Goal: Task Accomplishment & Management: Complete application form

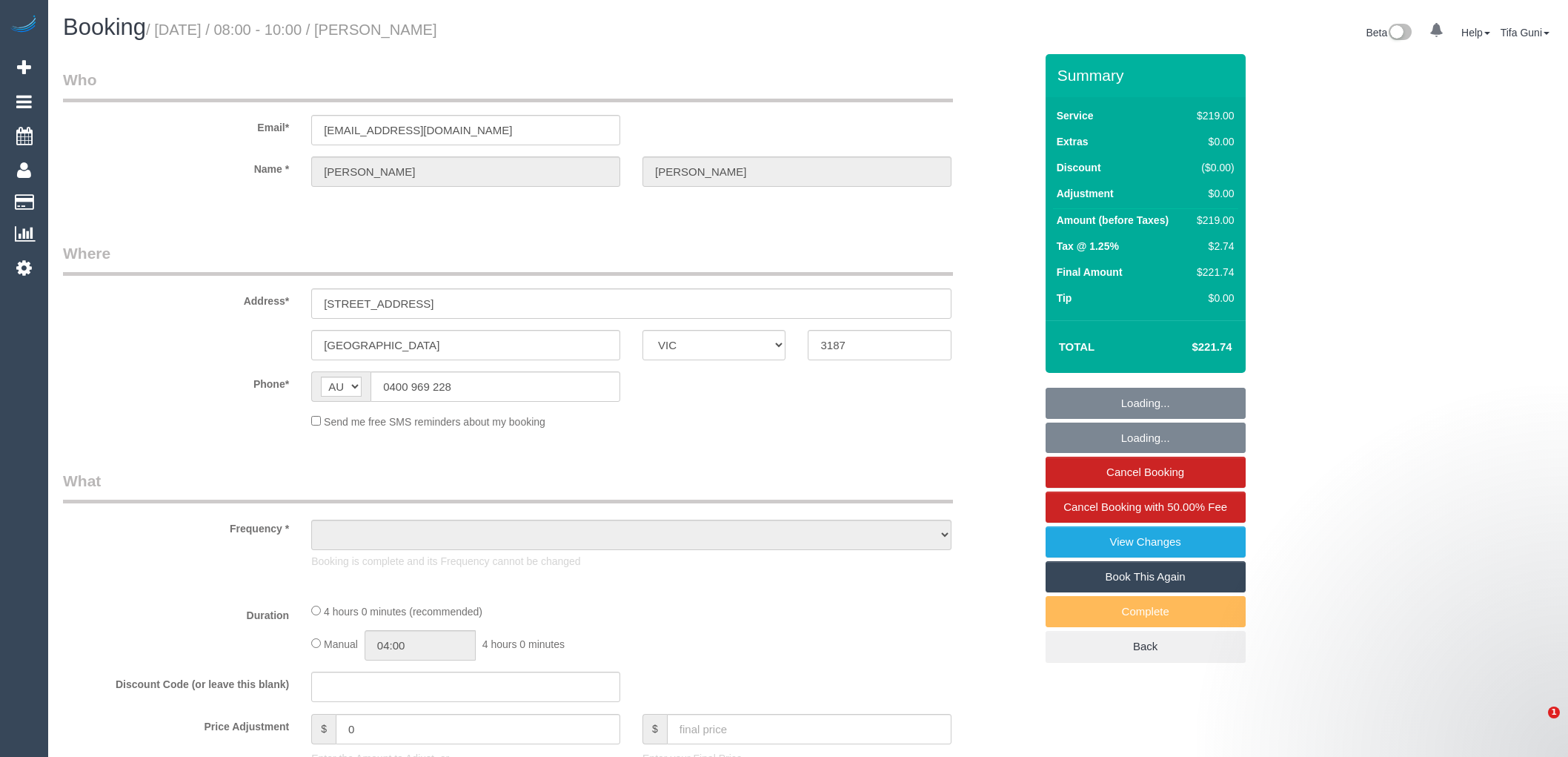
select select "VIC"
select select "object:732"
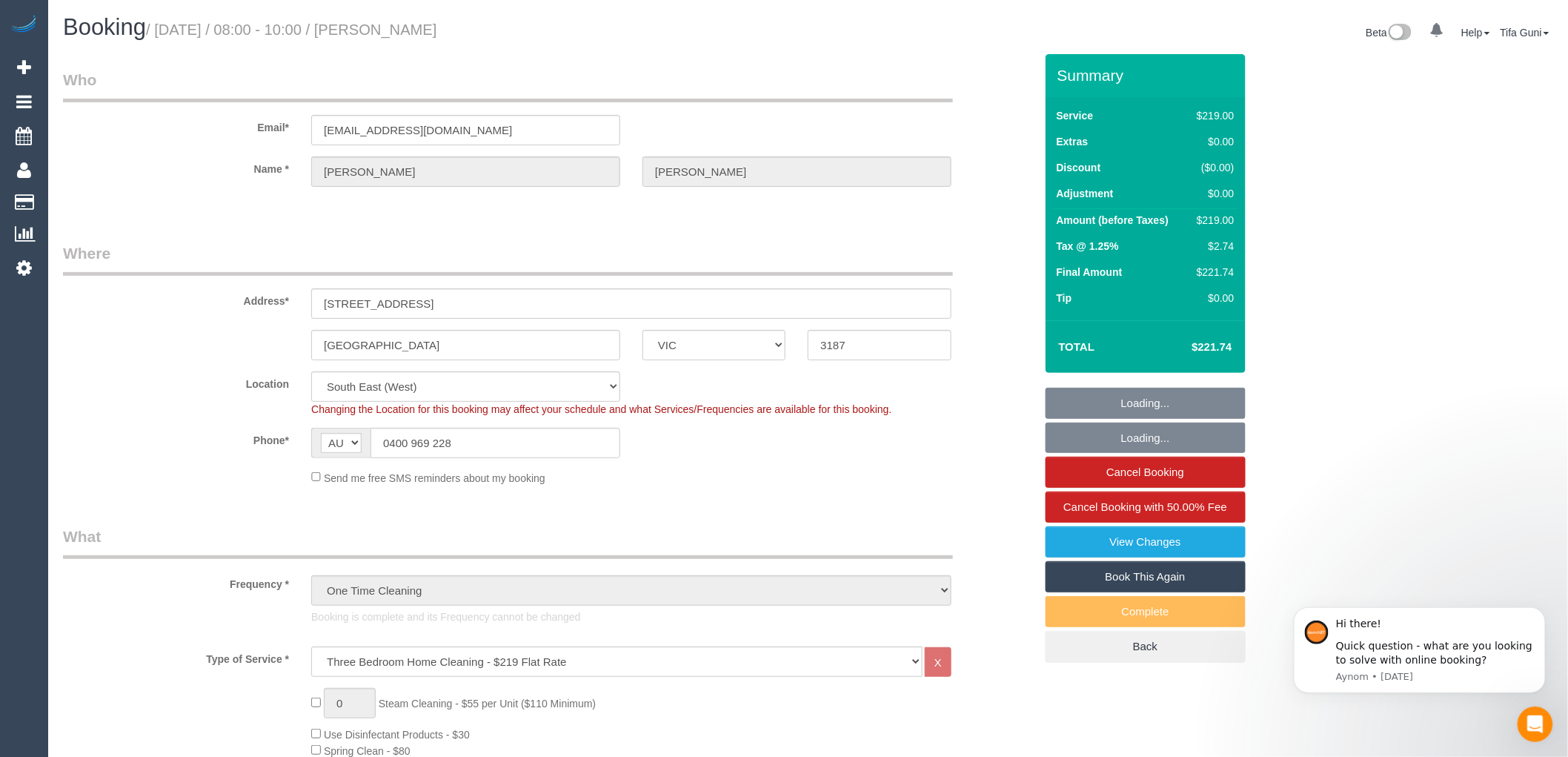
select select "number:27"
select select "number:14"
select select "number:19"
select select "number:25"
select select "number:33"
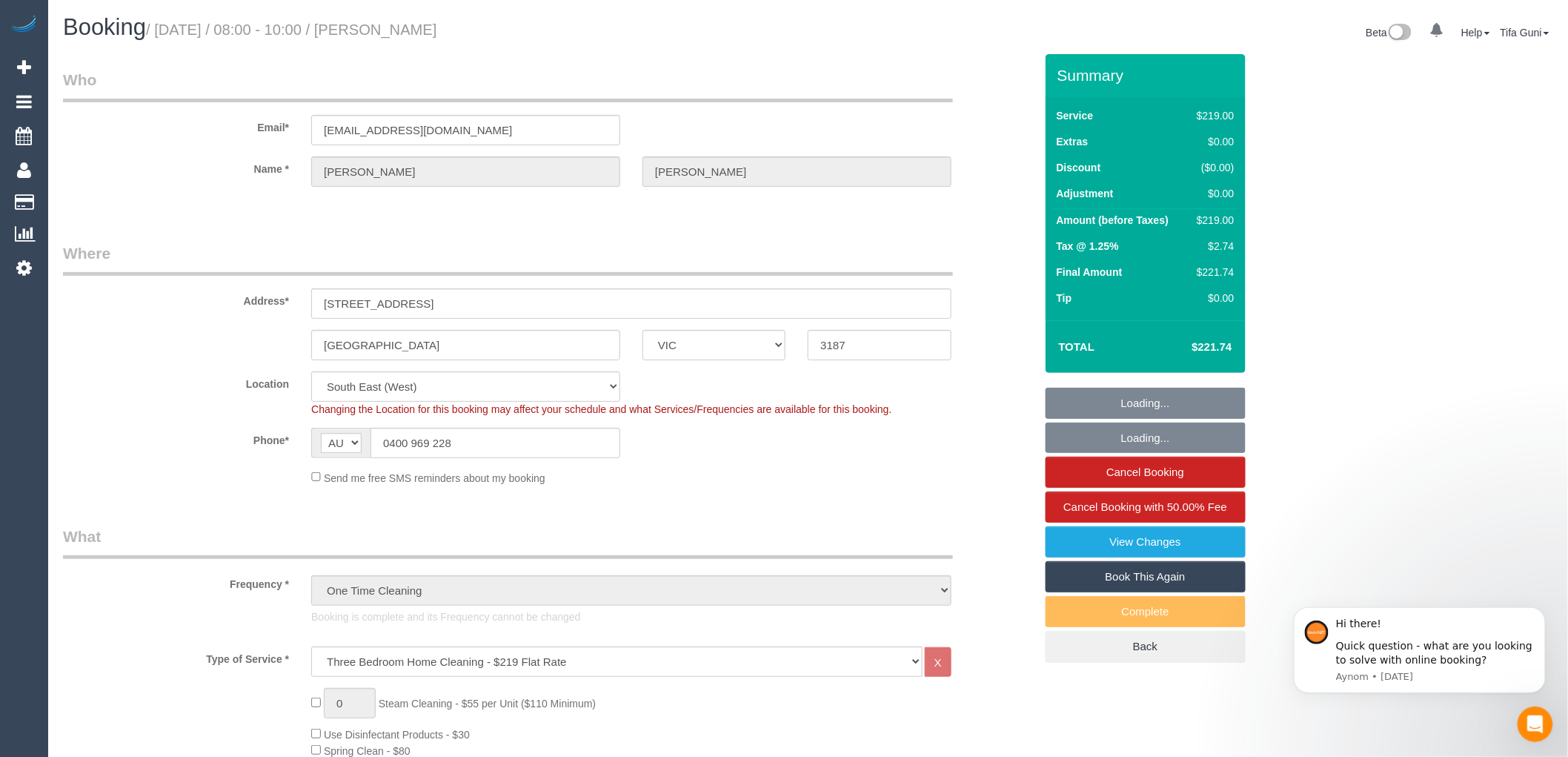
select select "number:13"
select select "object:1410"
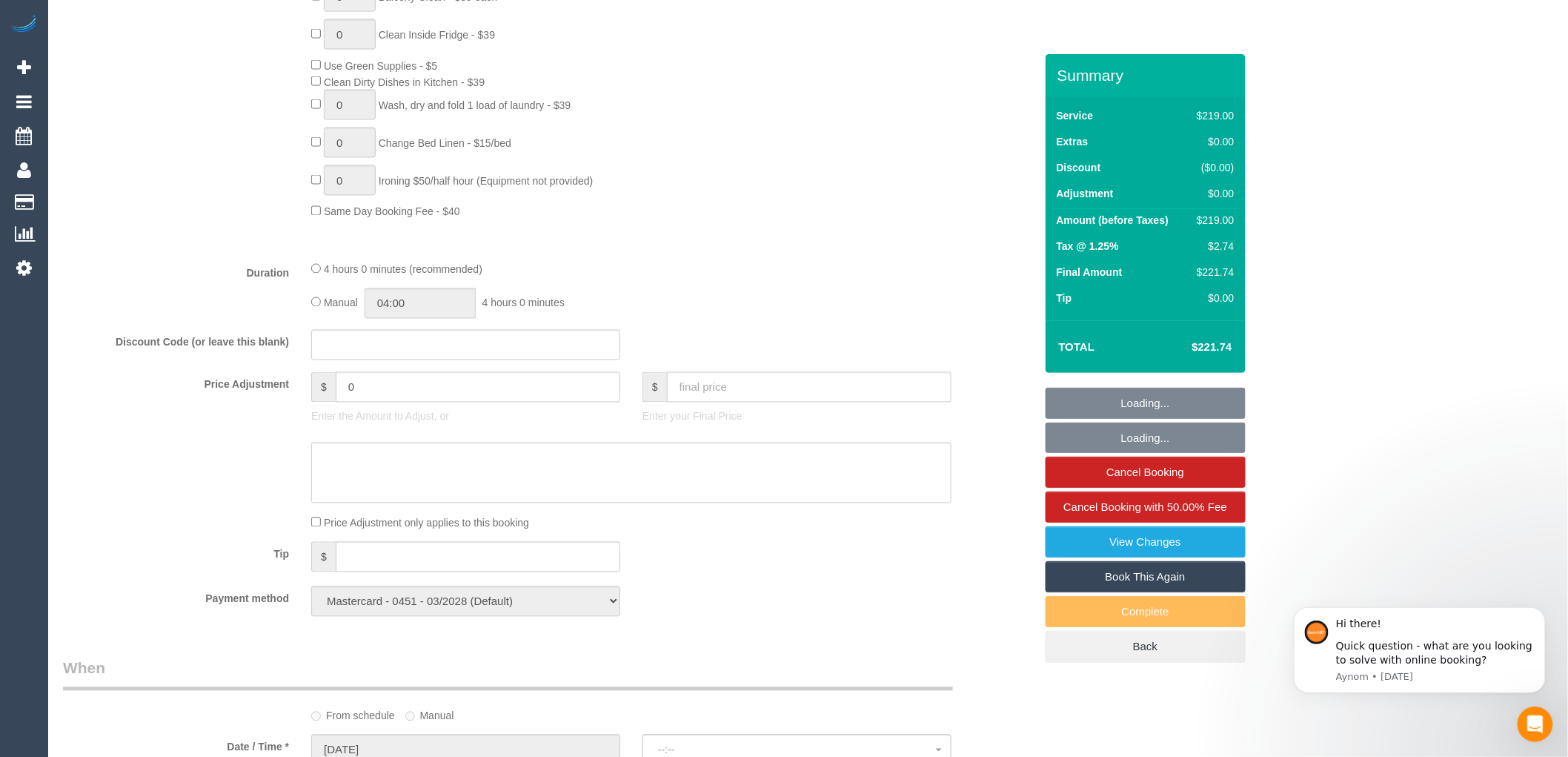
select select "spot1"
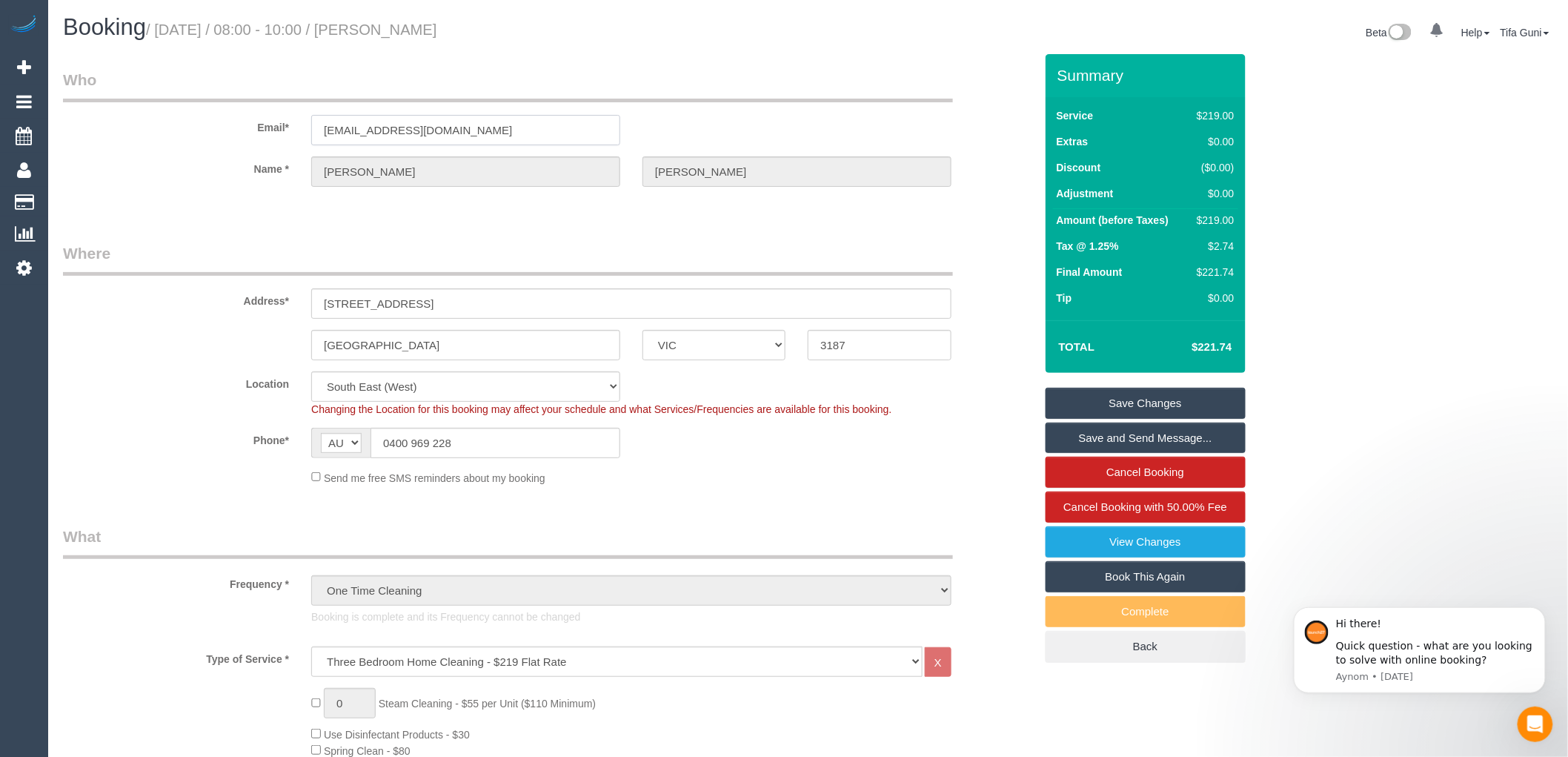
drag, startPoint x: 460, startPoint y: 132, endPoint x: 297, endPoint y: 136, distance: 163.0
click at [297, 136] on div "Email* stillmanfoster@gmail.com" at bounding box center [548, 107] width 993 height 77
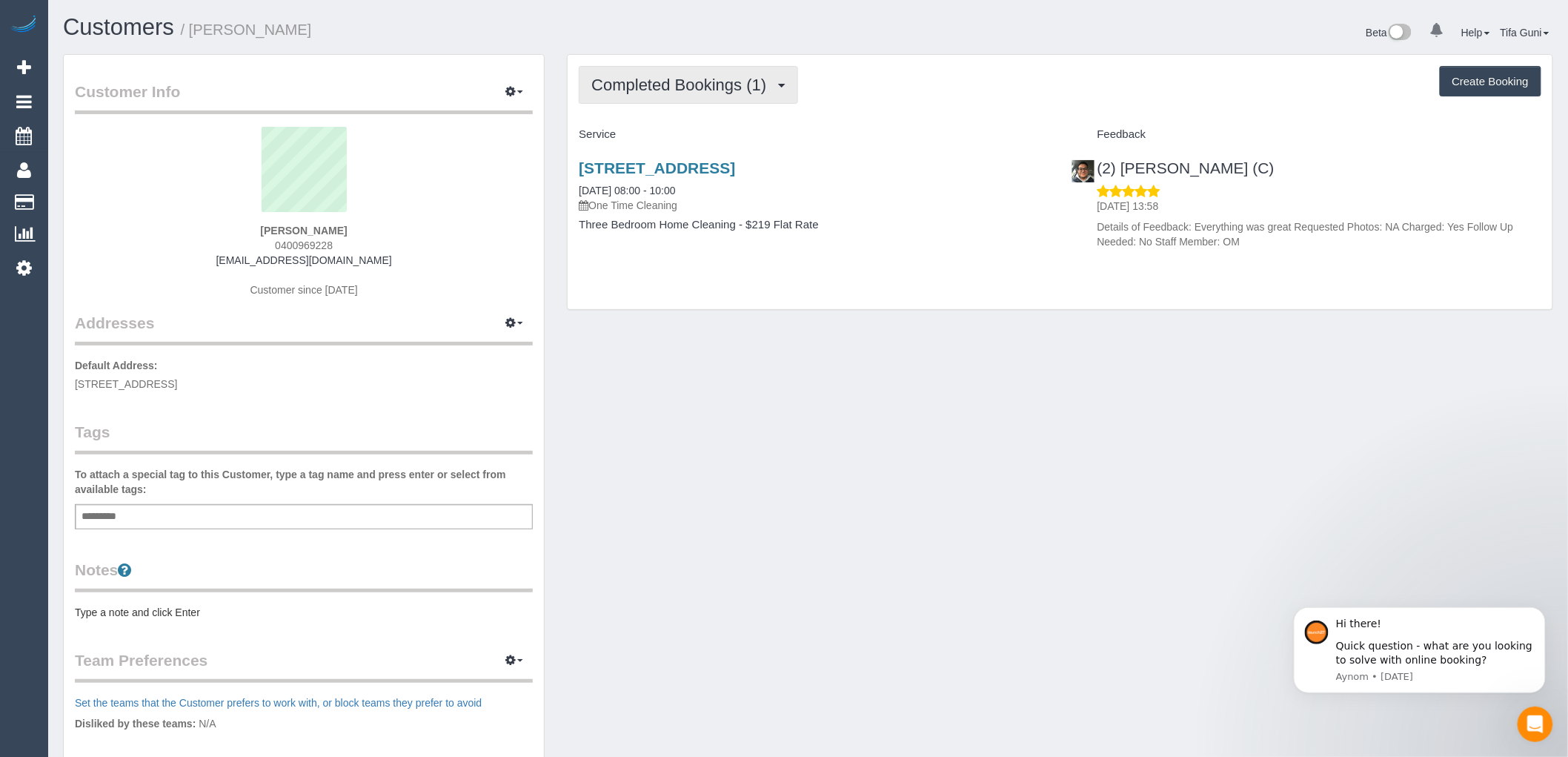
click at [689, 72] on button "Completed Bookings (1)" at bounding box center [688, 84] width 220 height 38
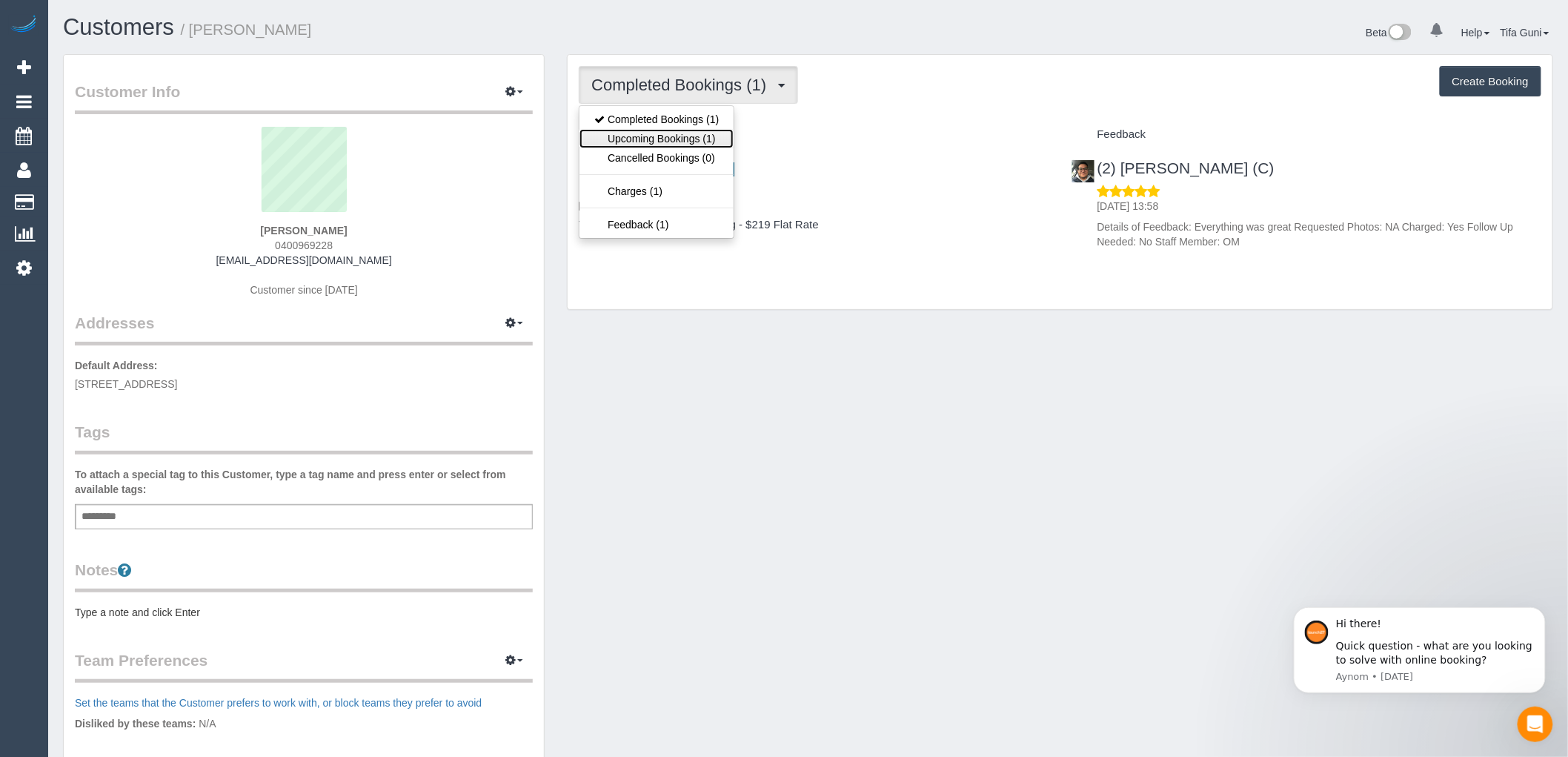
click at [689, 138] on link "Upcoming Bookings (1)" at bounding box center [656, 138] width 154 height 20
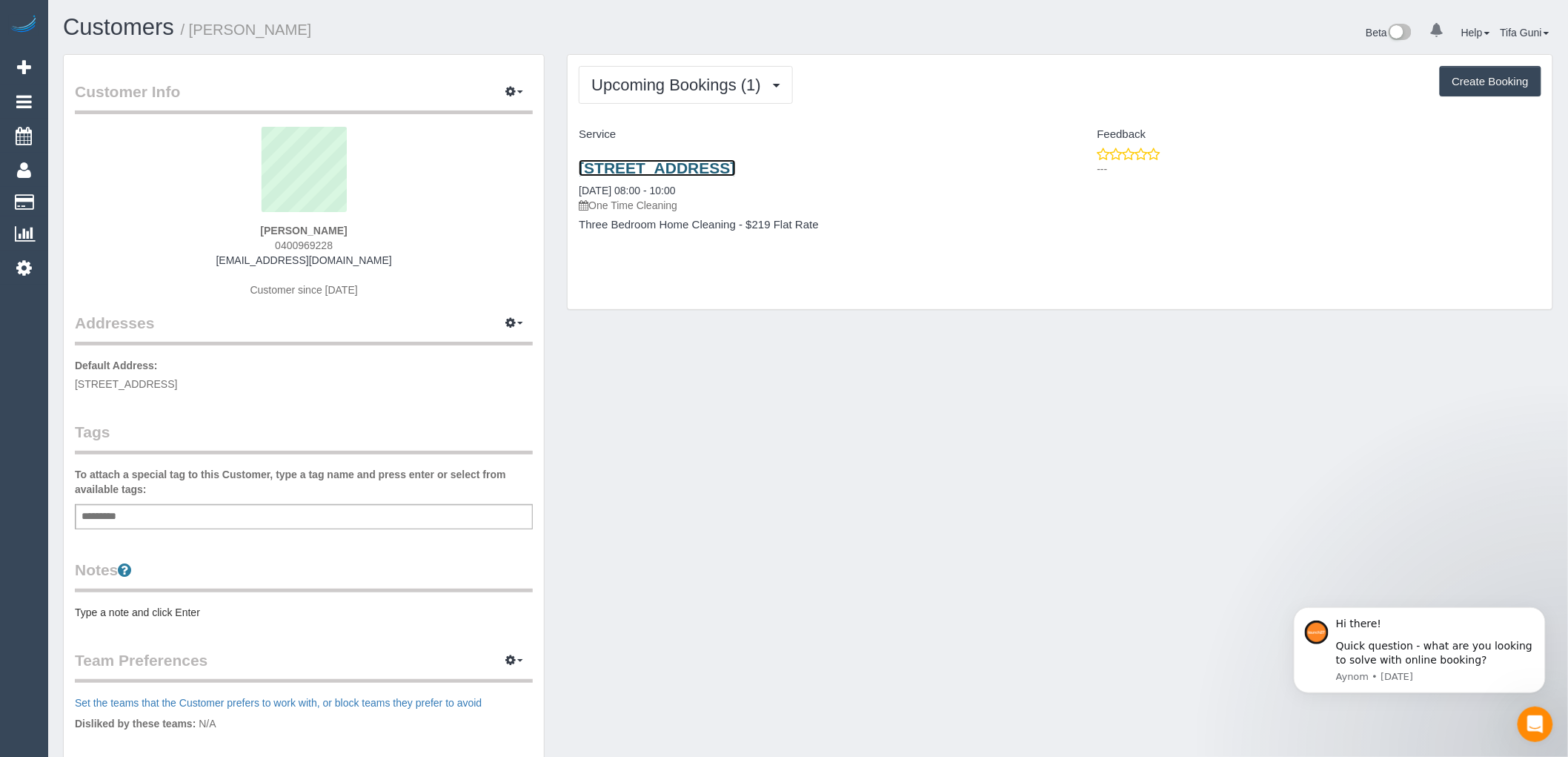
click at [714, 168] on link "[STREET_ADDRESS]" at bounding box center [657, 168] width 156 height 17
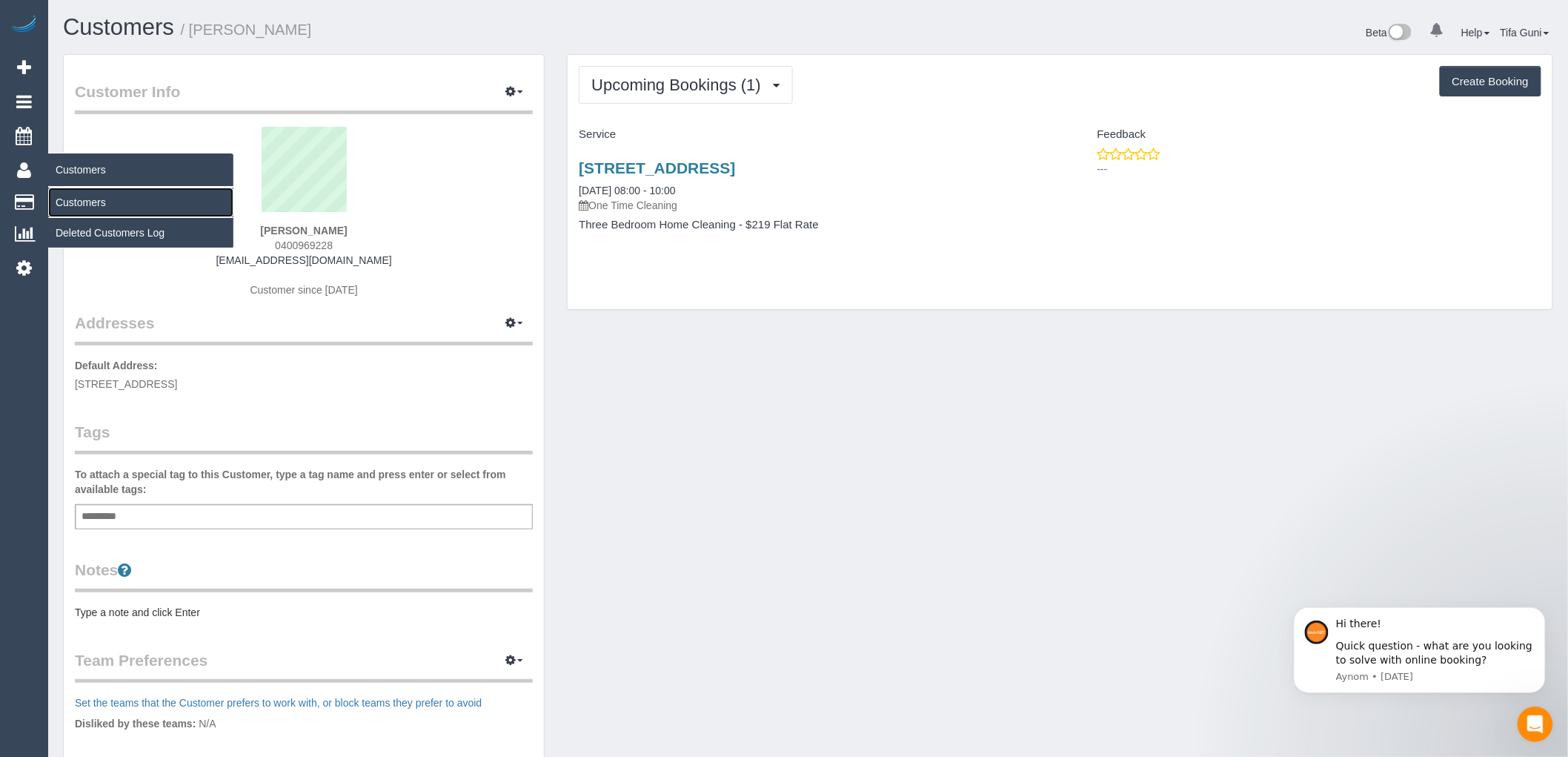
click at [76, 202] on link "Customers" at bounding box center [141, 203] width 185 height 30
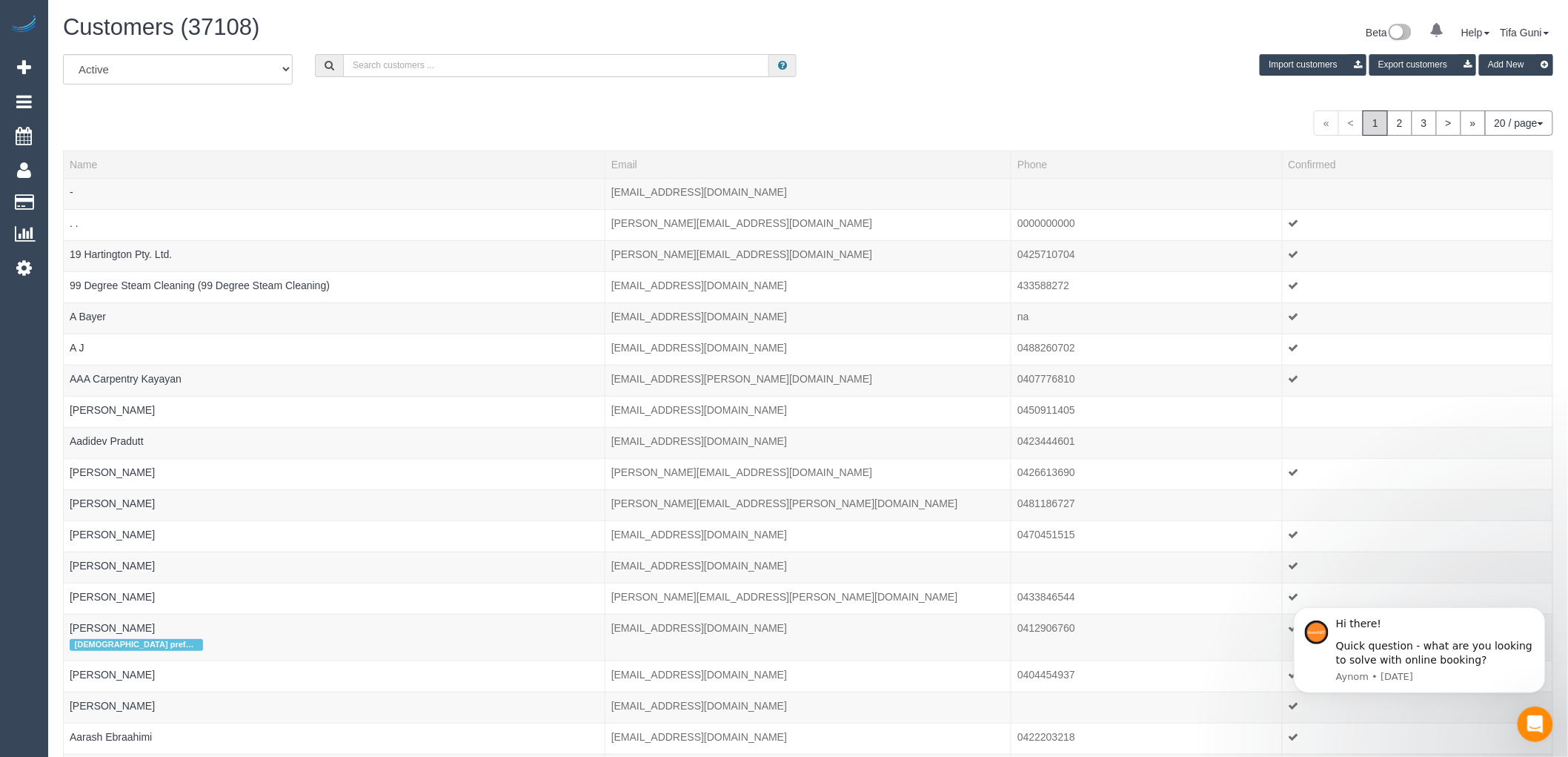
click at [431, 61] on input "text" at bounding box center [556, 65] width 426 height 23
paste input "61 481 308 506"
drag, startPoint x: 363, startPoint y: 63, endPoint x: 345, endPoint y: 59, distance: 18.4
click at [345, 59] on input "61 481 308 506" at bounding box center [556, 65] width 426 height 23
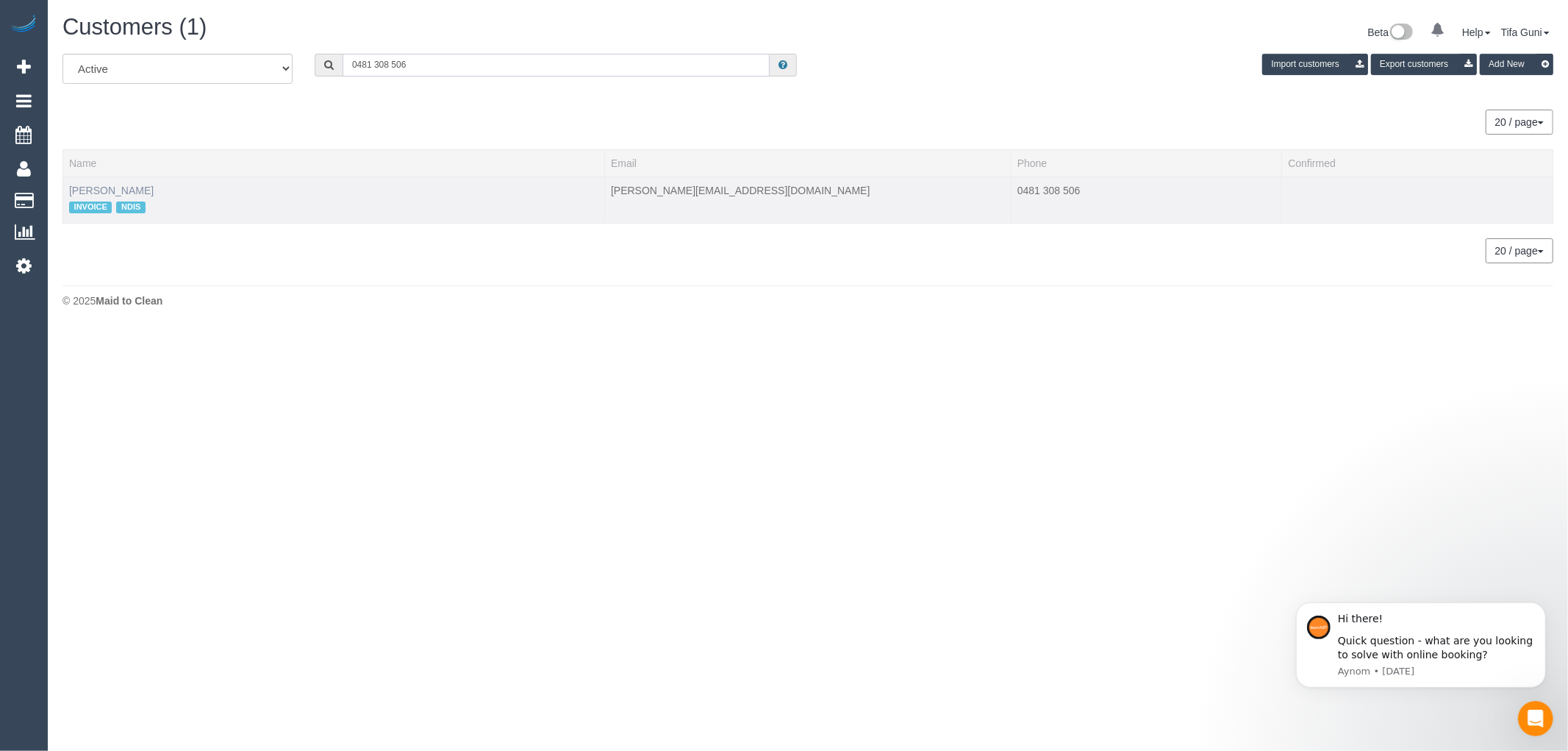
type input "0481 308 506"
click at [116, 189] on link "Fiona Kranenbroek" at bounding box center [111, 190] width 85 height 12
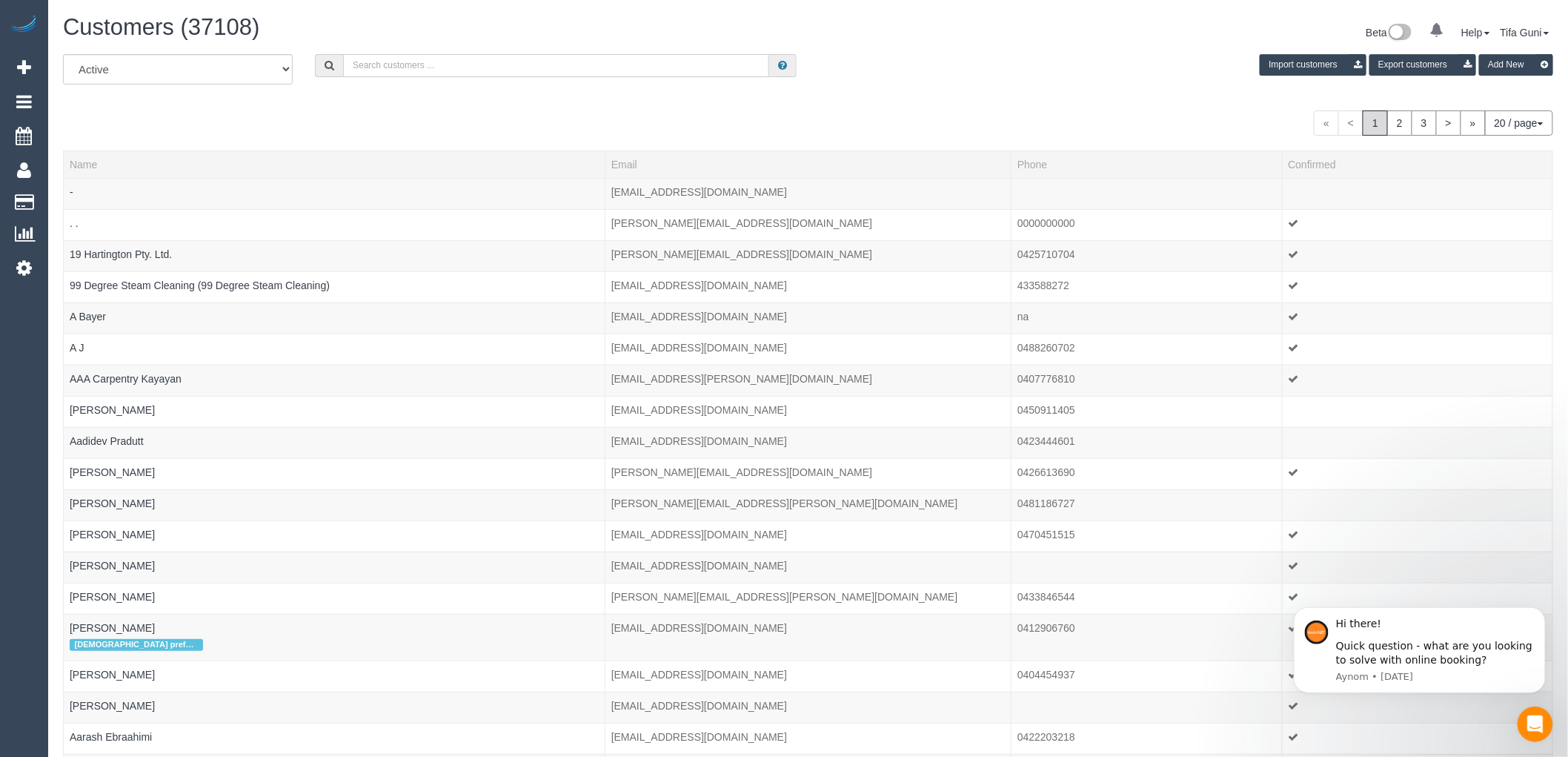
click at [410, 69] on input "text" at bounding box center [556, 65] width 426 height 23
paste input "61 481 308 506"
drag, startPoint x: 361, startPoint y: 69, endPoint x: 330, endPoint y: 63, distance: 31.6
click at [330, 63] on div "61 481 308 506" at bounding box center [556, 65] width 481 height 23
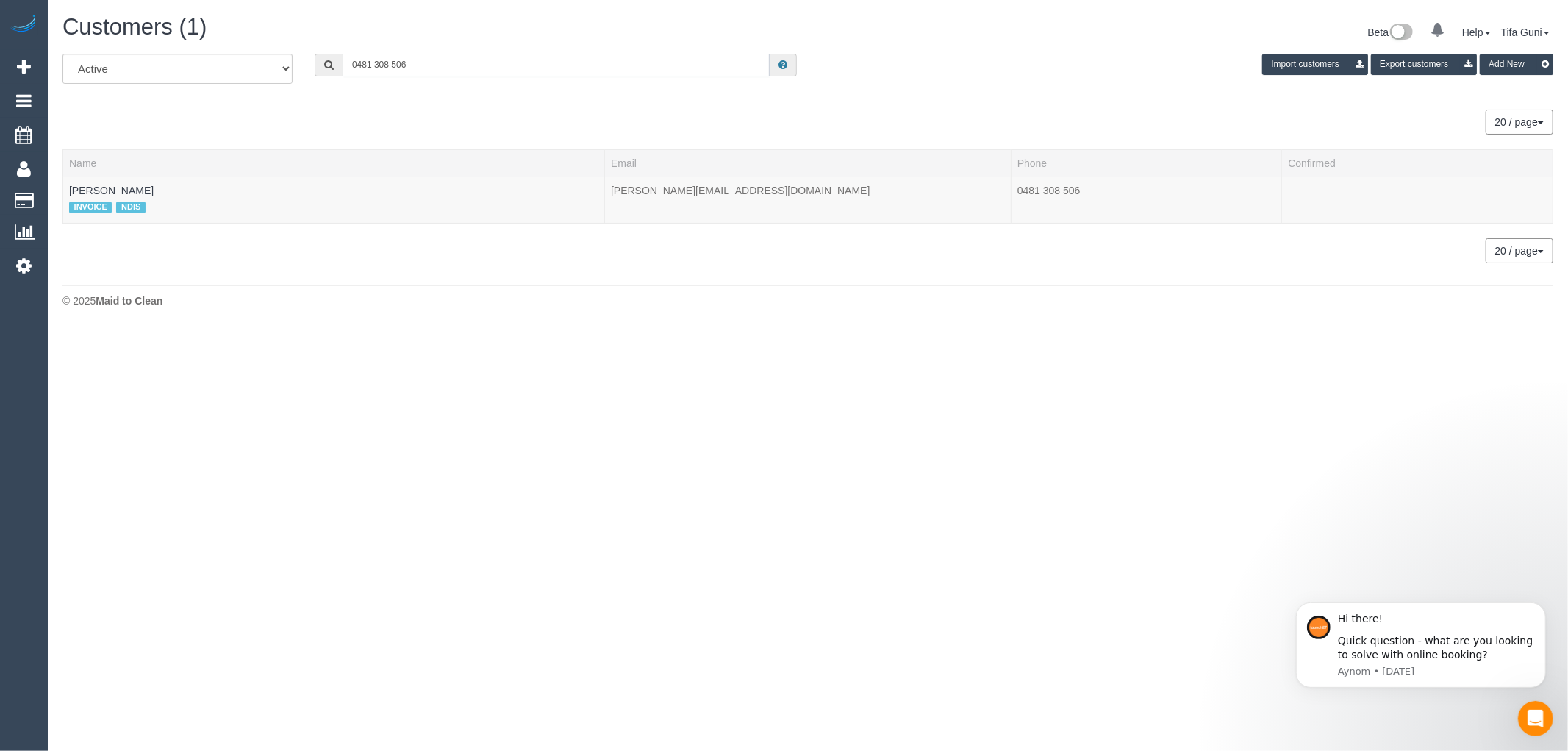
drag, startPoint x: 400, startPoint y: 61, endPoint x: 239, endPoint y: 60, distance: 161.0
click at [239, 60] on div "All Active Archived 0481 308 506 Import customers Export customers Add New" at bounding box center [807, 74] width 1513 height 41
paste input "[PERSON_NAME][EMAIL_ADDRESS][DOMAIN_NAME]"
type input "[PERSON_NAME][EMAIL_ADDRESS][DOMAIN_NAME]"
click at [112, 192] on link "Fiona Kranenbroek" at bounding box center [111, 190] width 85 height 12
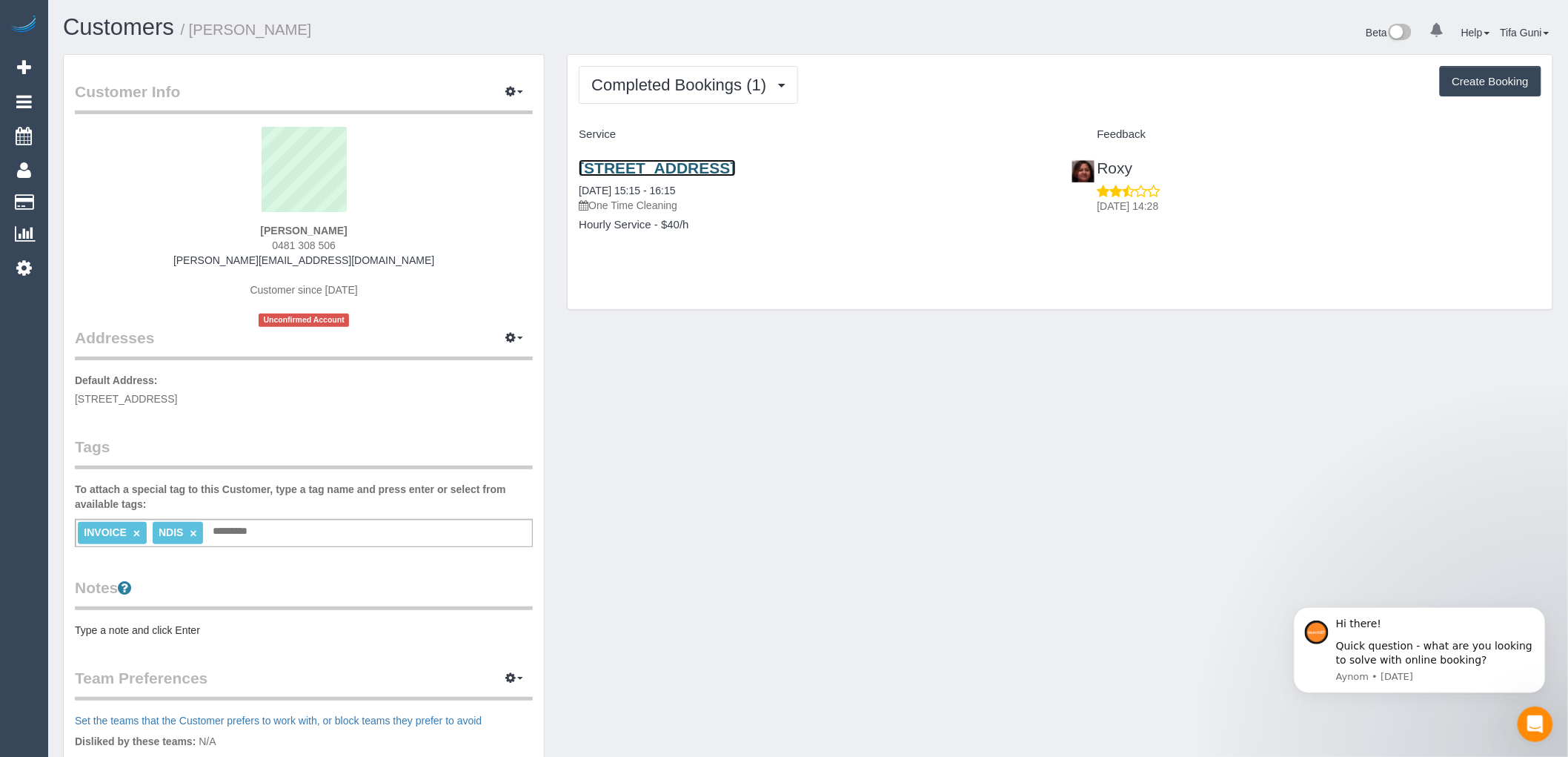
click at [707, 167] on link "2/130 Flinders Street, Thornbury, VIC 3071" at bounding box center [657, 168] width 156 height 17
click at [716, 91] on span "Completed Bookings (1)" at bounding box center [682, 85] width 182 height 19
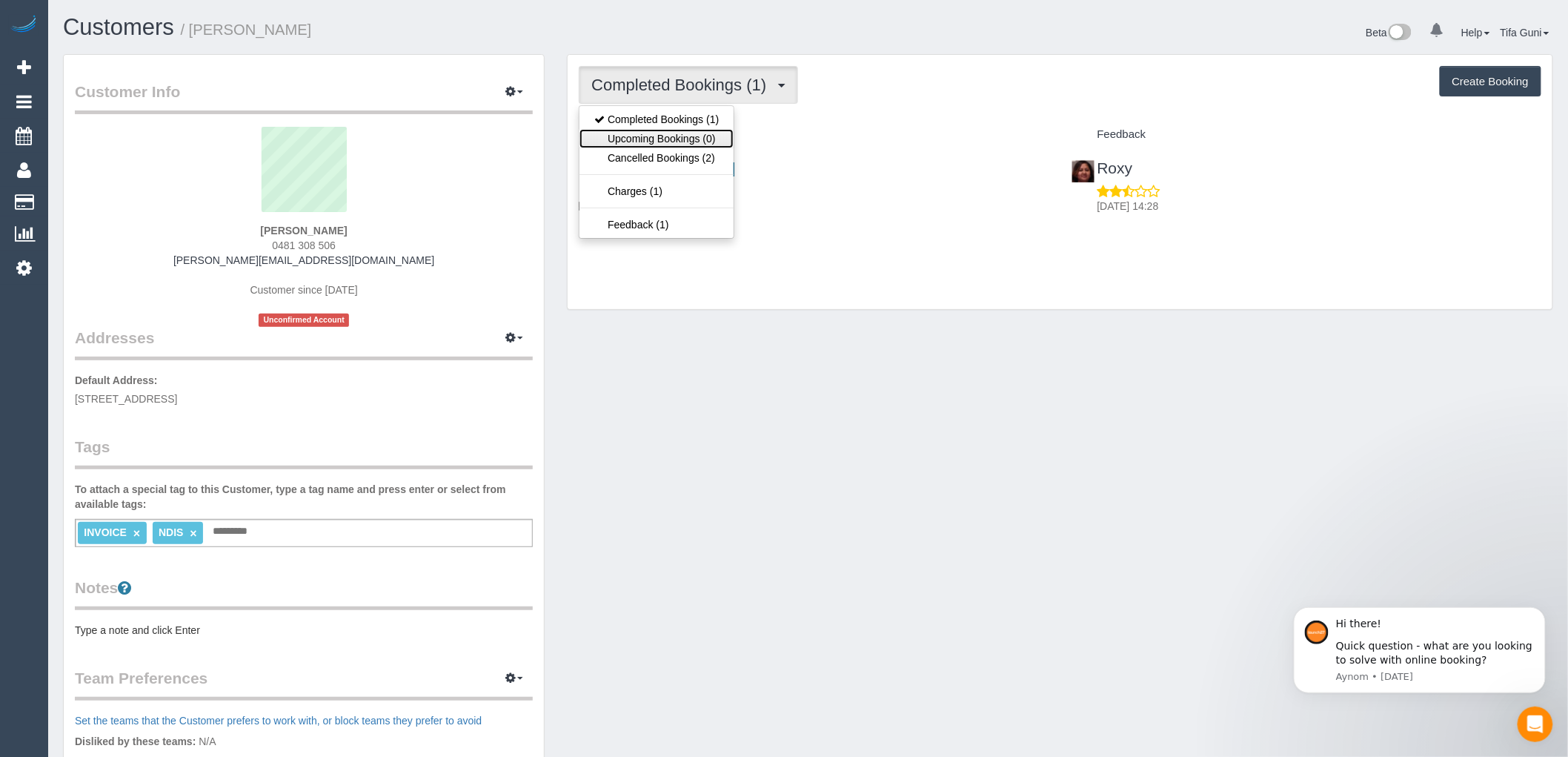
click at [664, 135] on link "Upcoming Bookings (0)" at bounding box center [656, 138] width 154 height 20
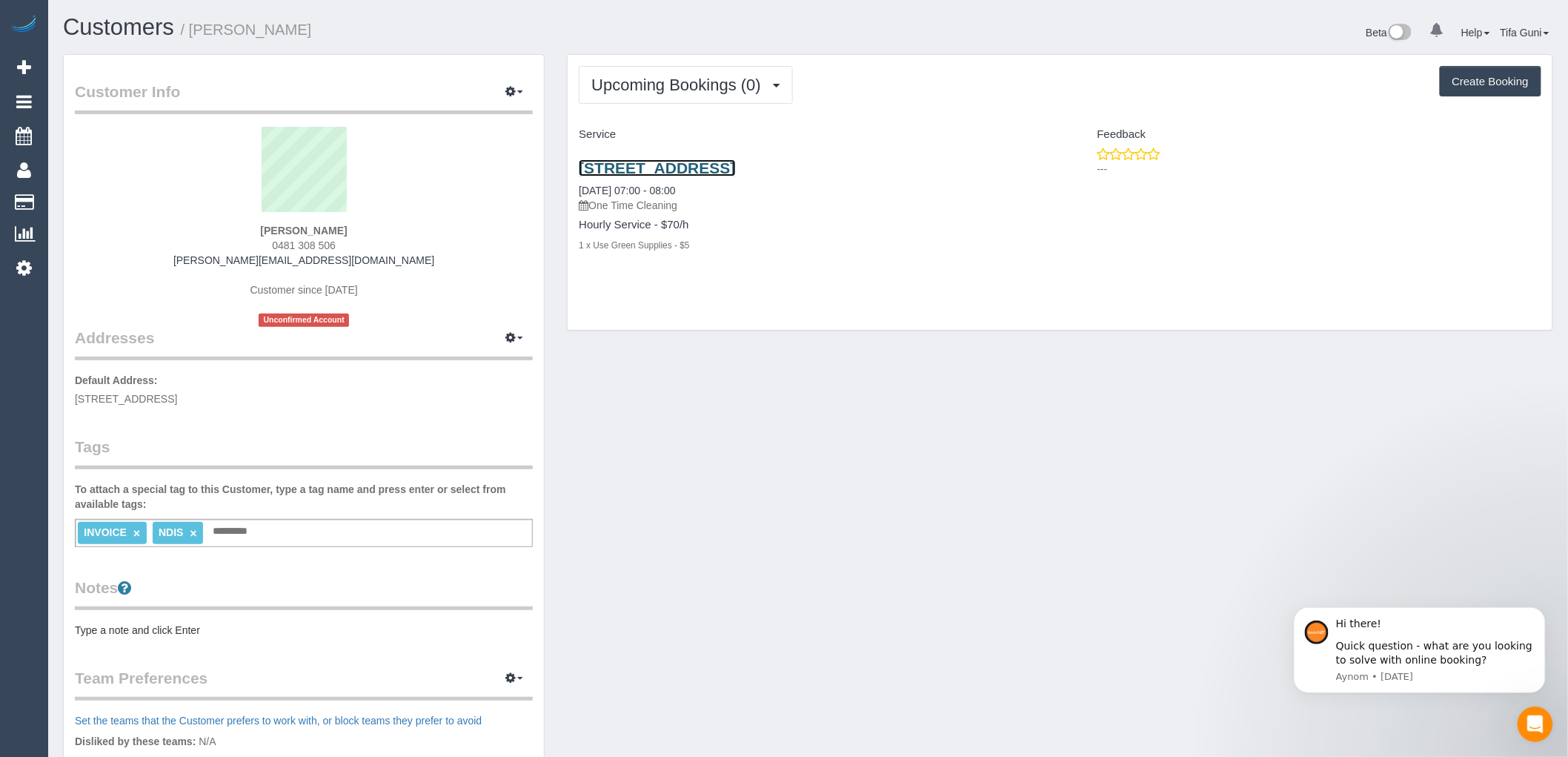
click at [697, 167] on link "2/130 Flinders Street, Thornbury, VIC 3071" at bounding box center [657, 168] width 156 height 17
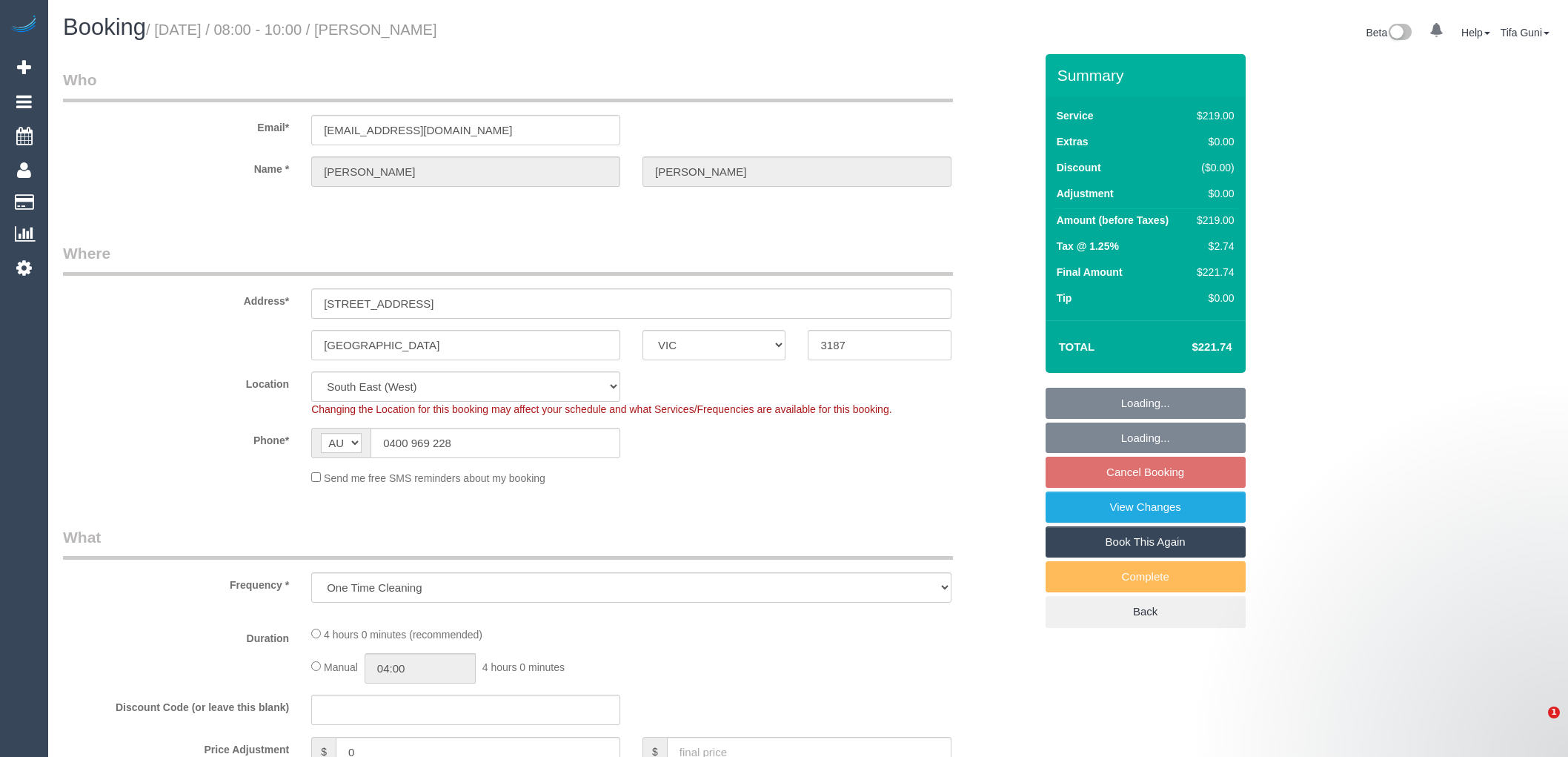
select select "VIC"
select select "object:675"
select select "string:stripe-pm_1Raqbi2GScqysDRVbOPV1ofW"
select select "number:27"
select select "number:14"
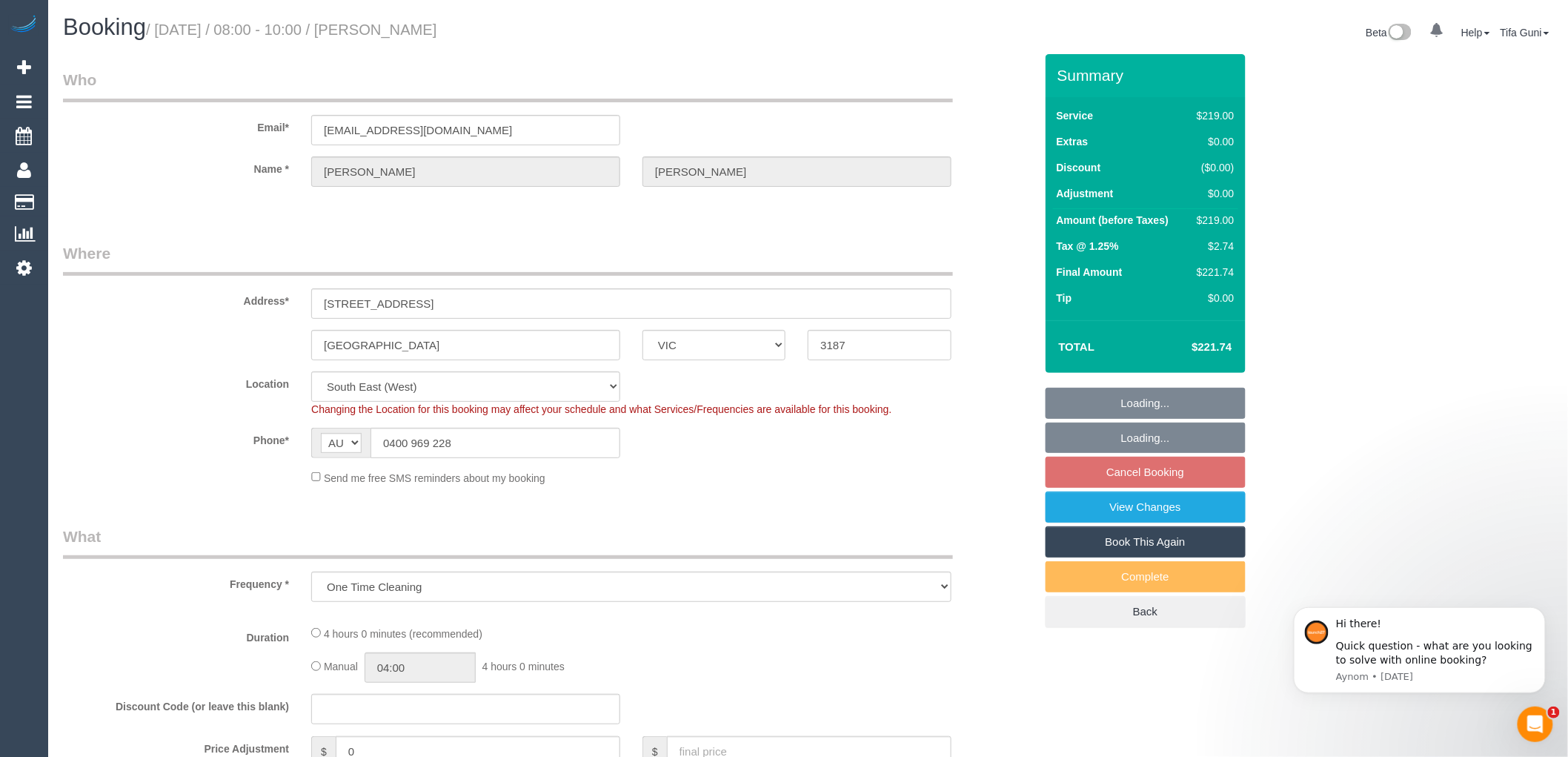
select select "number:19"
select select "number:36"
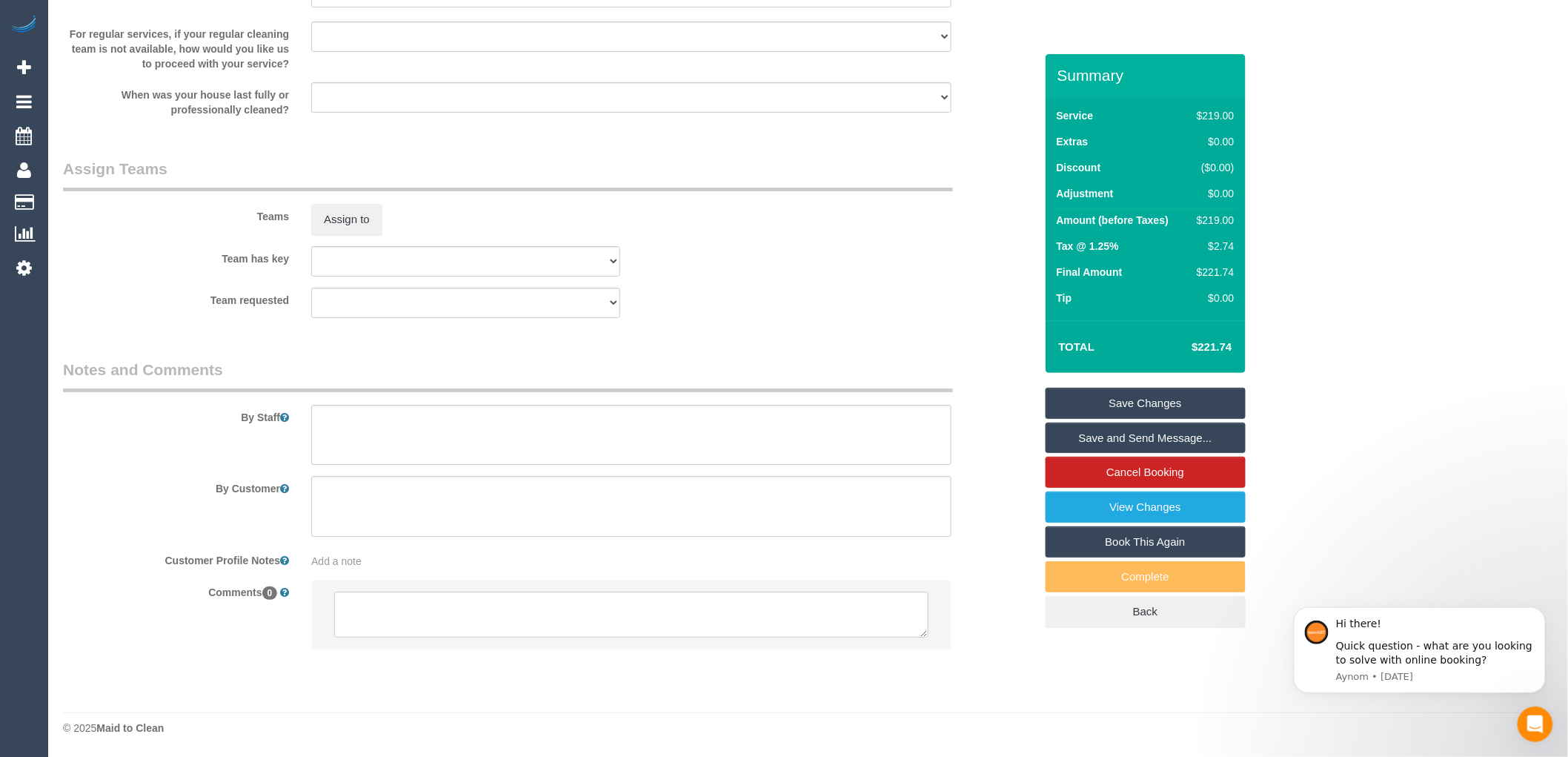
scroll to position [2158, 0]
click at [384, 609] on textarea at bounding box center [631, 614] width 594 height 46
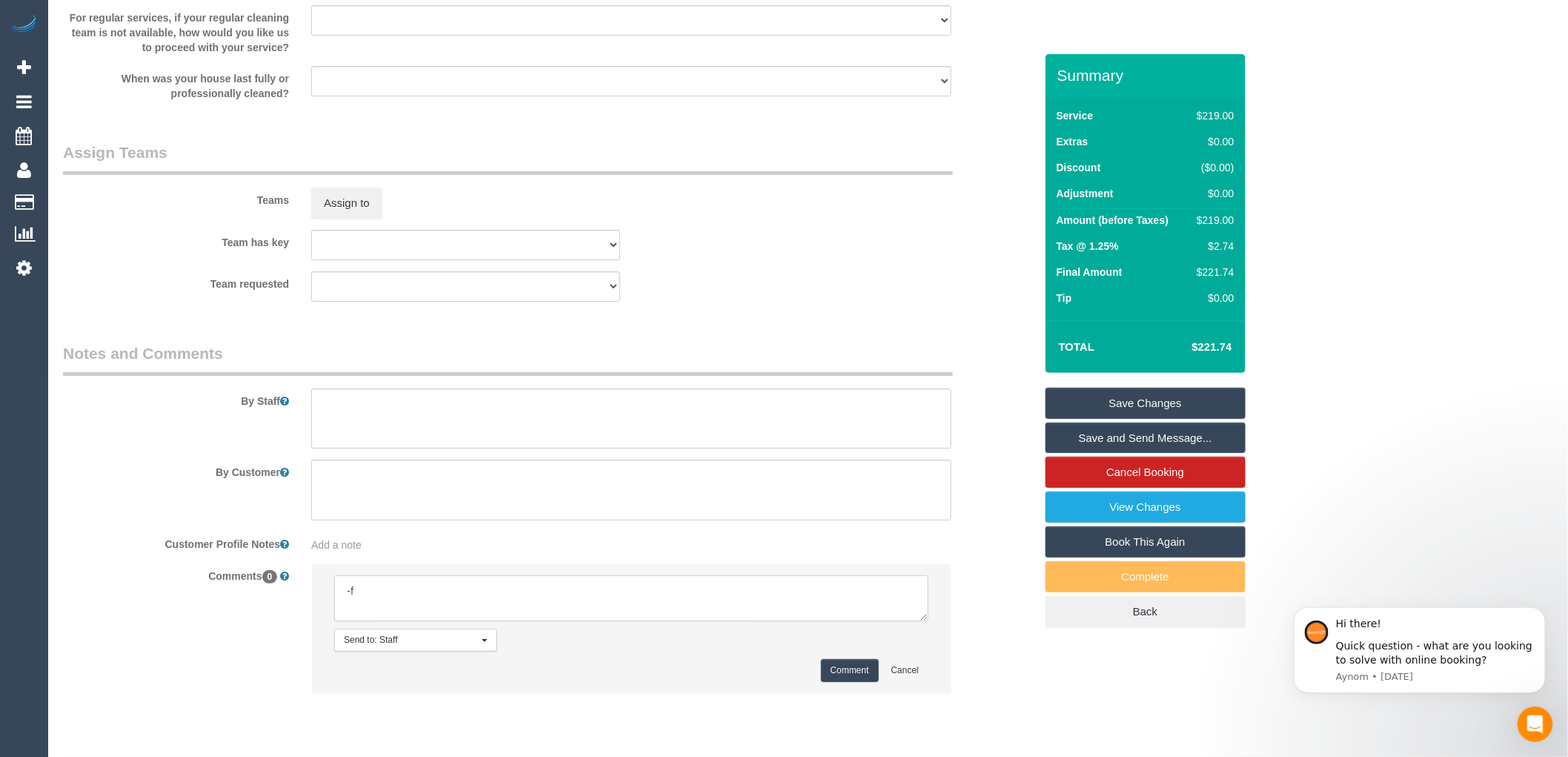
type textarea "-"
paste textarea "Flexibility dates: Flexibility times: Notes: knows we need to review Contact vi…"
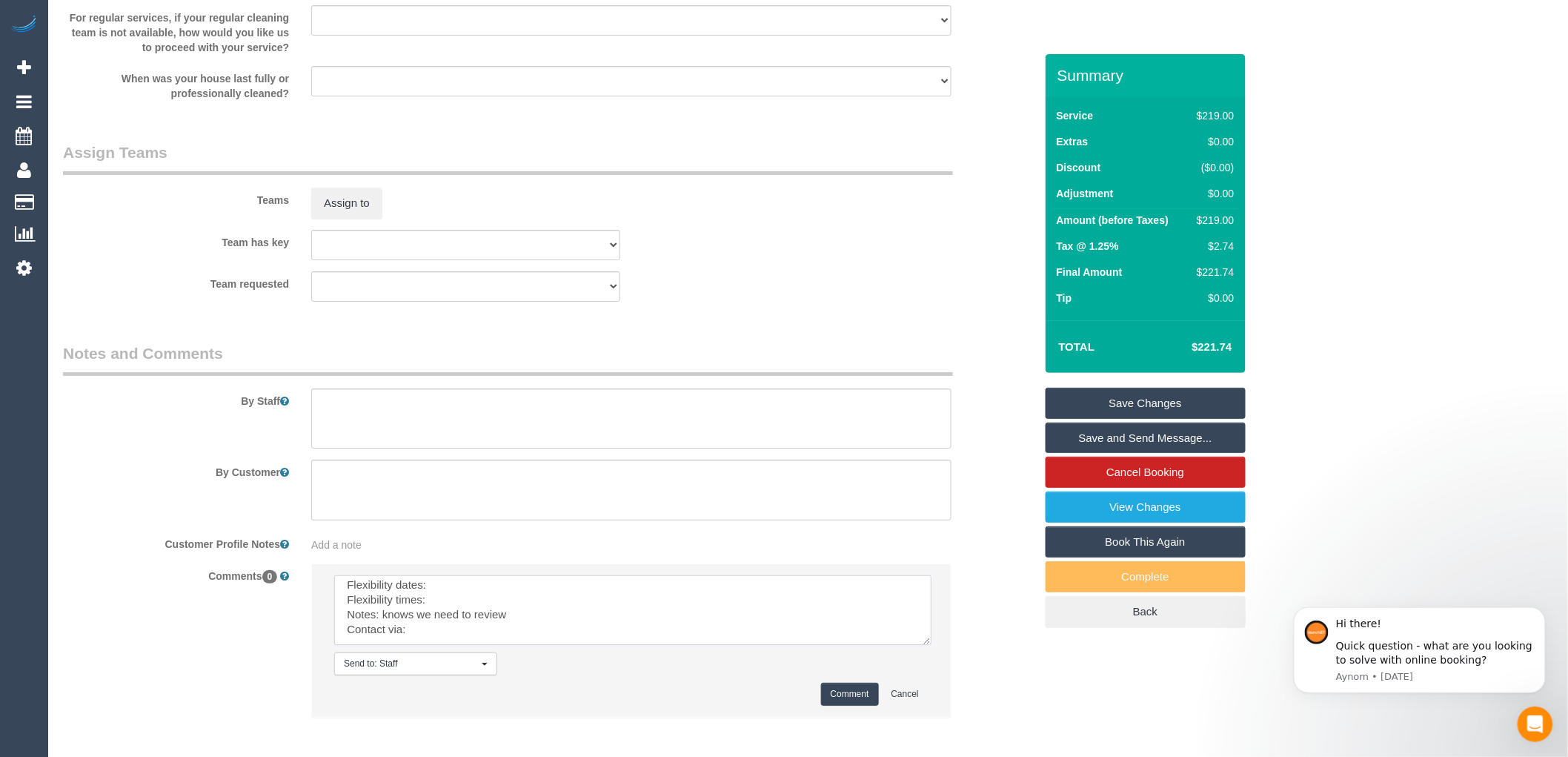
scroll to position [0, 0]
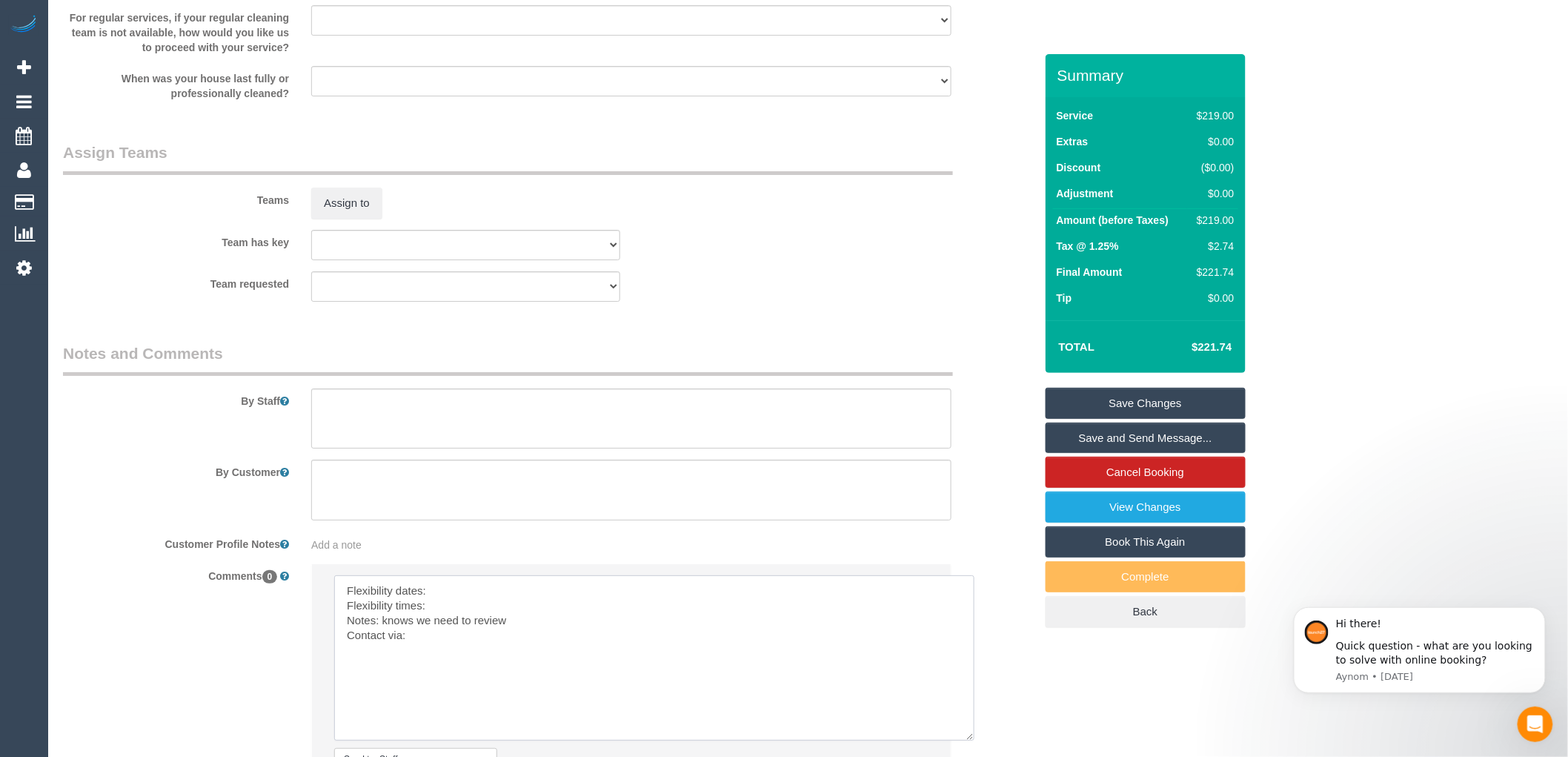
drag, startPoint x: 925, startPoint y: 632, endPoint x: 972, endPoint y: 751, distance: 127.9
click at [972, 741] on textarea at bounding box center [653, 658] width 640 height 165
click at [381, 632] on textarea at bounding box center [653, 658] width 640 height 165
click at [439, 605] on textarea at bounding box center [653, 658] width 640 height 165
click at [441, 626] on textarea at bounding box center [653, 658] width 640 height 165
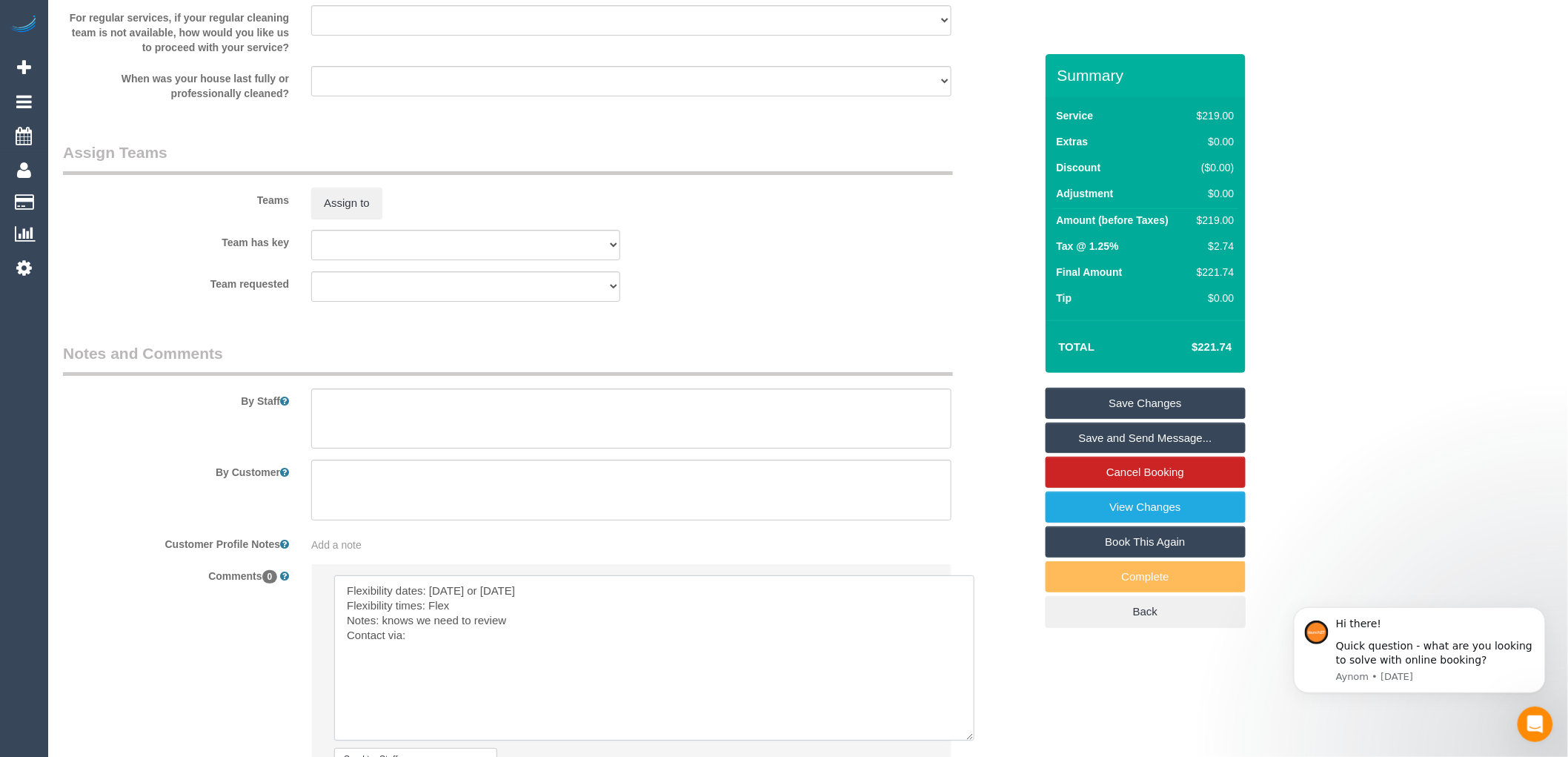
click at [475, 667] on textarea at bounding box center [653, 658] width 640 height 165
click at [413, 651] on textarea at bounding box center [653, 658] width 640 height 165
click at [511, 636] on textarea at bounding box center [653, 658] width 640 height 165
drag, startPoint x: 511, startPoint y: 636, endPoint x: 428, endPoint y: 628, distance: 83.4
click at [428, 628] on textarea at bounding box center [653, 658] width 640 height 165
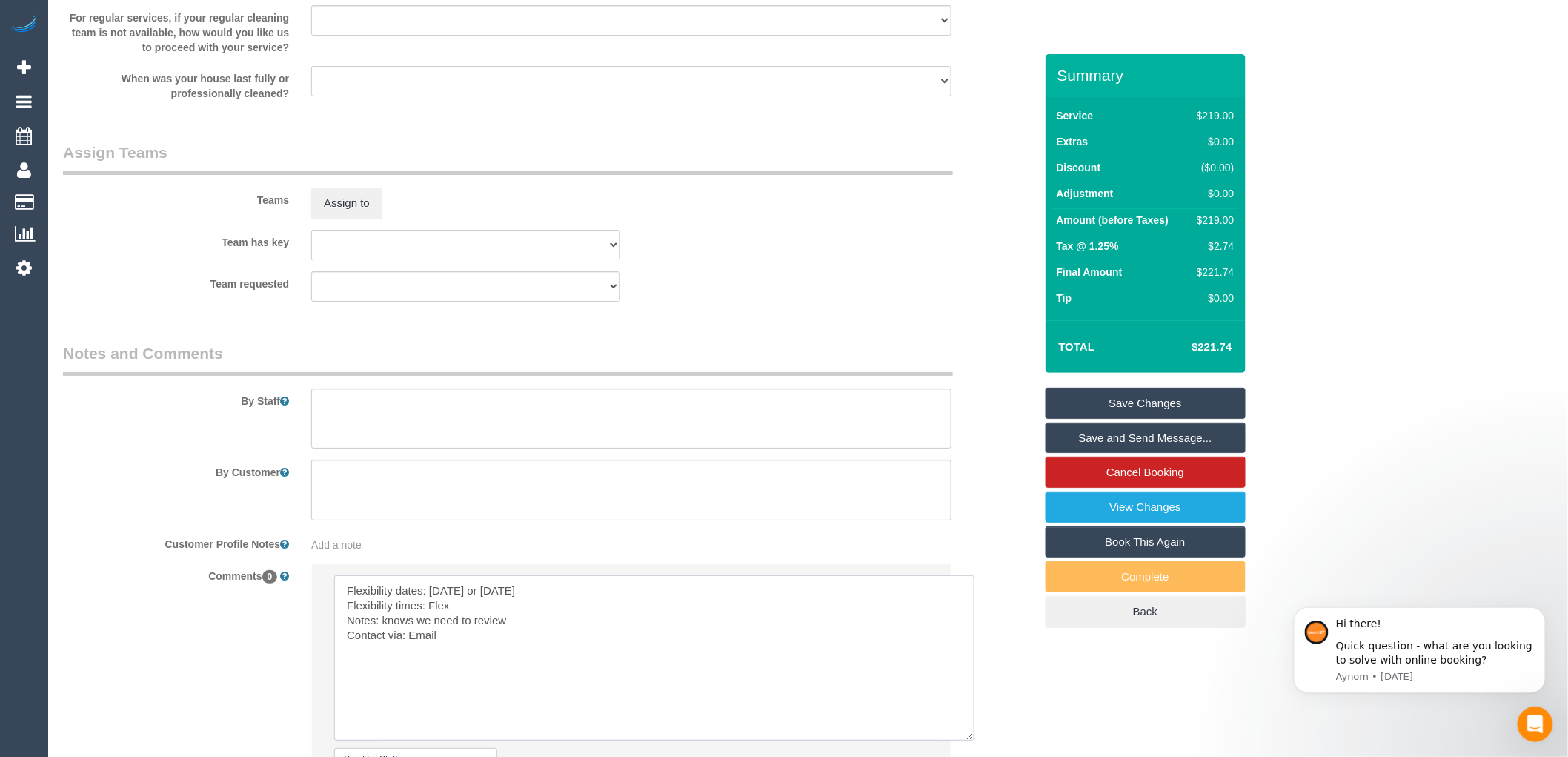
click at [508, 639] on textarea at bounding box center [653, 658] width 640 height 165
drag, startPoint x: 514, startPoint y: 635, endPoint x: 346, endPoint y: 633, distance: 168.0
click at [346, 633] on textarea at bounding box center [653, 658] width 640 height 165
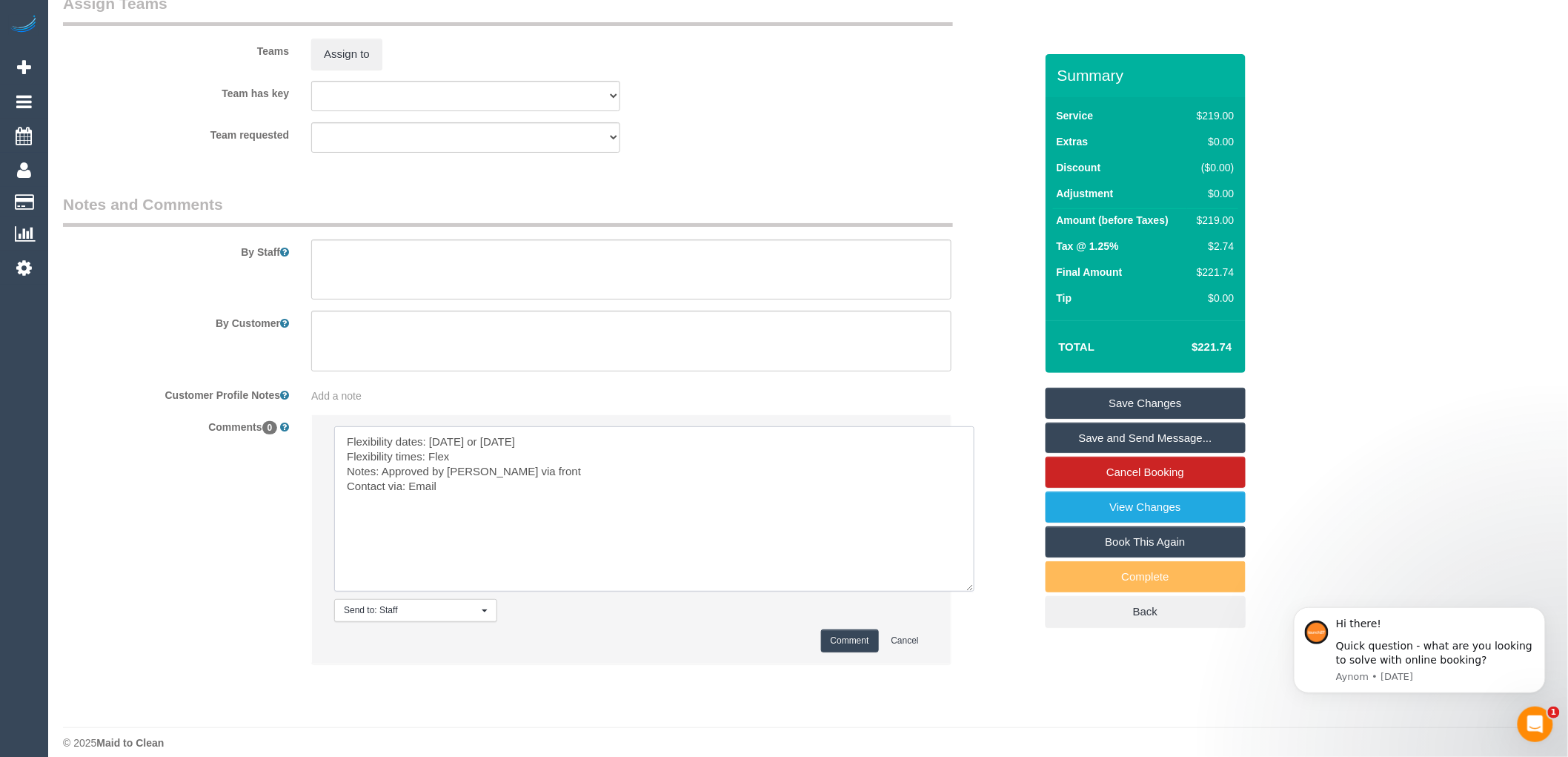
scroll to position [2323, 0]
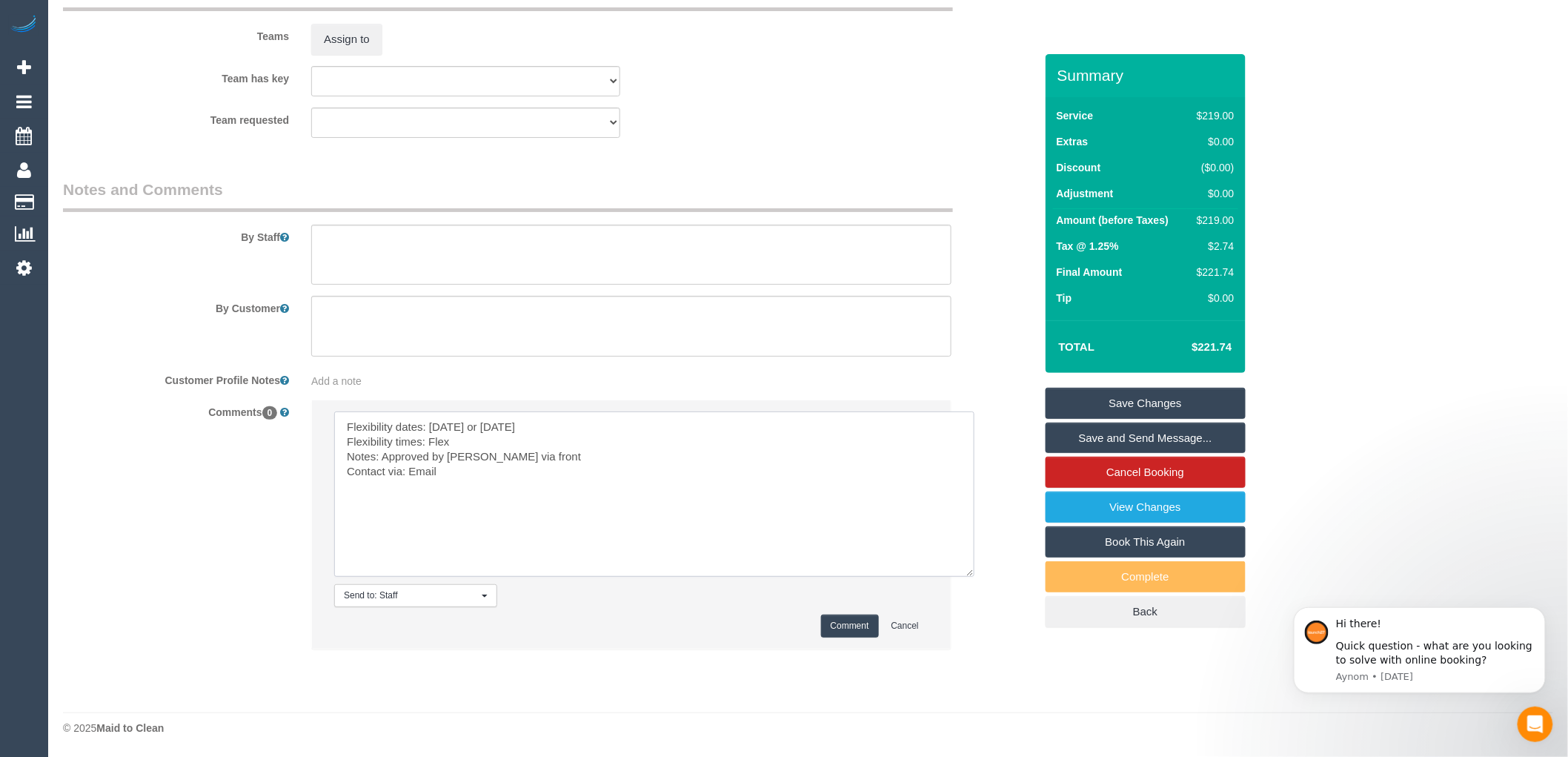
type textarea "Flexibility dates: Wednesday or Thursday Flexibility times: Flex Notes: Approve…"
click at [842, 637] on button "Comment" at bounding box center [850, 626] width 58 height 23
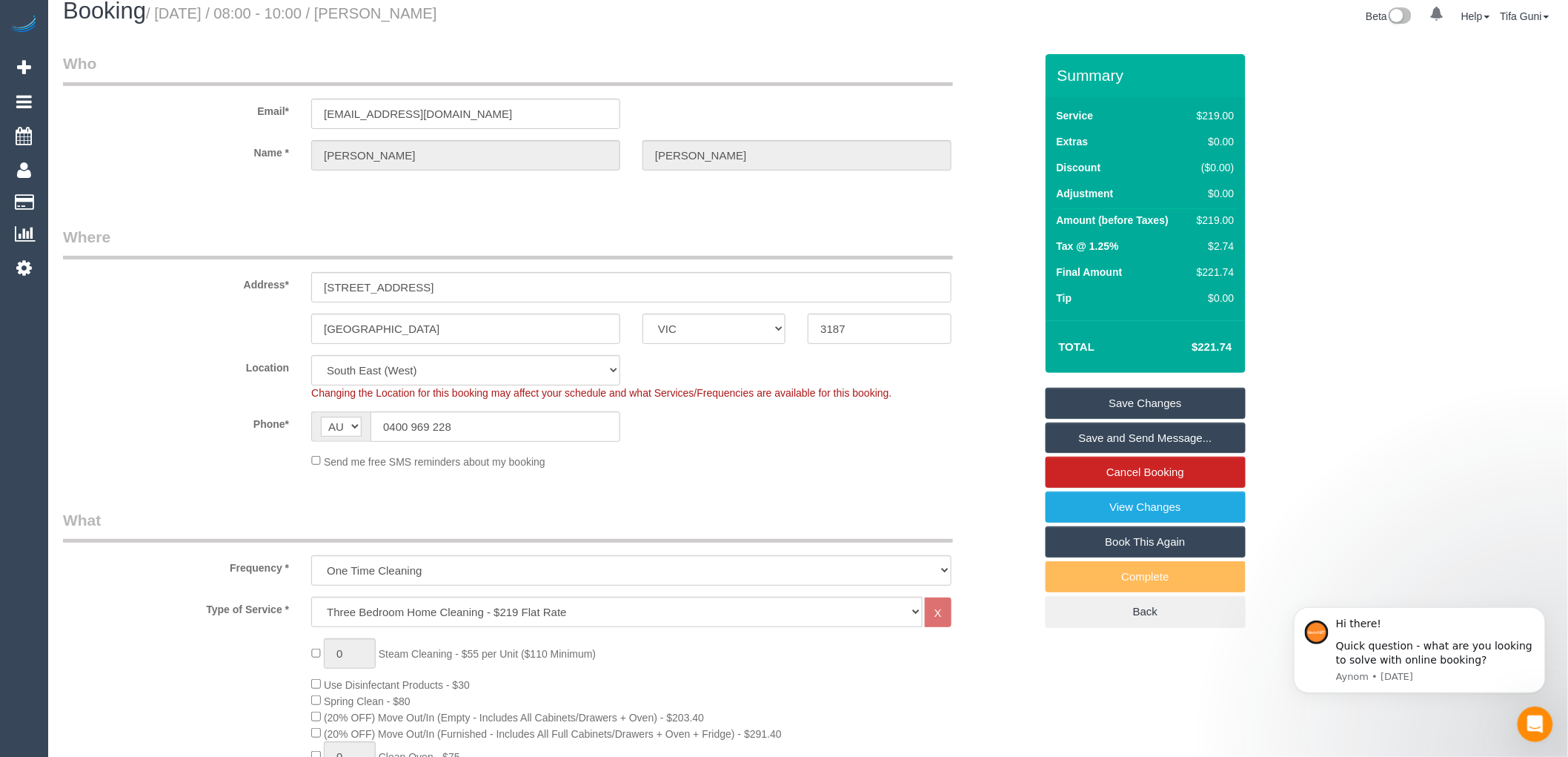
scroll to position [0, 0]
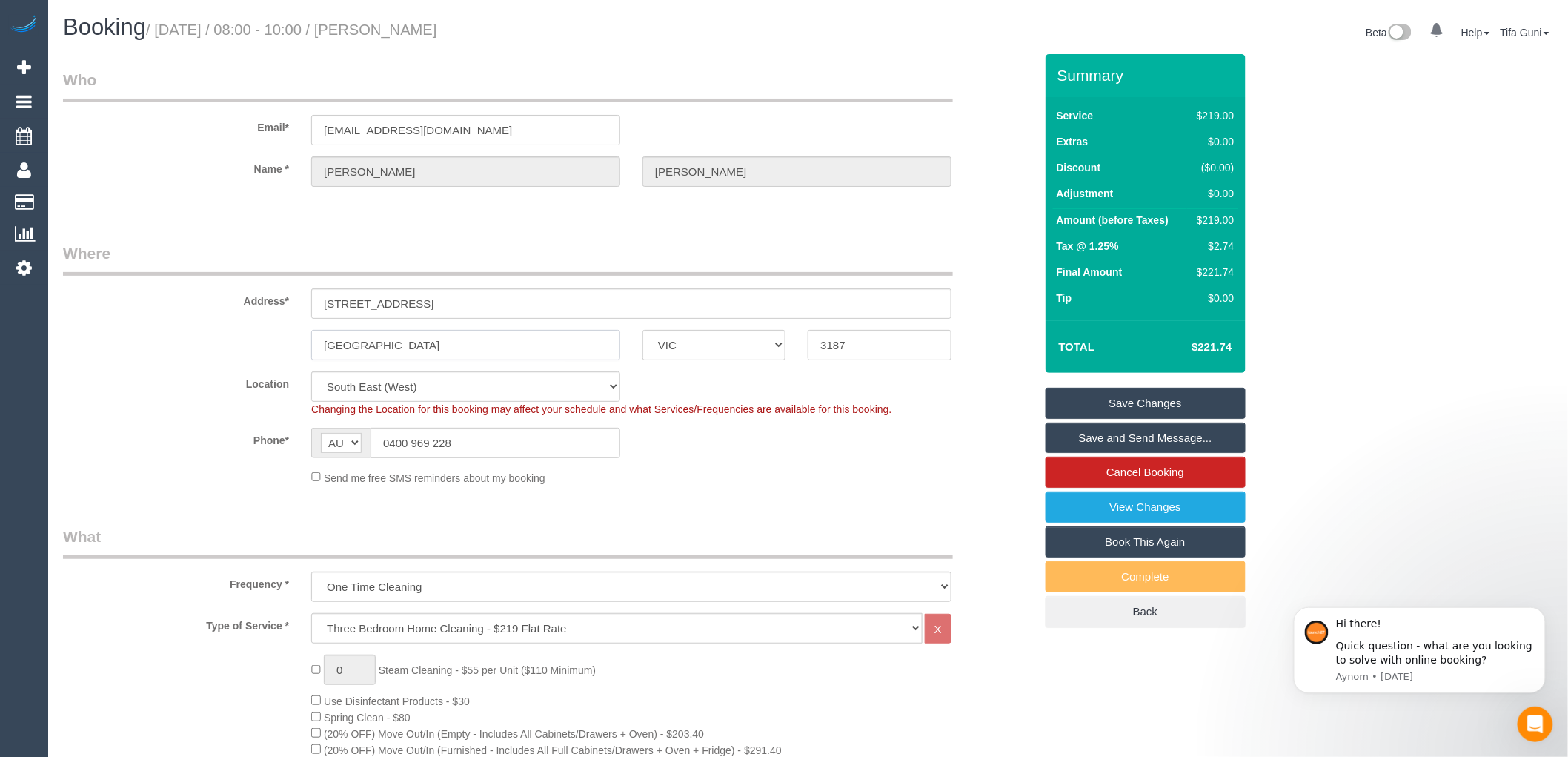
click at [428, 346] on input "BRIGHTON EAST" at bounding box center [465, 345] width 309 height 30
drag, startPoint x: 421, startPoint y: 306, endPoint x: 320, endPoint y: 306, distance: 101.0
click at [320, 306] on input "14 Valanne Street" at bounding box center [631, 303] width 640 height 30
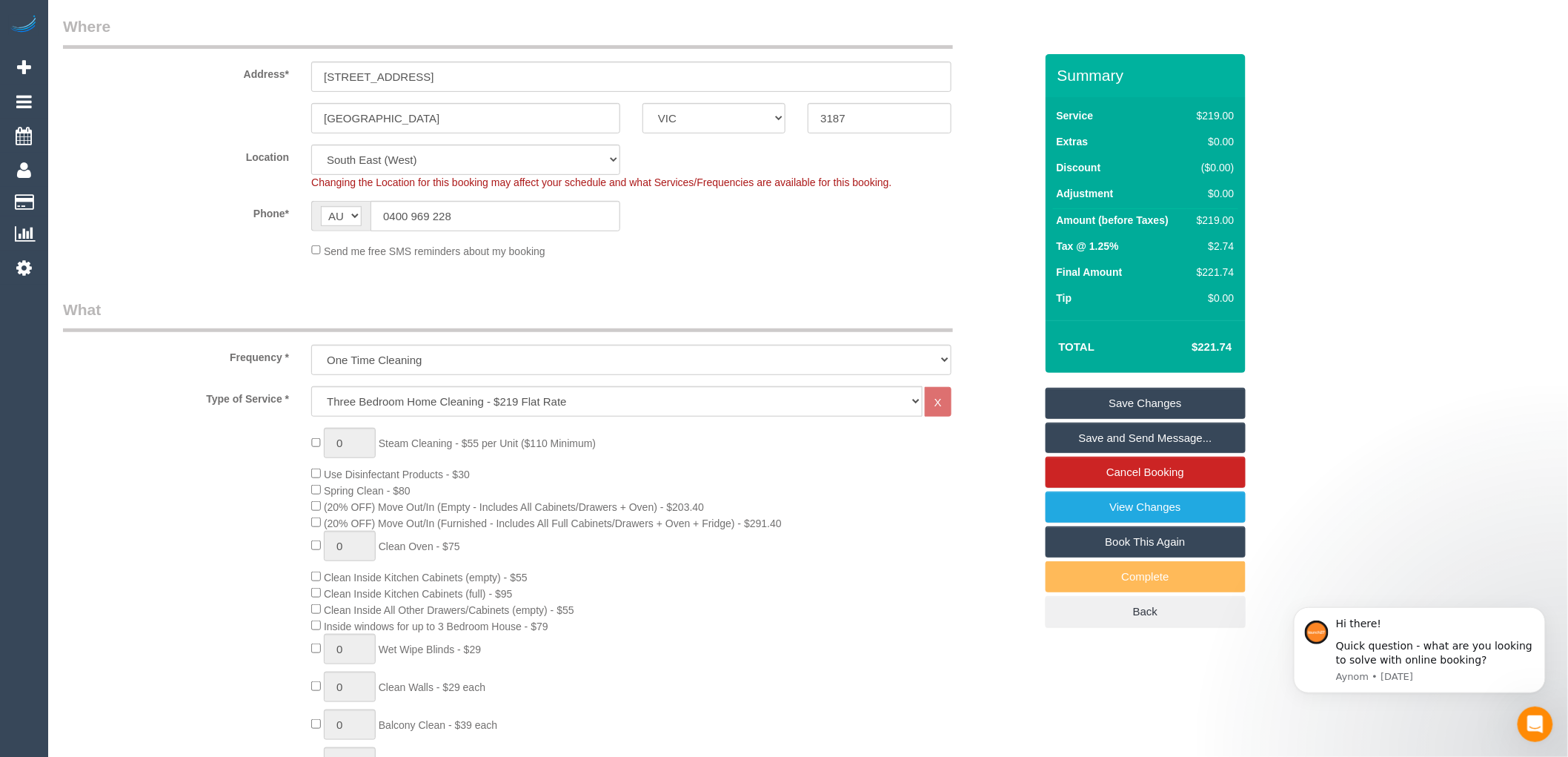
scroll to position [247, 0]
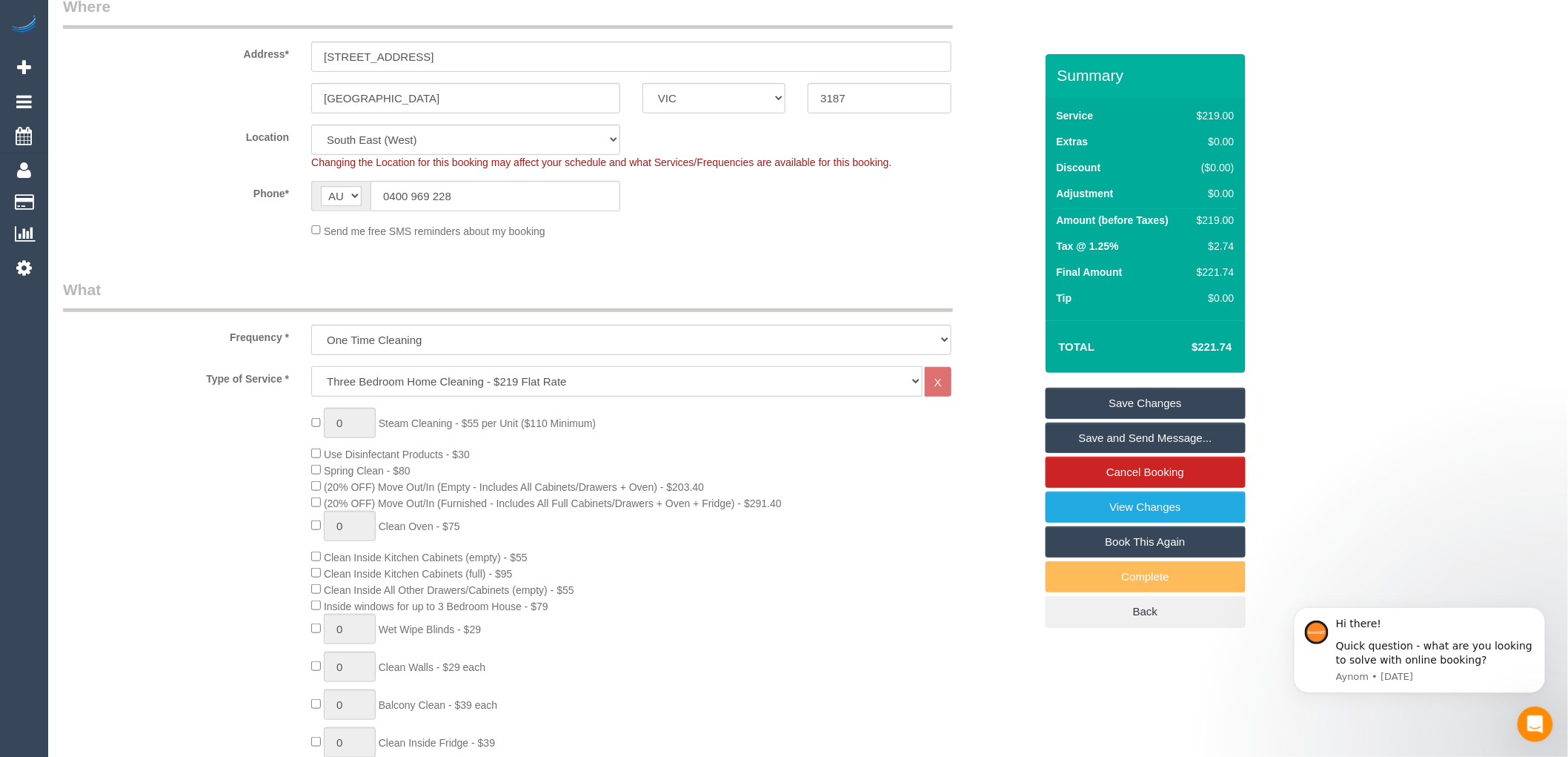
click at [412, 382] on select "Hourly Service - $70/h Hourly Service - $65/h Hourly Service - $60/h Hourly Ser…" at bounding box center [617, 381] width 611 height 30
select select "209"
click at [311, 367] on select "Hourly Service - $70/h Hourly Service - $65/h Hourly Service - $60/h Hourly Ser…" at bounding box center [617, 381] width 611 height 30
select select "1"
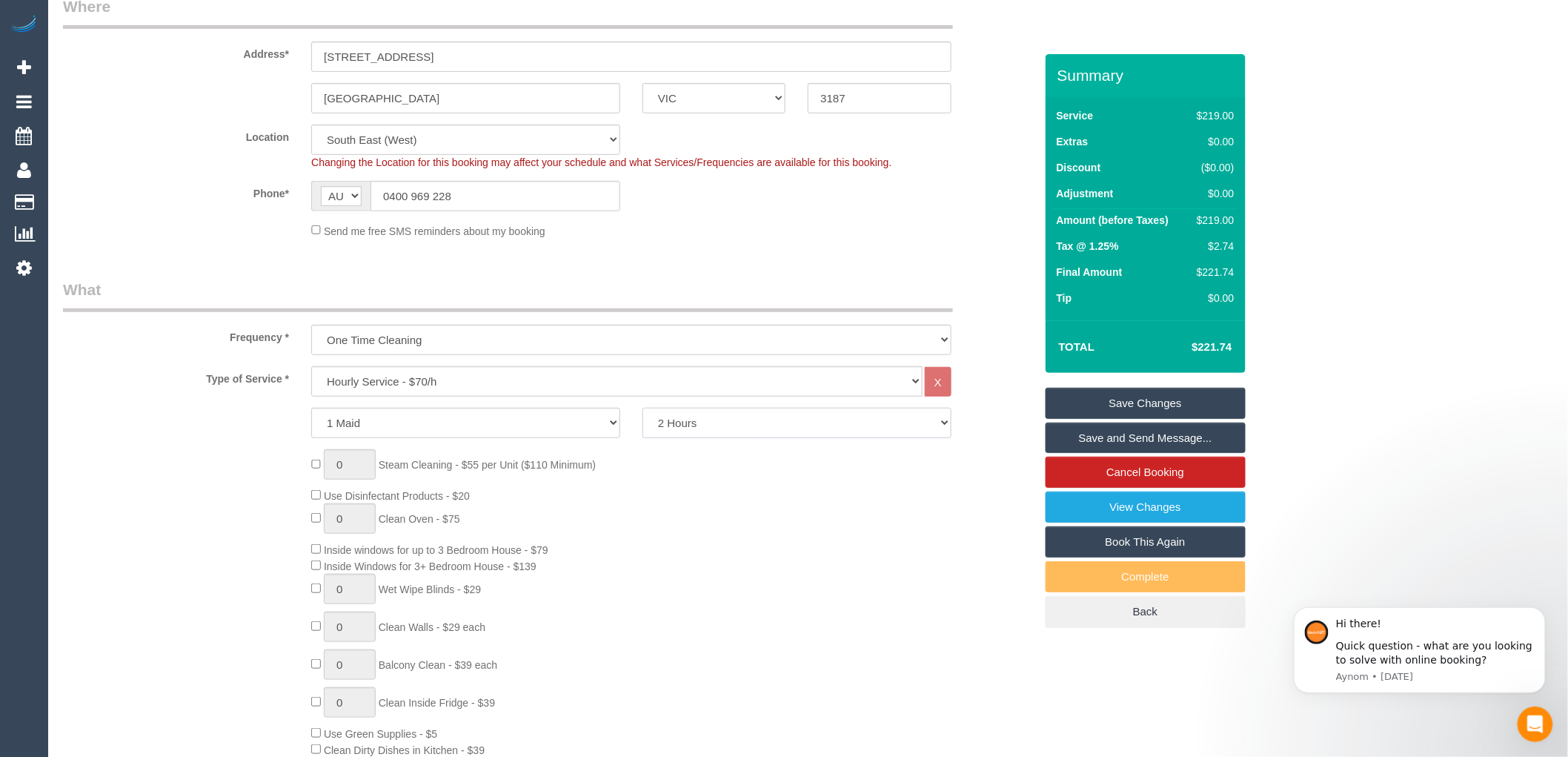
click at [716, 425] on select "2 Hours 2.5 Hours 3 Hours 3.5 Hours 4 Hours 4.5 Hours 5 Hours 5.5 Hours 6 Hours…" at bounding box center [797, 422] width 309 height 30
select select "210"
click at [643, 408] on select "2 Hours 2.5 Hours 3 Hours 3.5 Hours 4 Hours 4.5 Hours 5 Hours 5.5 Hours 6 Hours…" at bounding box center [797, 422] width 309 height 30
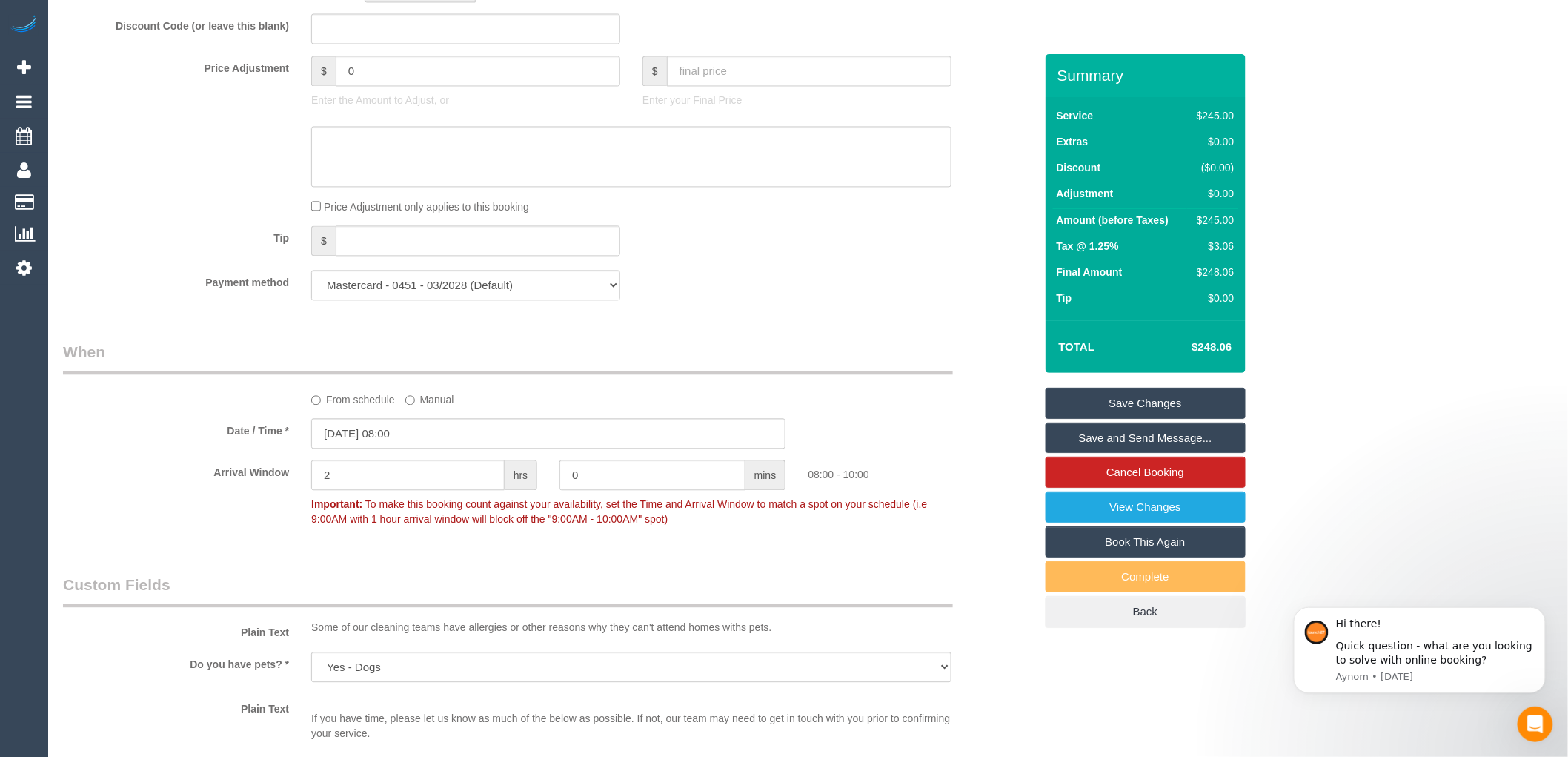
scroll to position [1235, 0]
click at [374, 249] on input "text" at bounding box center [478, 236] width 285 height 30
click at [374, 66] on input "0" at bounding box center [478, 66] width 285 height 30
type input "5"
click at [919, 111] on div "$ Enter your Final Price" at bounding box center [797, 81] width 331 height 59
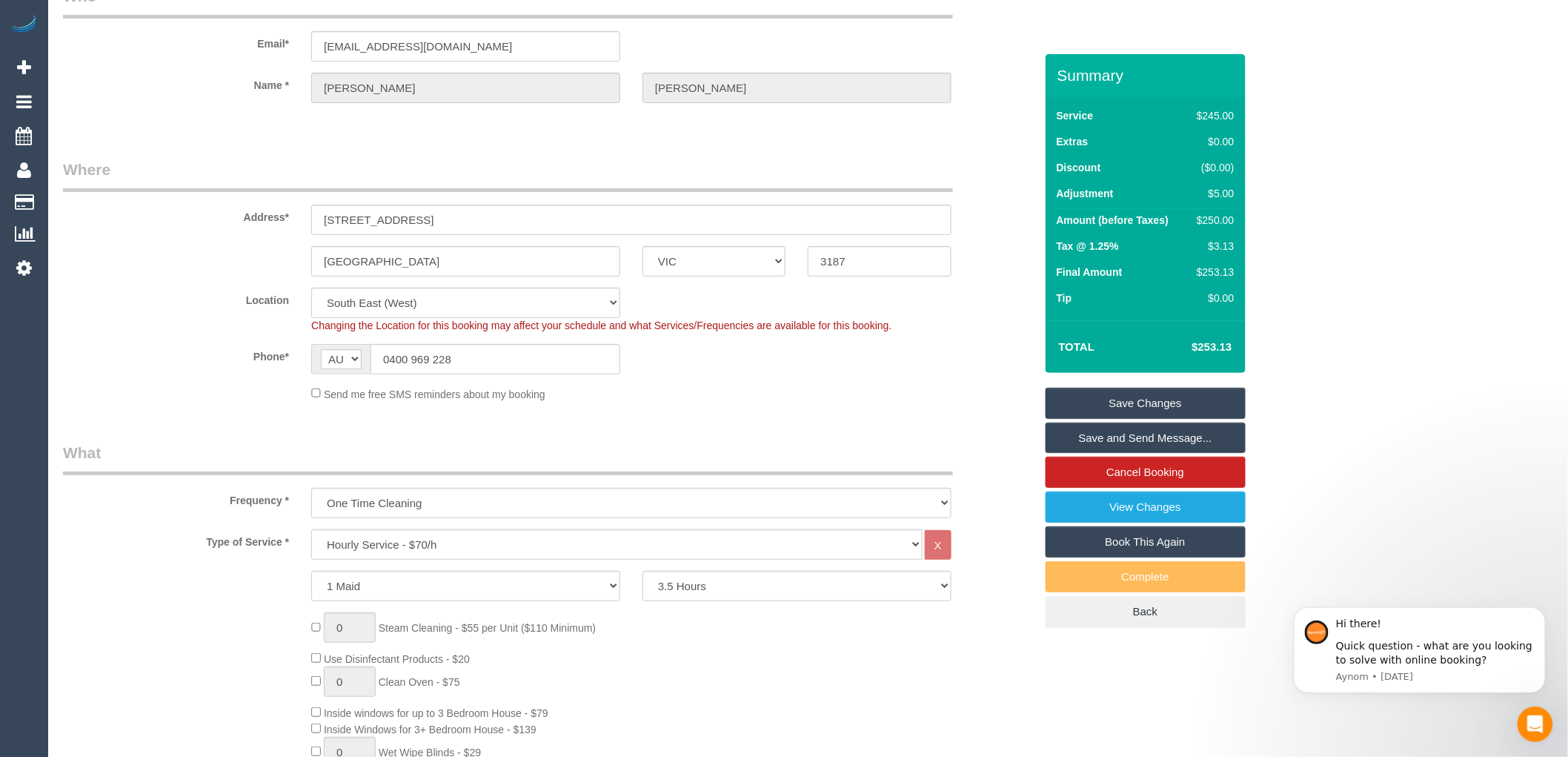
scroll to position [82, 0]
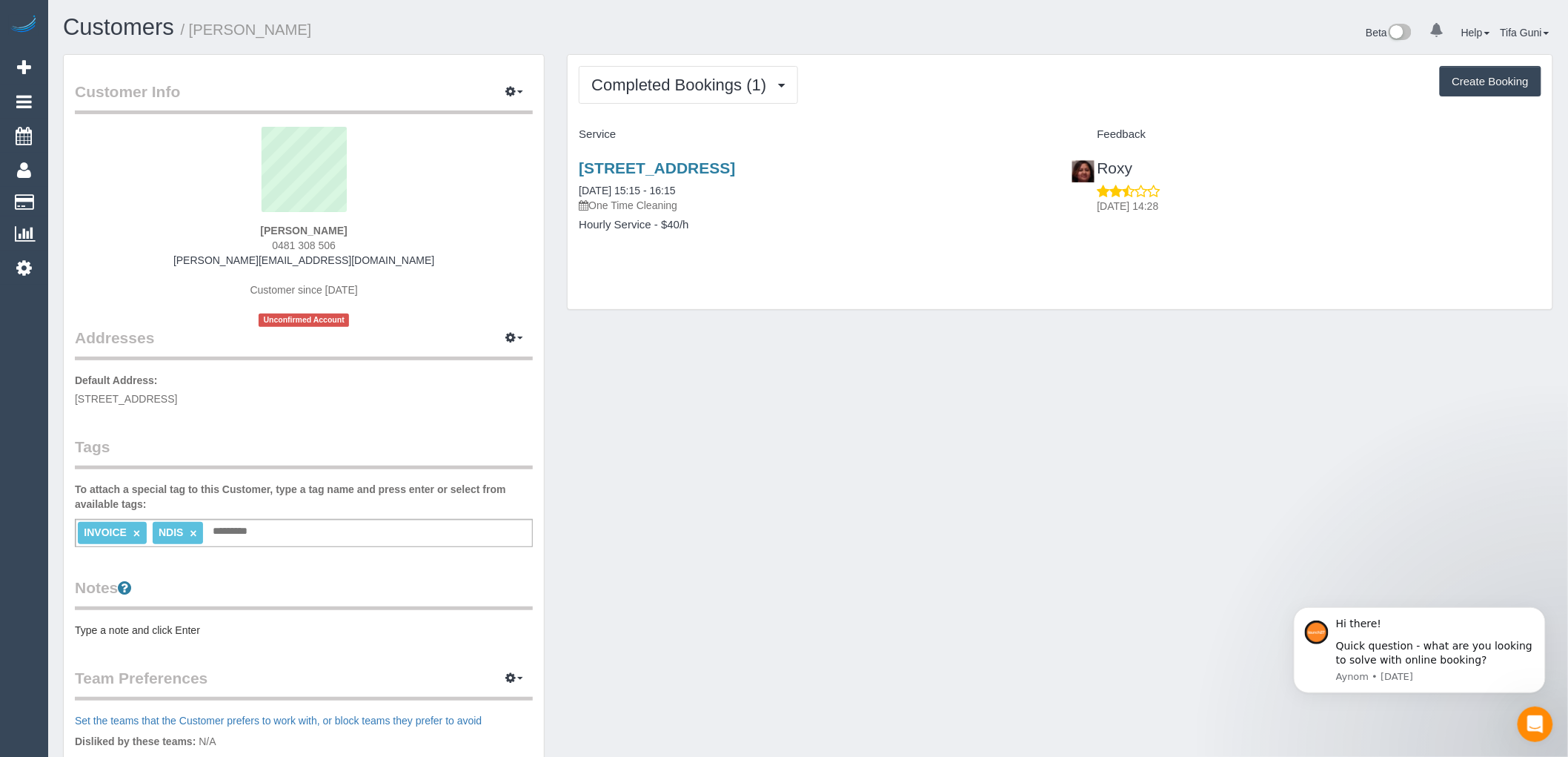
click at [1470, 86] on button "Create Booking" at bounding box center [1491, 81] width 102 height 31
select select "VIC"
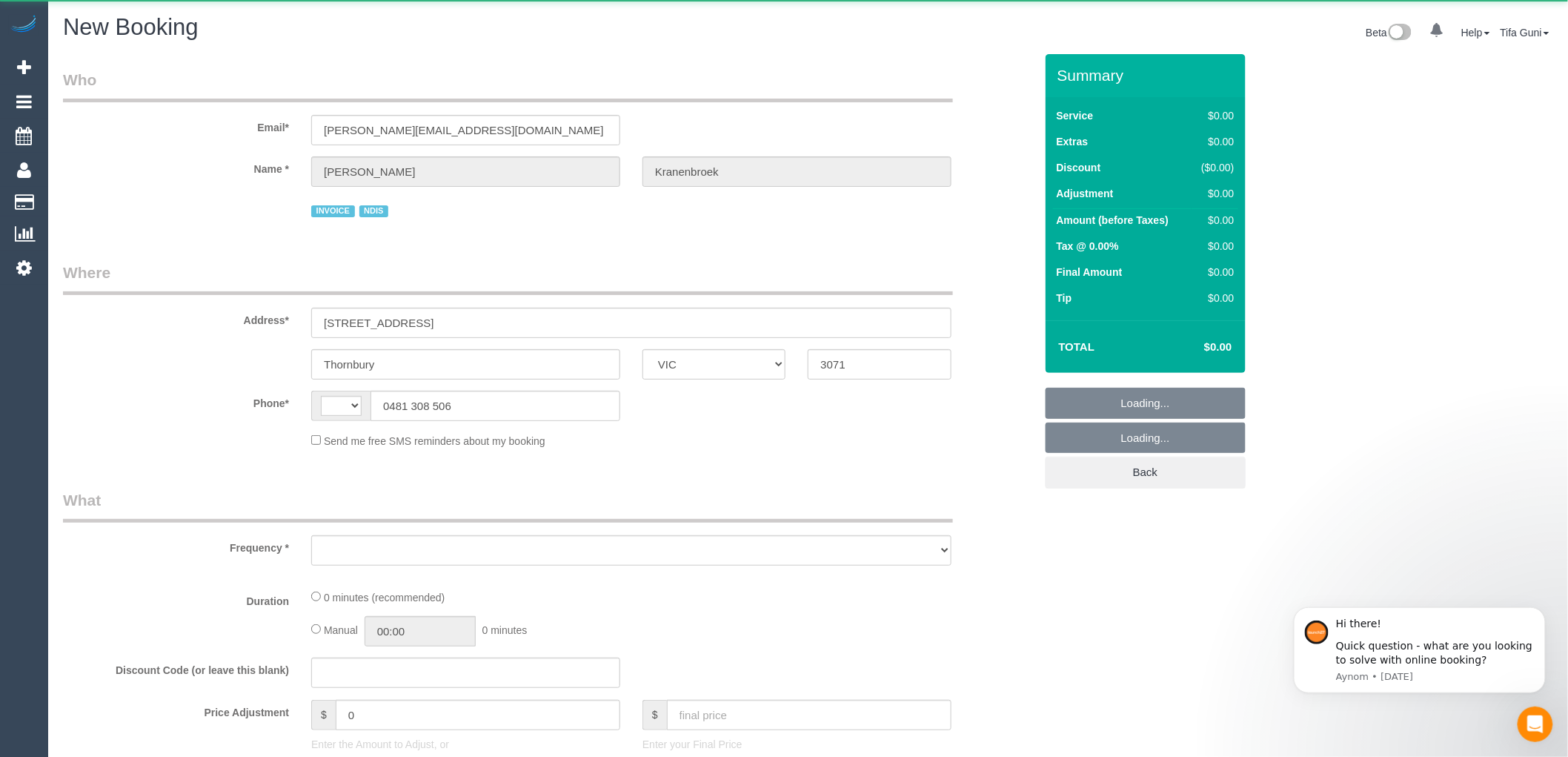
select select "string:AU"
select select "object:852"
select select "string:stripe-pm_1RbWh12GScqysDRV7Rx2aVB7"
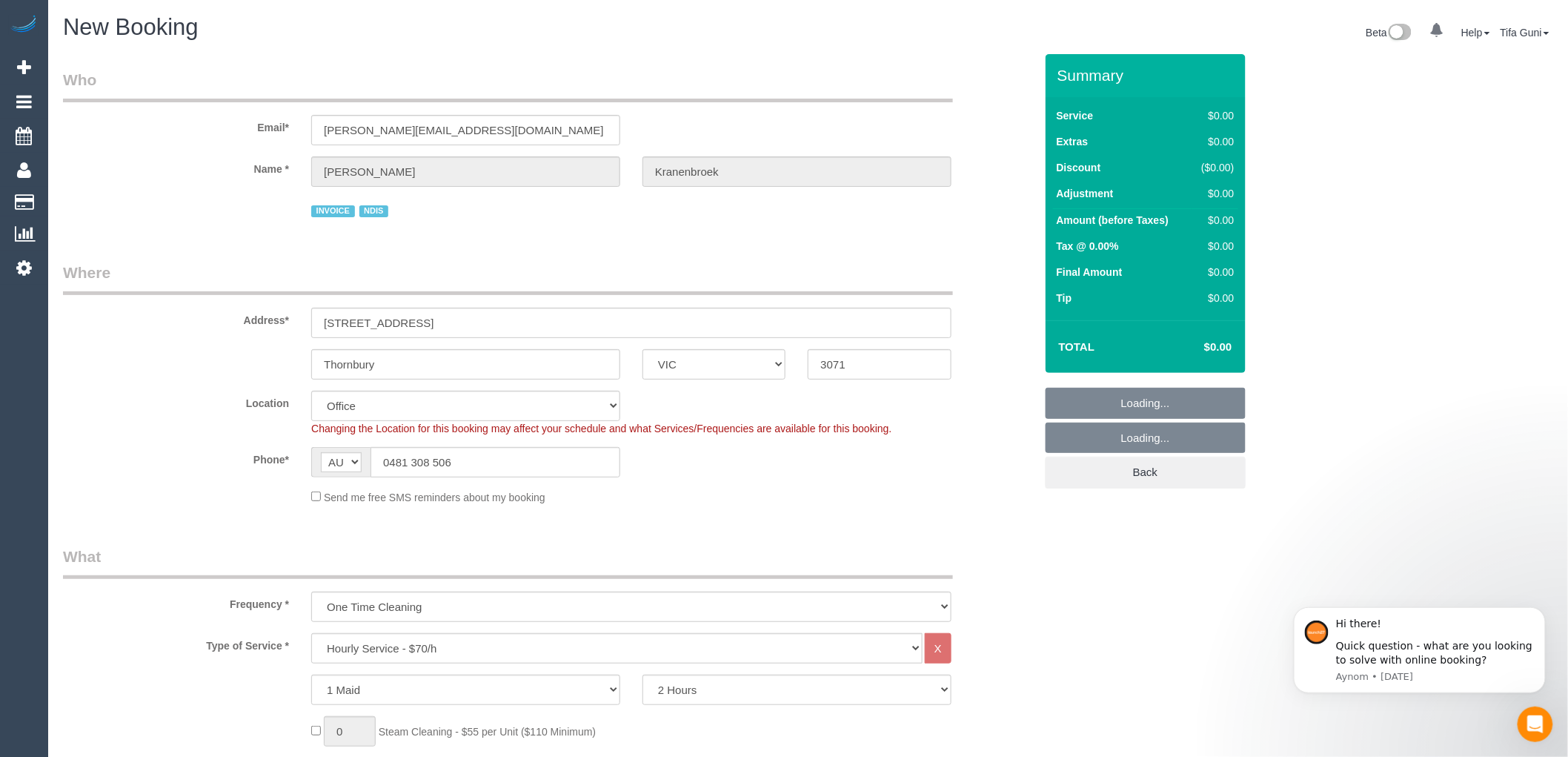
select select "object:2309"
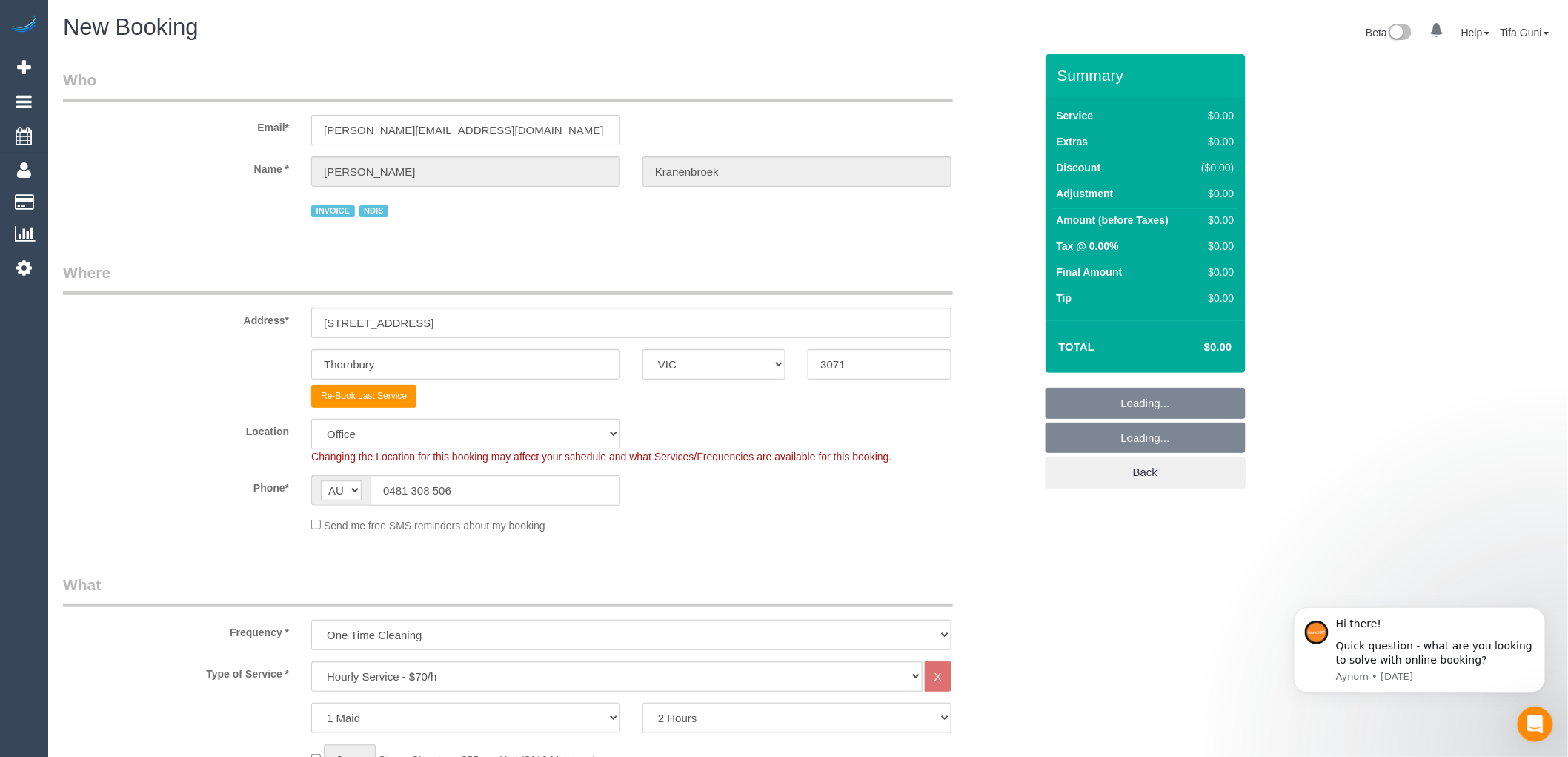
select select "47"
select select "object:2319"
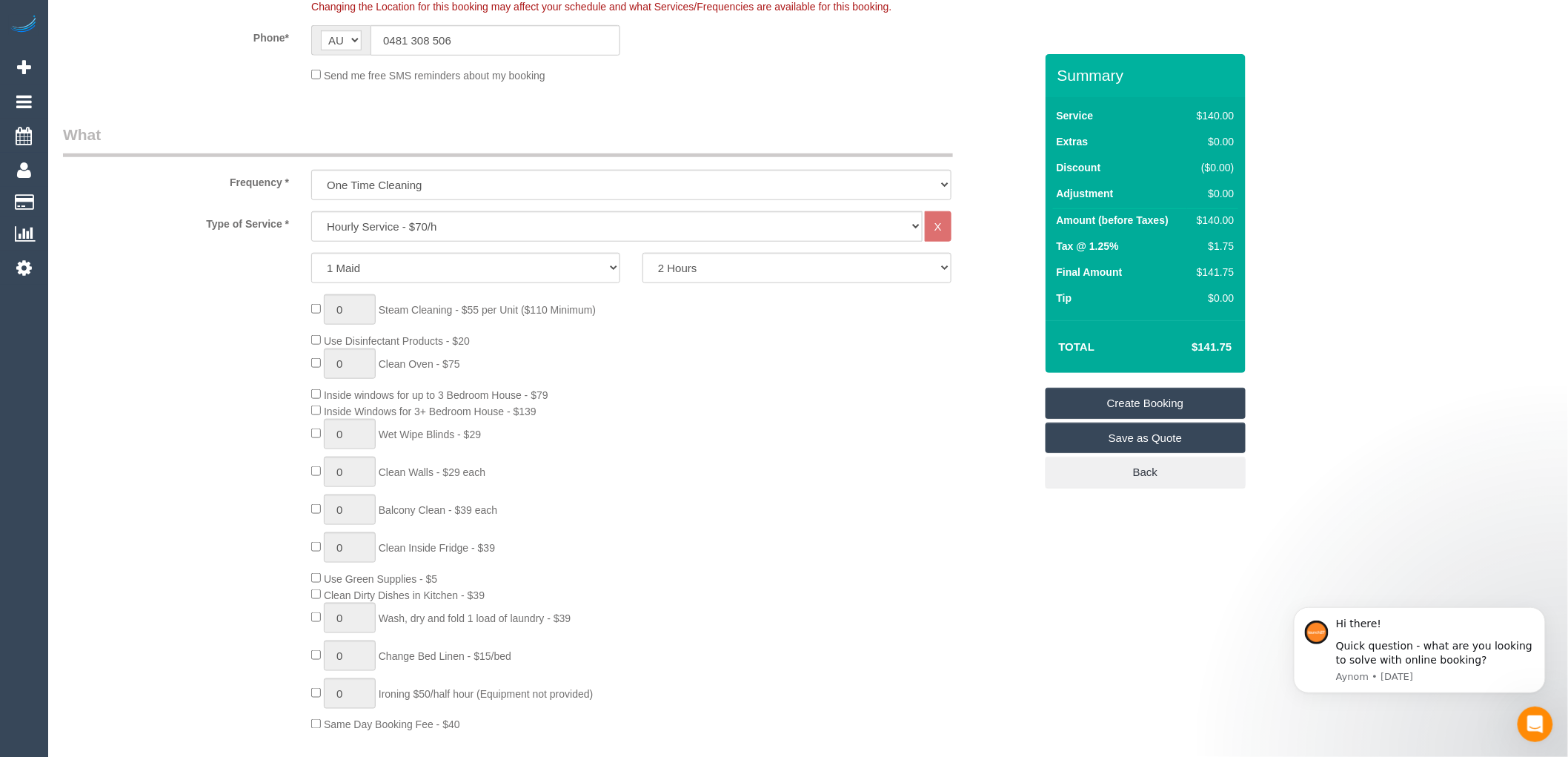
scroll to position [493, 0]
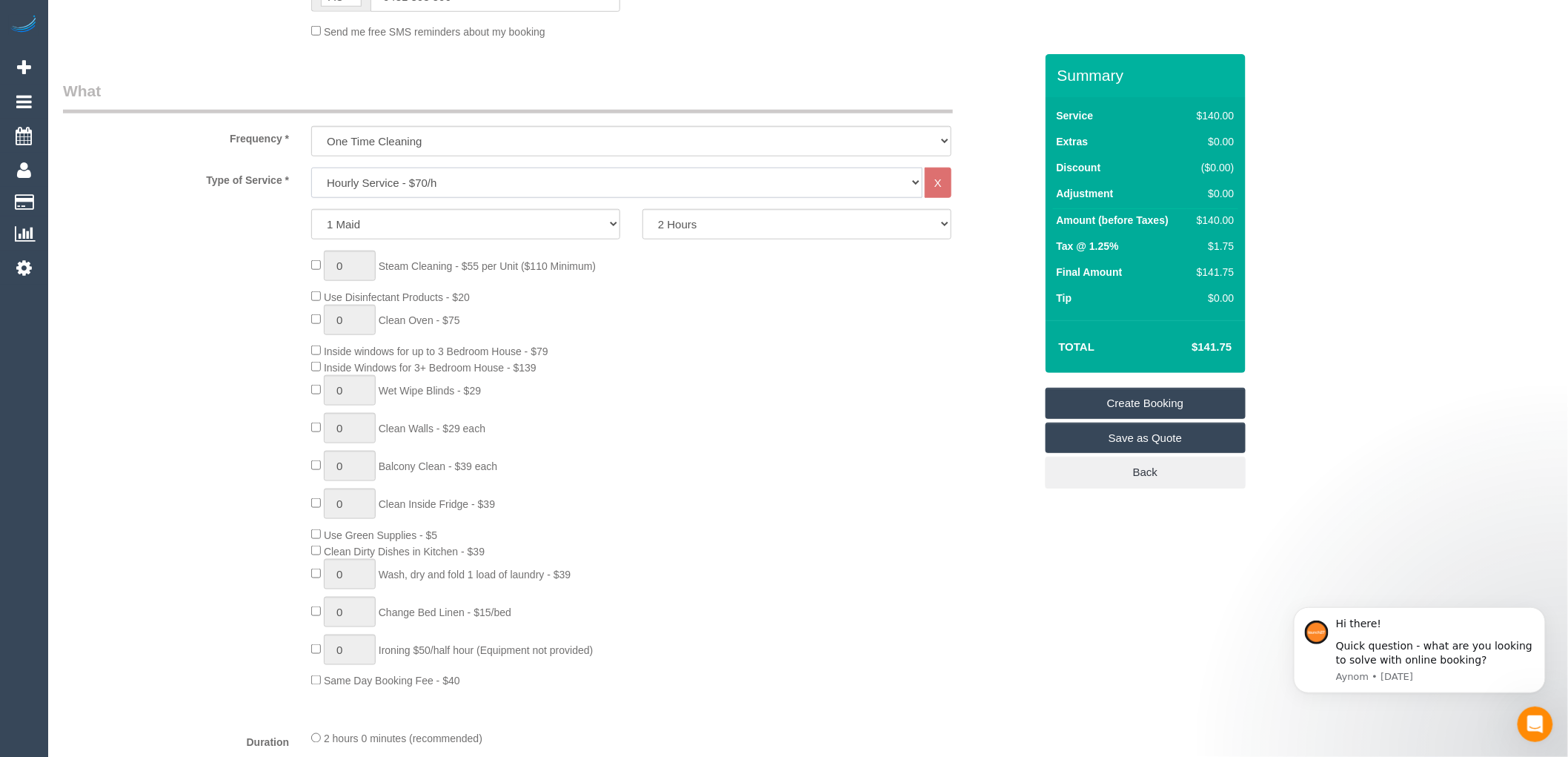
click at [434, 181] on select "Hourly Service - $70/h Hourly Service - $65/h Hourly Service - $60/h Hourly Ser…" at bounding box center [617, 182] width 611 height 30
click at [728, 230] on select "2 Hours 2.5 Hours 3 Hours 3.5 Hours 4 Hours 4.5 Hours 5 Hours 5.5 Hours 6 Hours…" at bounding box center [797, 224] width 309 height 30
select select "210"
click at [643, 211] on select "2 Hours 2.5 Hours 3 Hours 3.5 Hours 4 Hours 4.5 Hours 5 Hours 5.5 Hours 6 Hours…" at bounding box center [797, 224] width 309 height 30
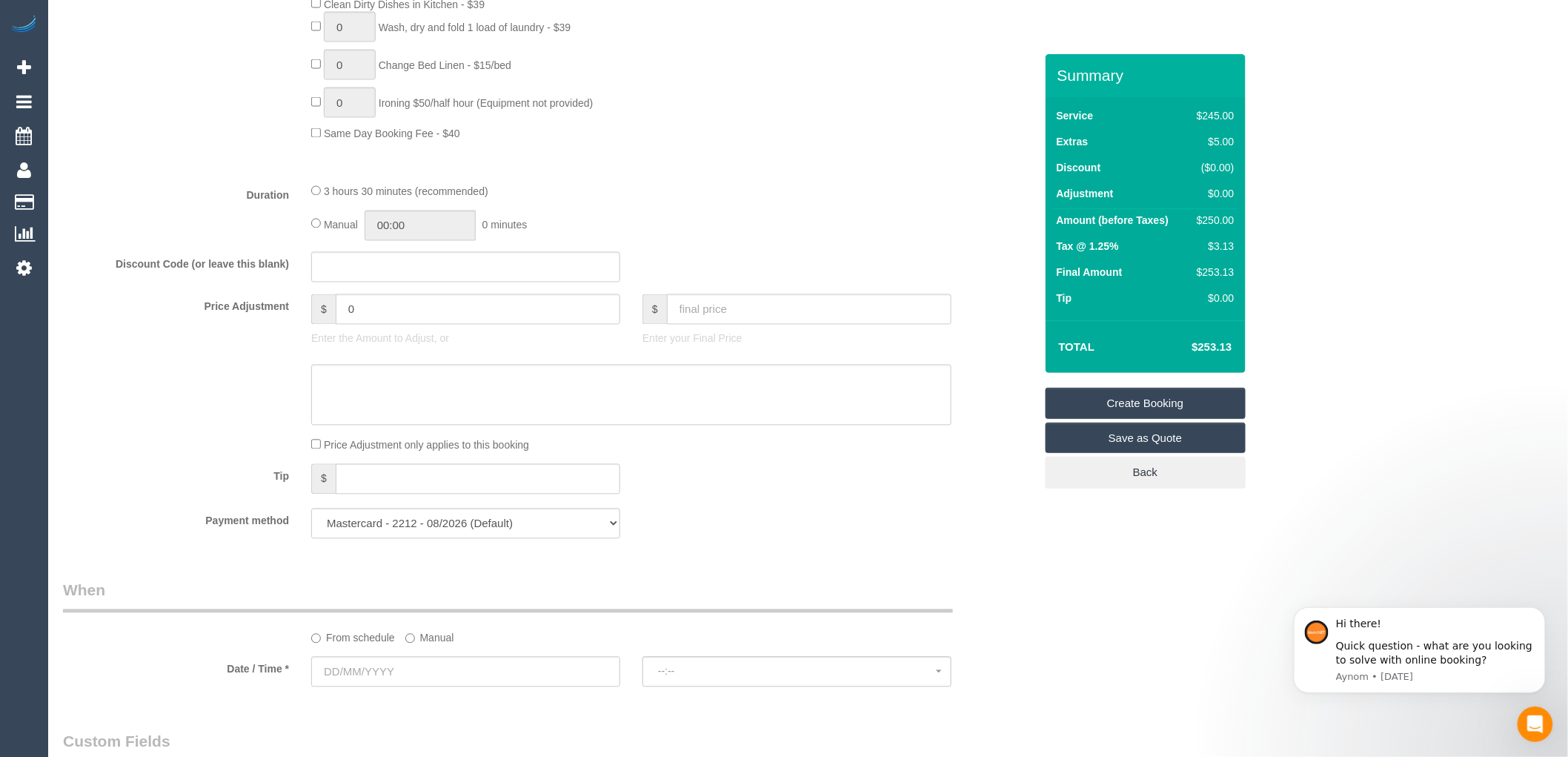
scroll to position [1071, 0]
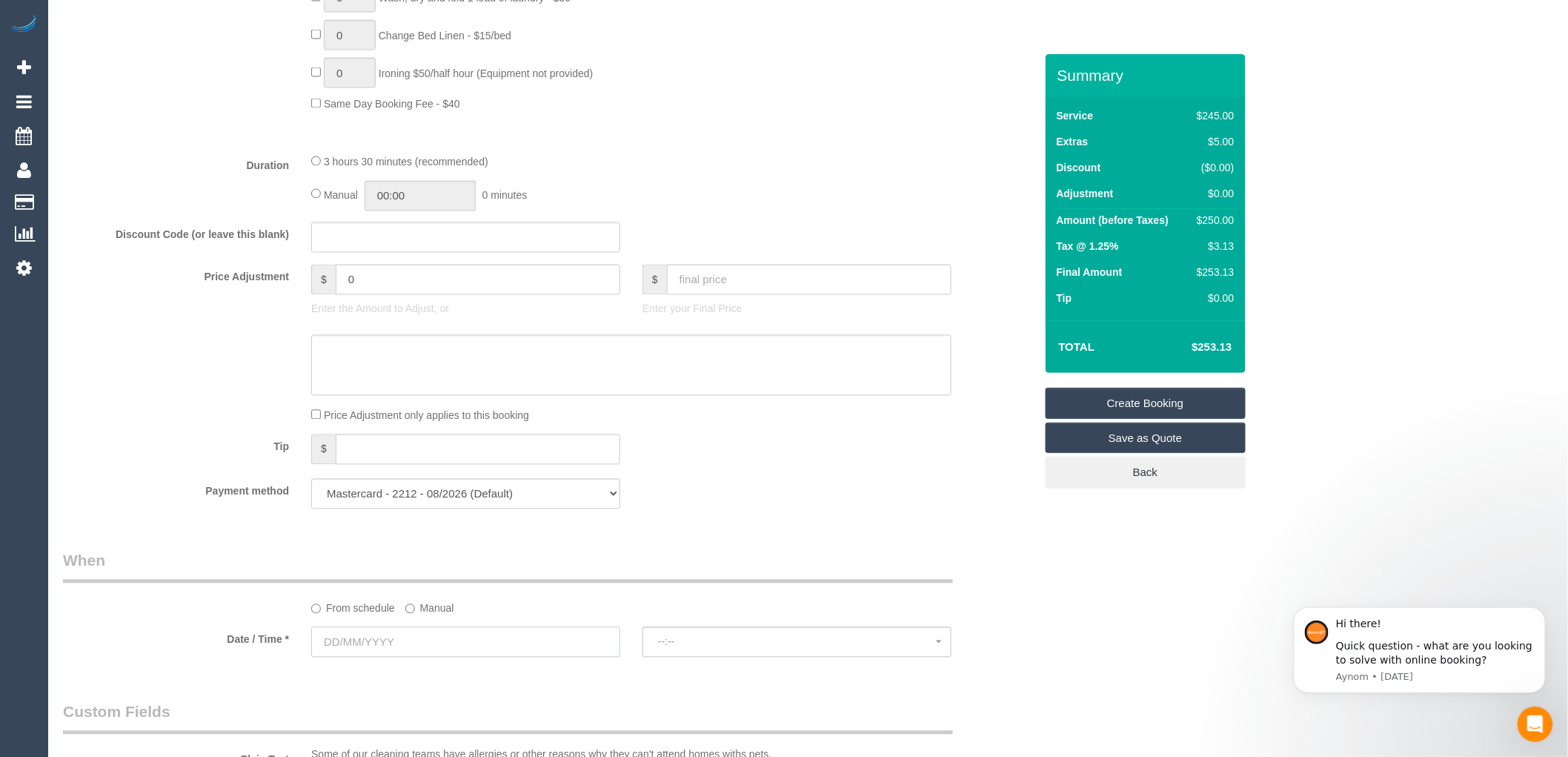
click at [387, 655] on input "text" at bounding box center [465, 642] width 309 height 30
click at [886, 468] on div "Tip $" at bounding box center [548, 450] width 993 height 34
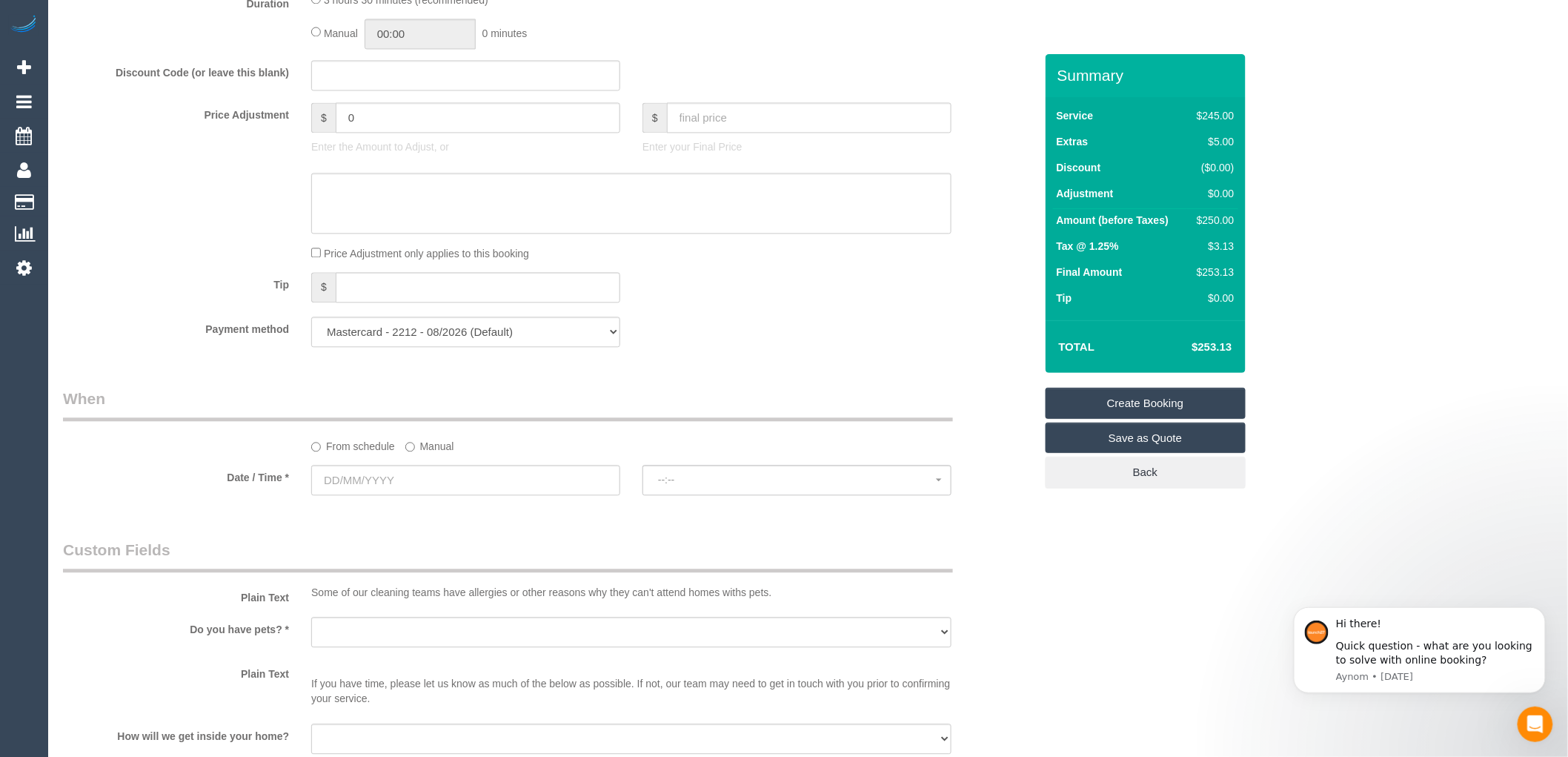
scroll to position [1235, 0]
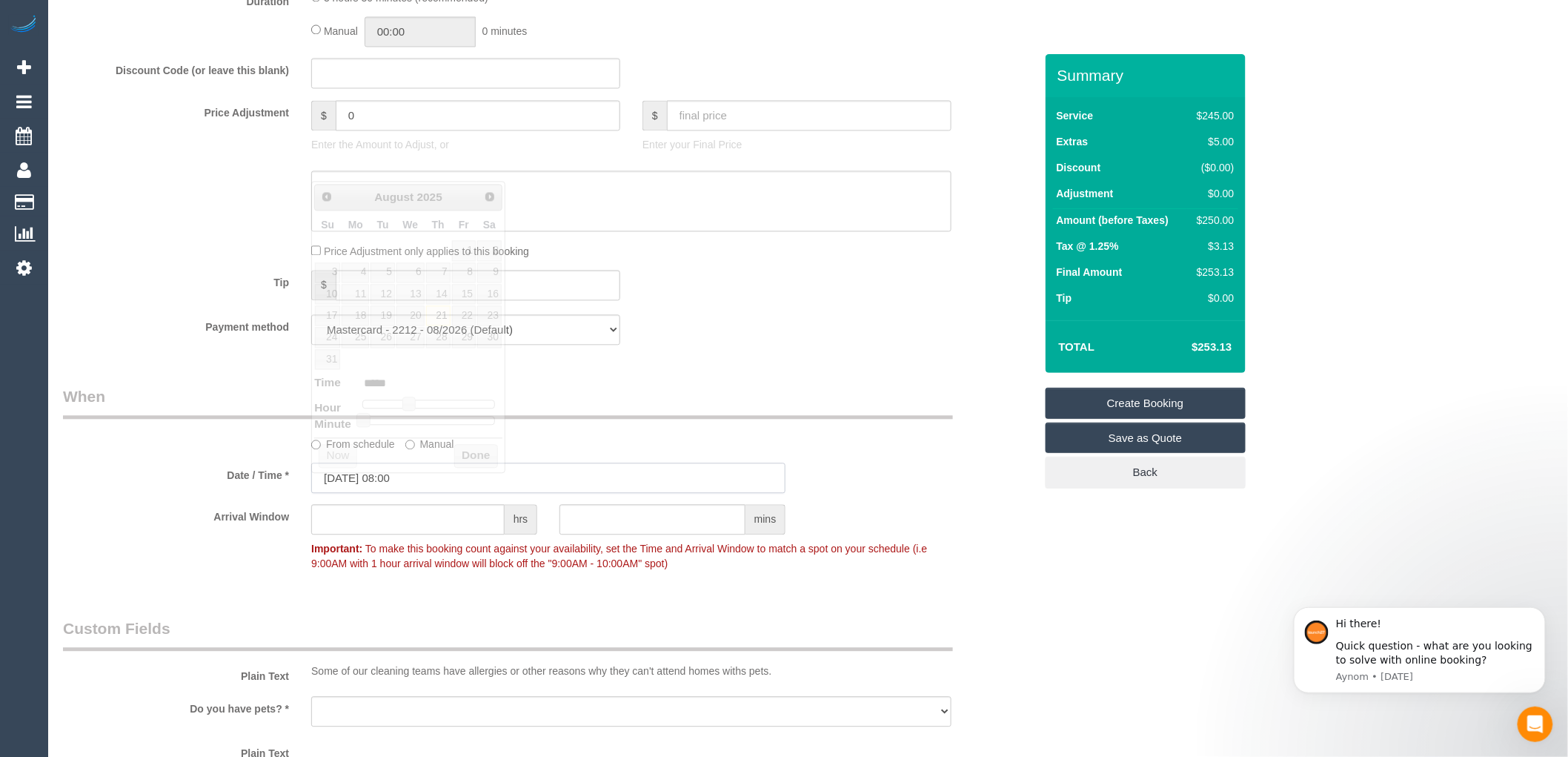
click at [417, 490] on input "21/08/2025 08:00" at bounding box center [548, 477] width 474 height 30
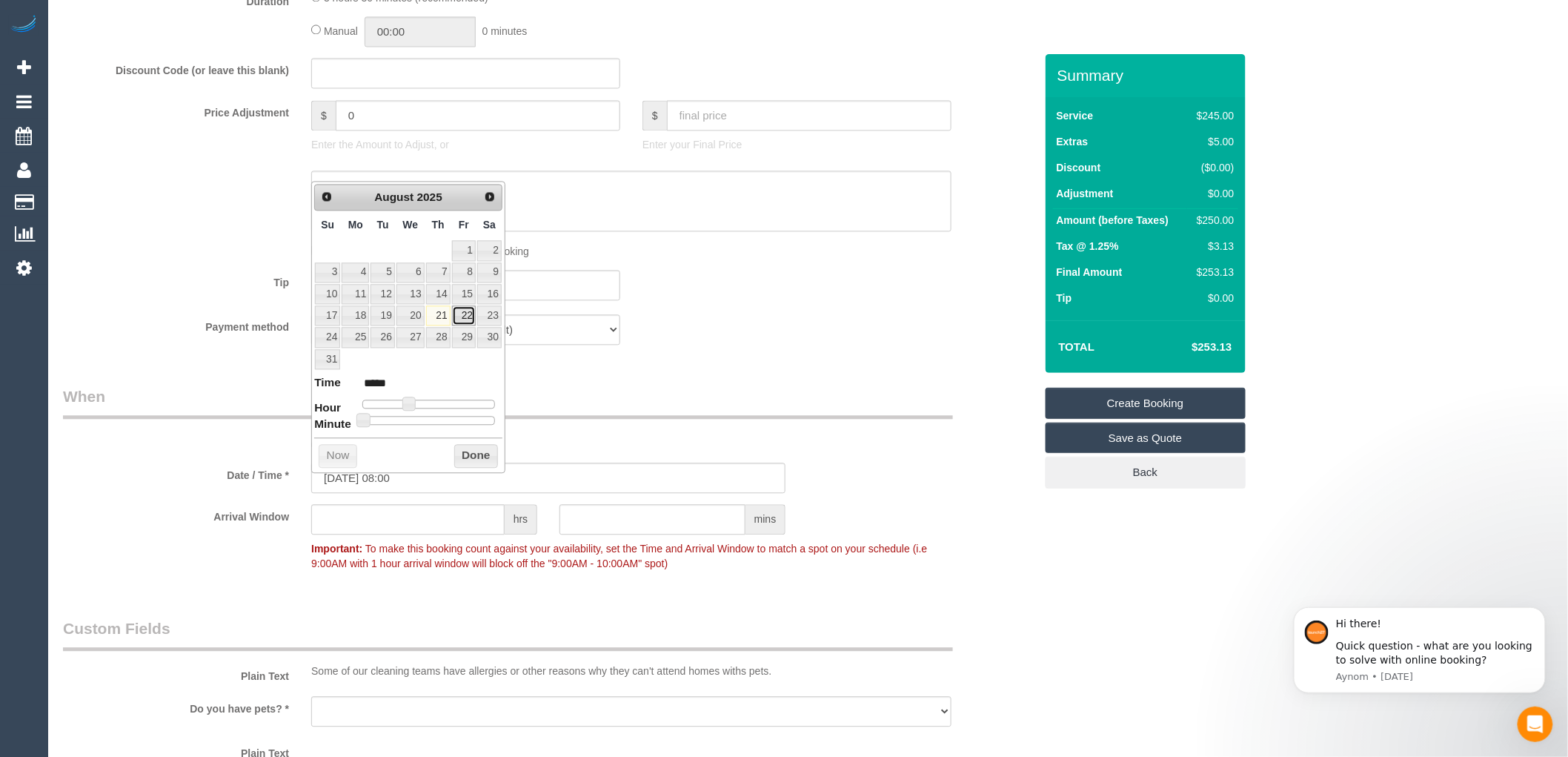
click at [464, 314] on link "22" at bounding box center [464, 316] width 23 height 20
type input "22/08/2025 07:00"
type input "*****"
click at [403, 401] on span at bounding box center [403, 403] width 13 height 13
click at [470, 453] on button "Done" at bounding box center [476, 456] width 44 height 23
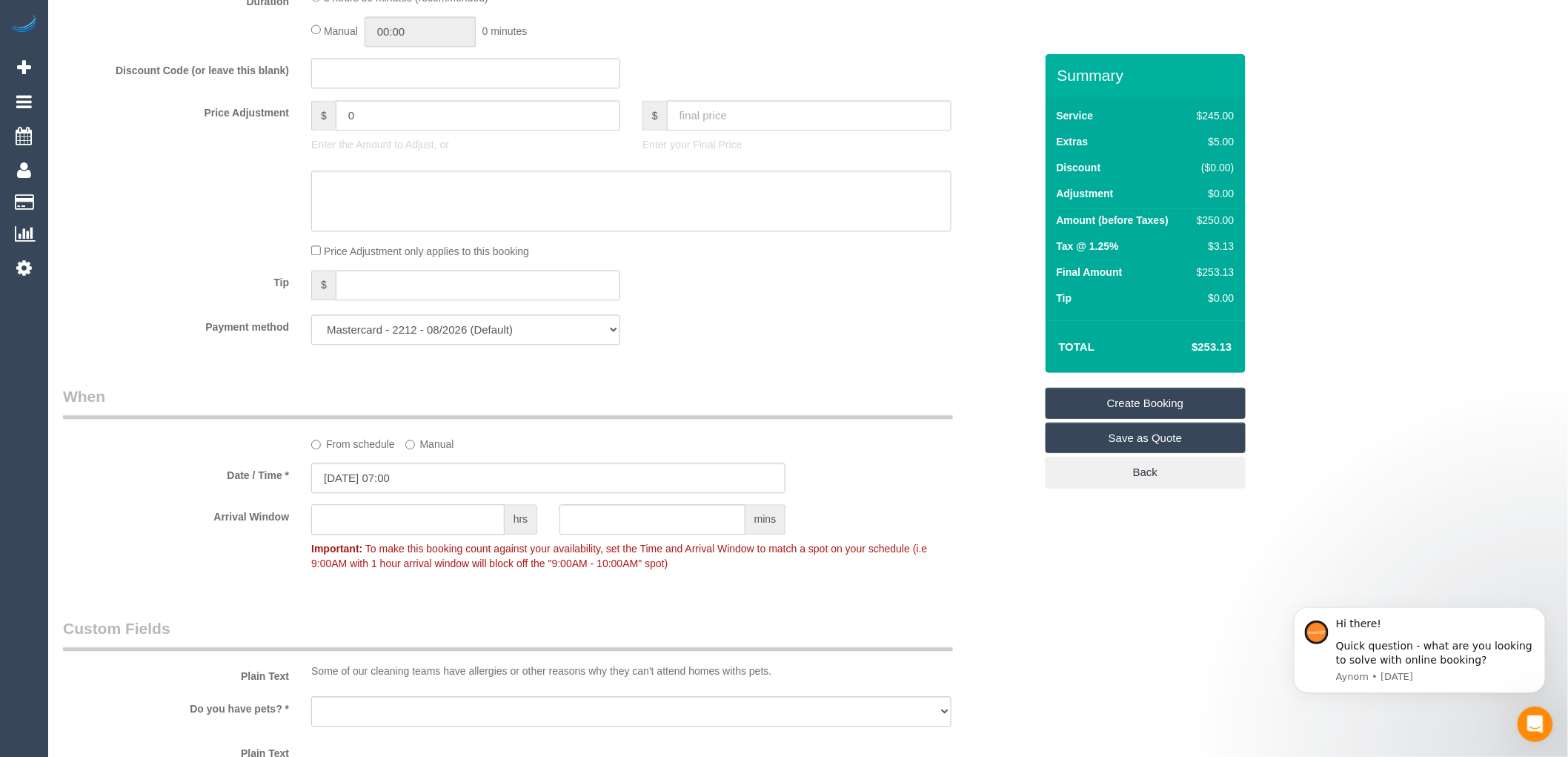
click at [378, 524] on input "text" at bounding box center [407, 519] width 193 height 30
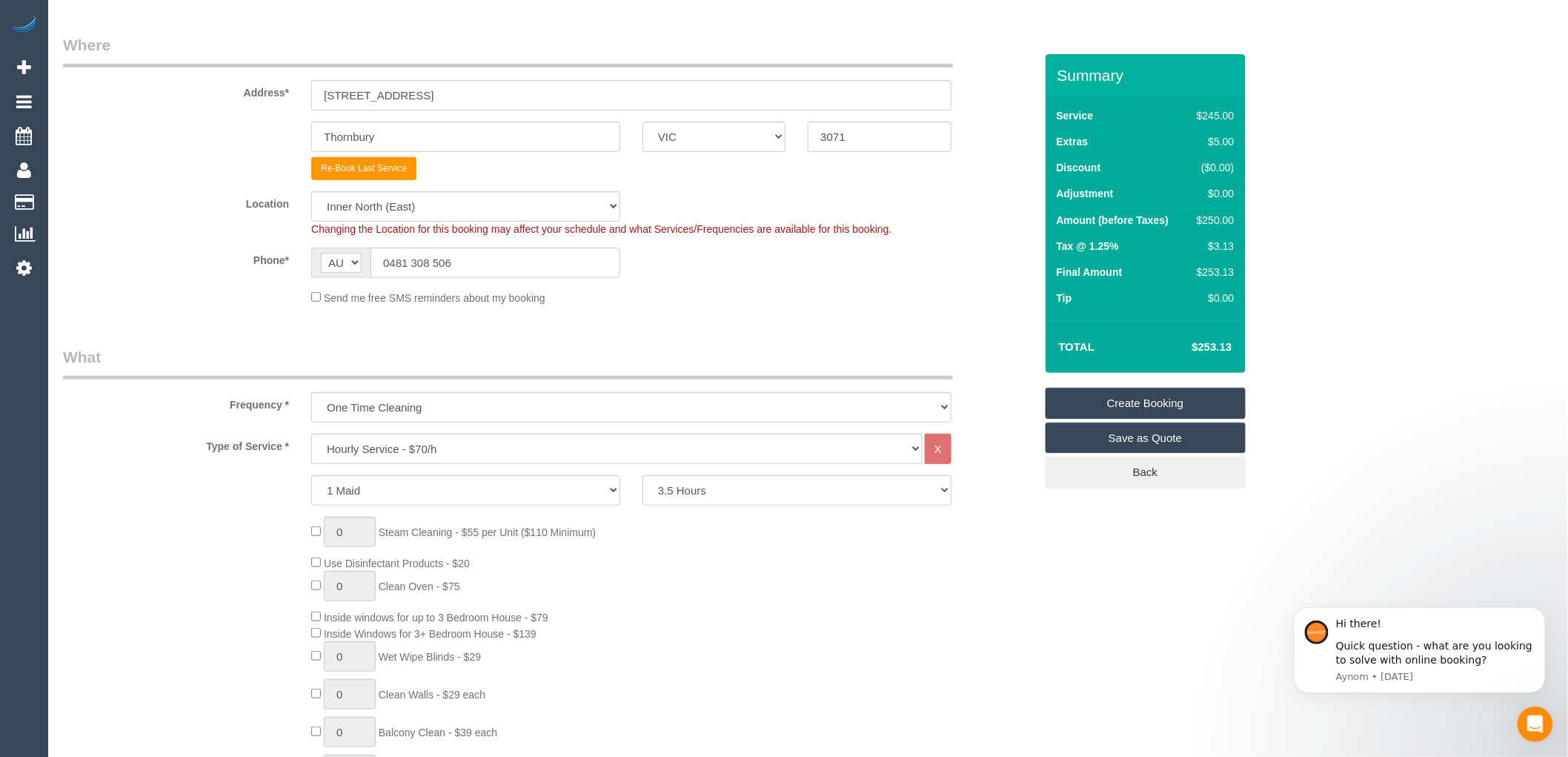
scroll to position [0, 0]
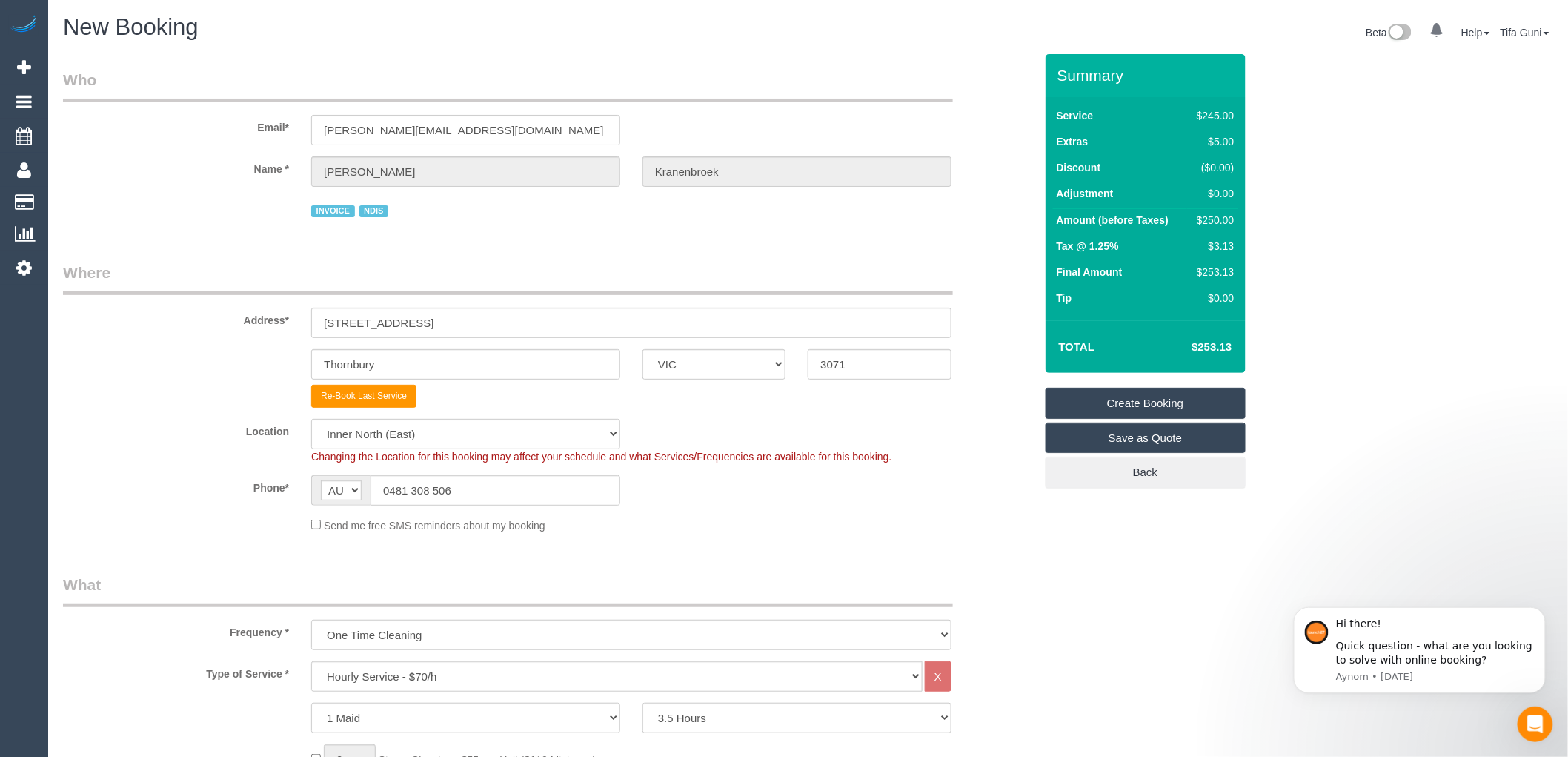
type input "1"
drag, startPoint x: 526, startPoint y: 132, endPoint x: 263, endPoint y: 142, distance: 263.2
click at [263, 142] on div "Email* fiona.kranenbroek@yahoo.com.au" at bounding box center [548, 107] width 993 height 77
click at [523, 220] on div "INVOICE NDIS" at bounding box center [631, 209] width 640 height 23
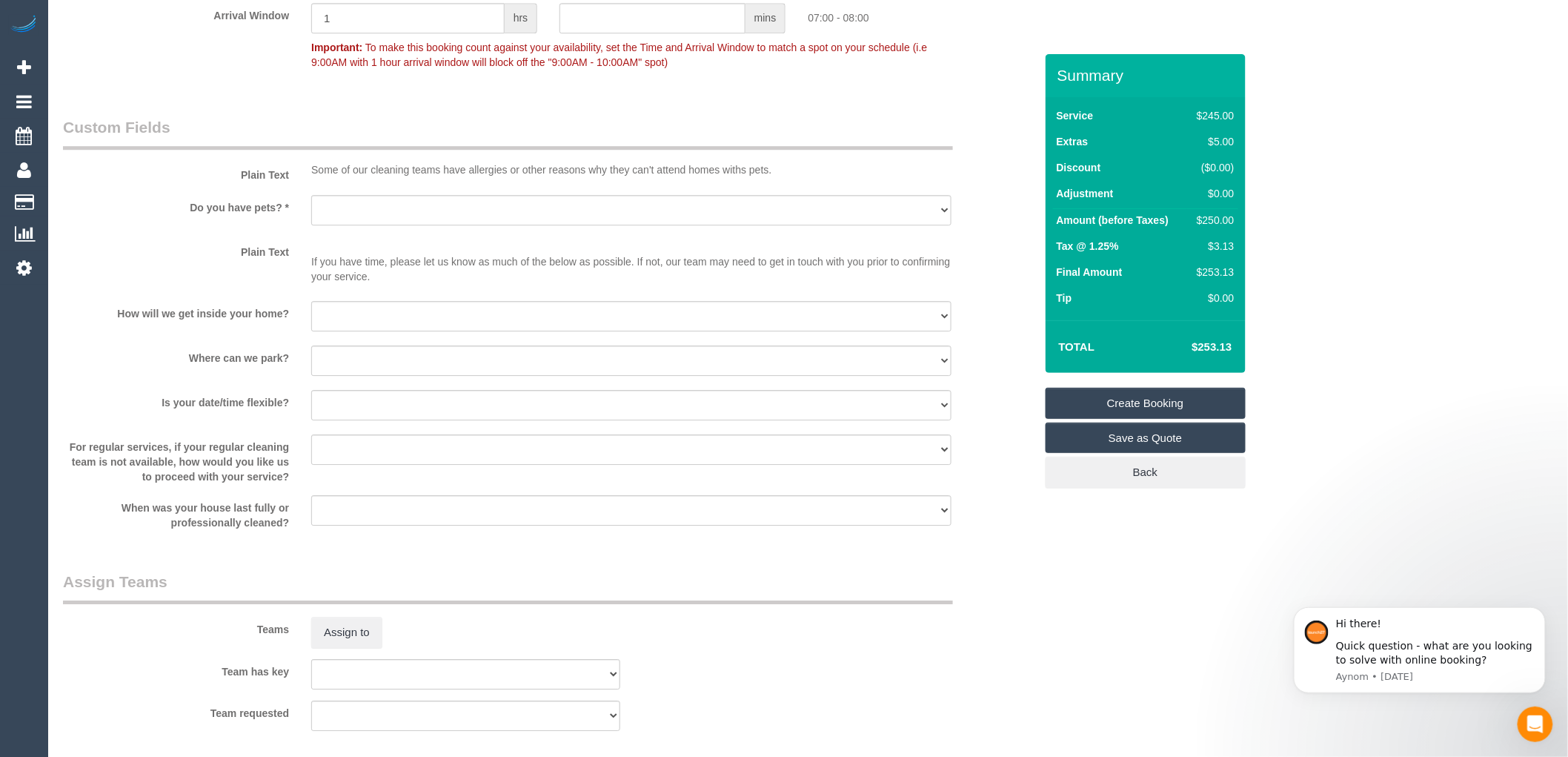
scroll to position [1729, 0]
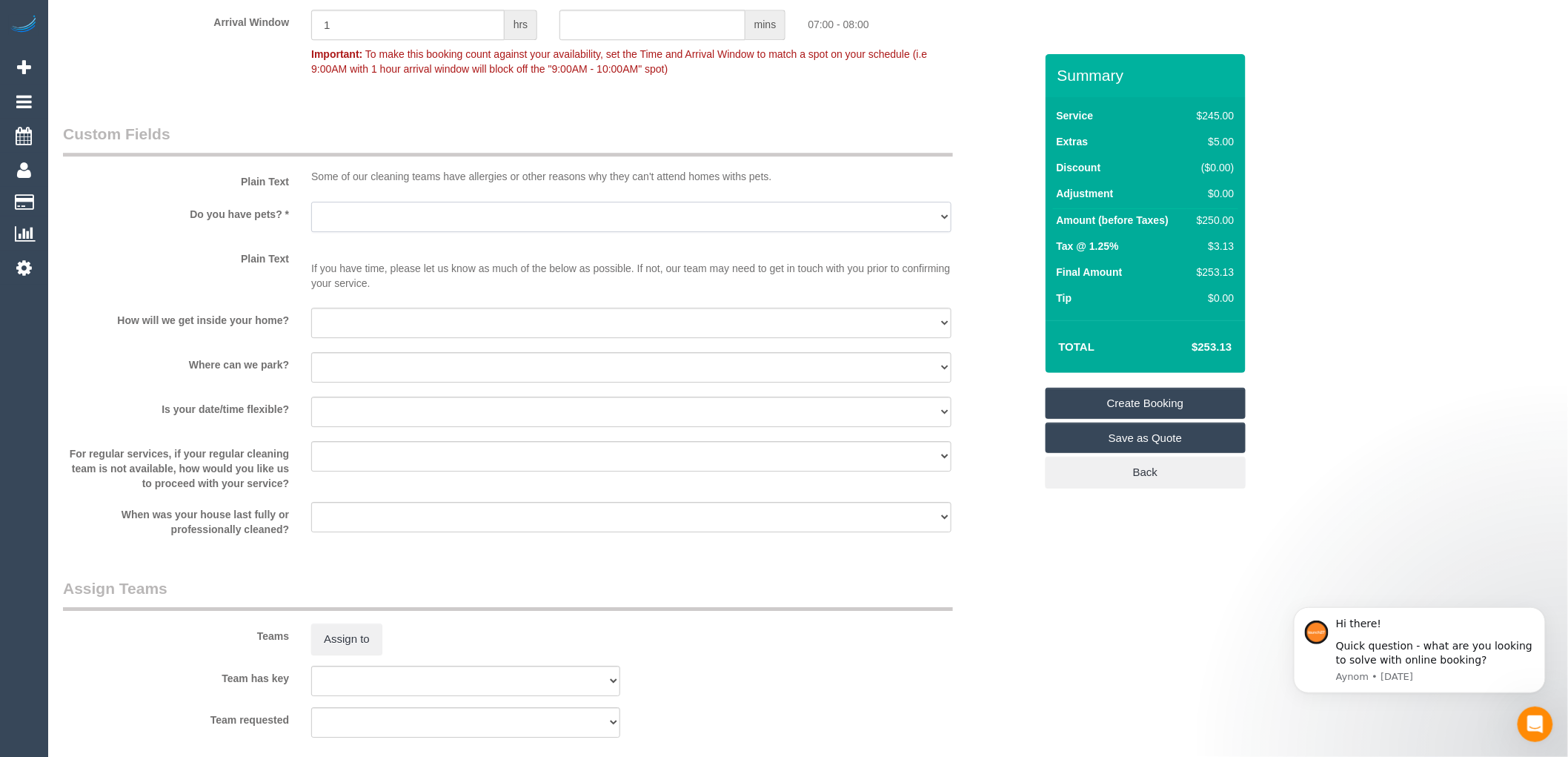
click at [371, 232] on select "Yes - Cats Yes - Dogs No pets Yes - Dogs and Cats Yes - Other" at bounding box center [631, 217] width 640 height 30
select select "number:28"
click at [311, 213] on select "Yes - Cats Yes - Dogs No pets Yes - Dogs and Cats Yes - Other" at bounding box center [631, 217] width 640 height 30
click at [342, 330] on select "I will be home Key will be left (please provide details below) Lock box/Access …" at bounding box center [631, 322] width 640 height 30
select select "number:14"
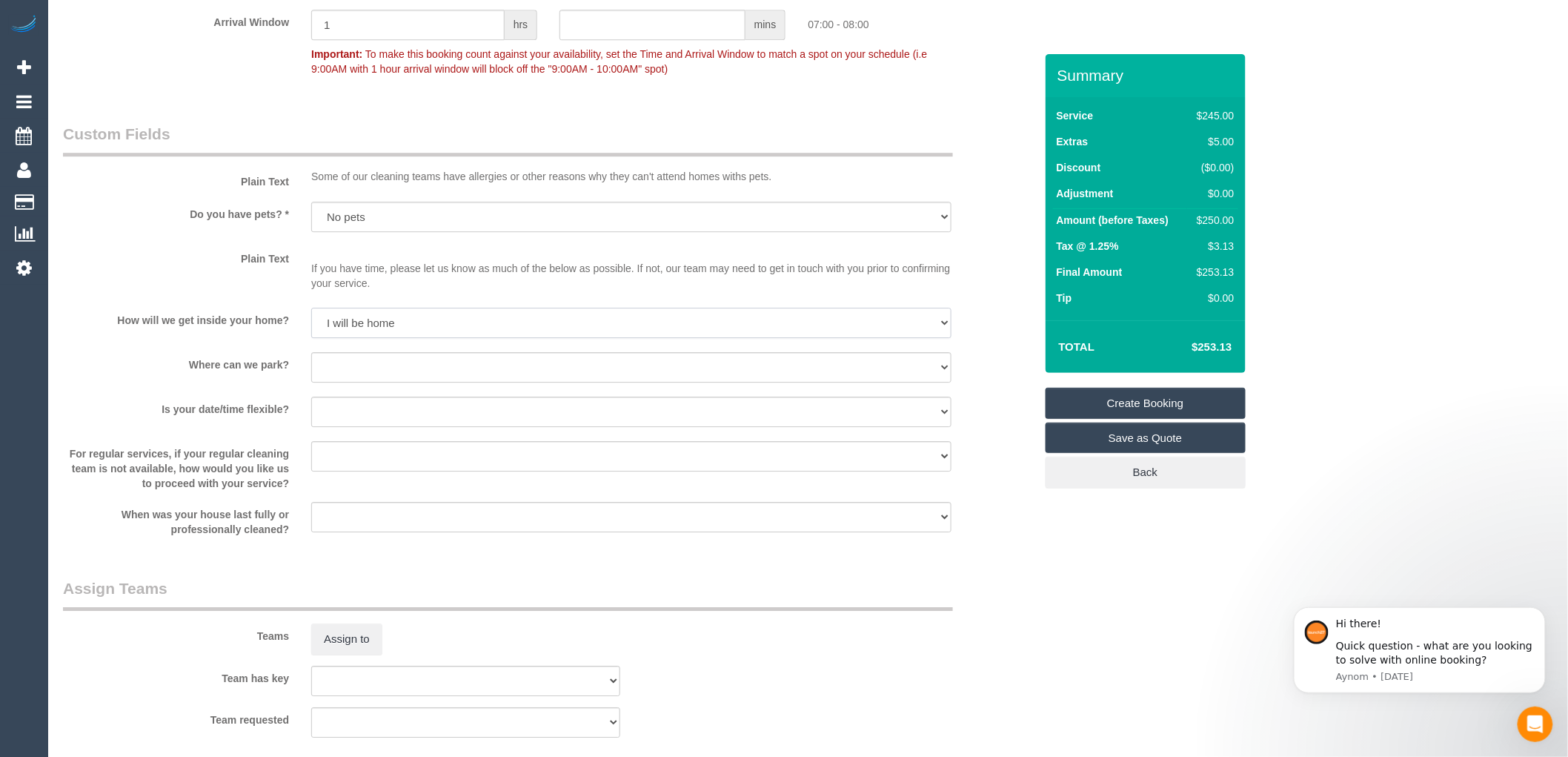
click at [311, 319] on select "I will be home Key will be left (please provide details below) Lock box/Access …" at bounding box center [631, 322] width 640 height 30
click at [354, 382] on select "I will provide parking on-site Free street parking Paid street parking (cost wi…" at bounding box center [631, 367] width 640 height 30
select select "number:19"
click at [311, 363] on select "I will provide parking on-site Free street parking Paid street parking (cost wi…" at bounding box center [631, 367] width 640 height 30
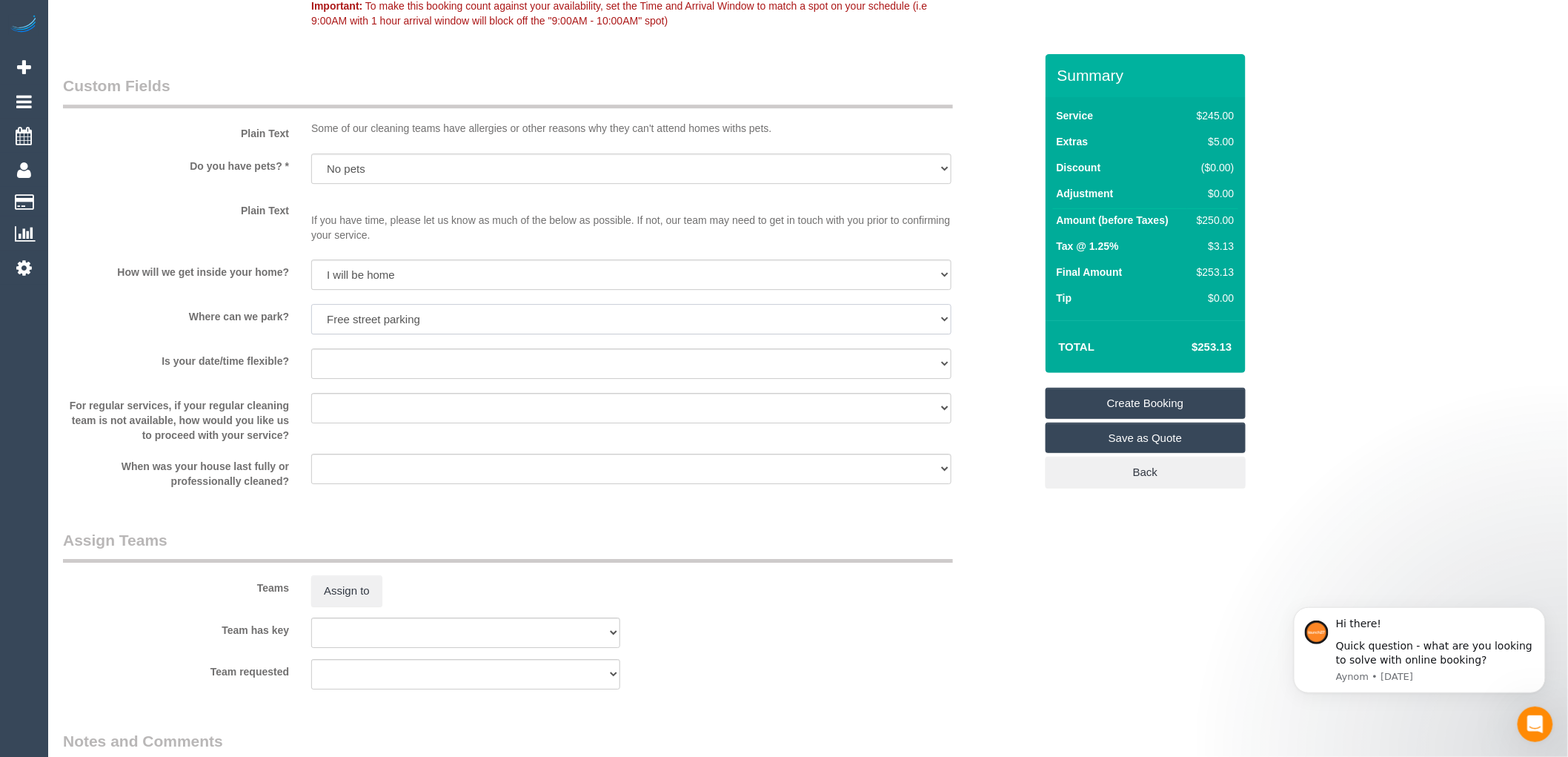
scroll to position [1812, 0]
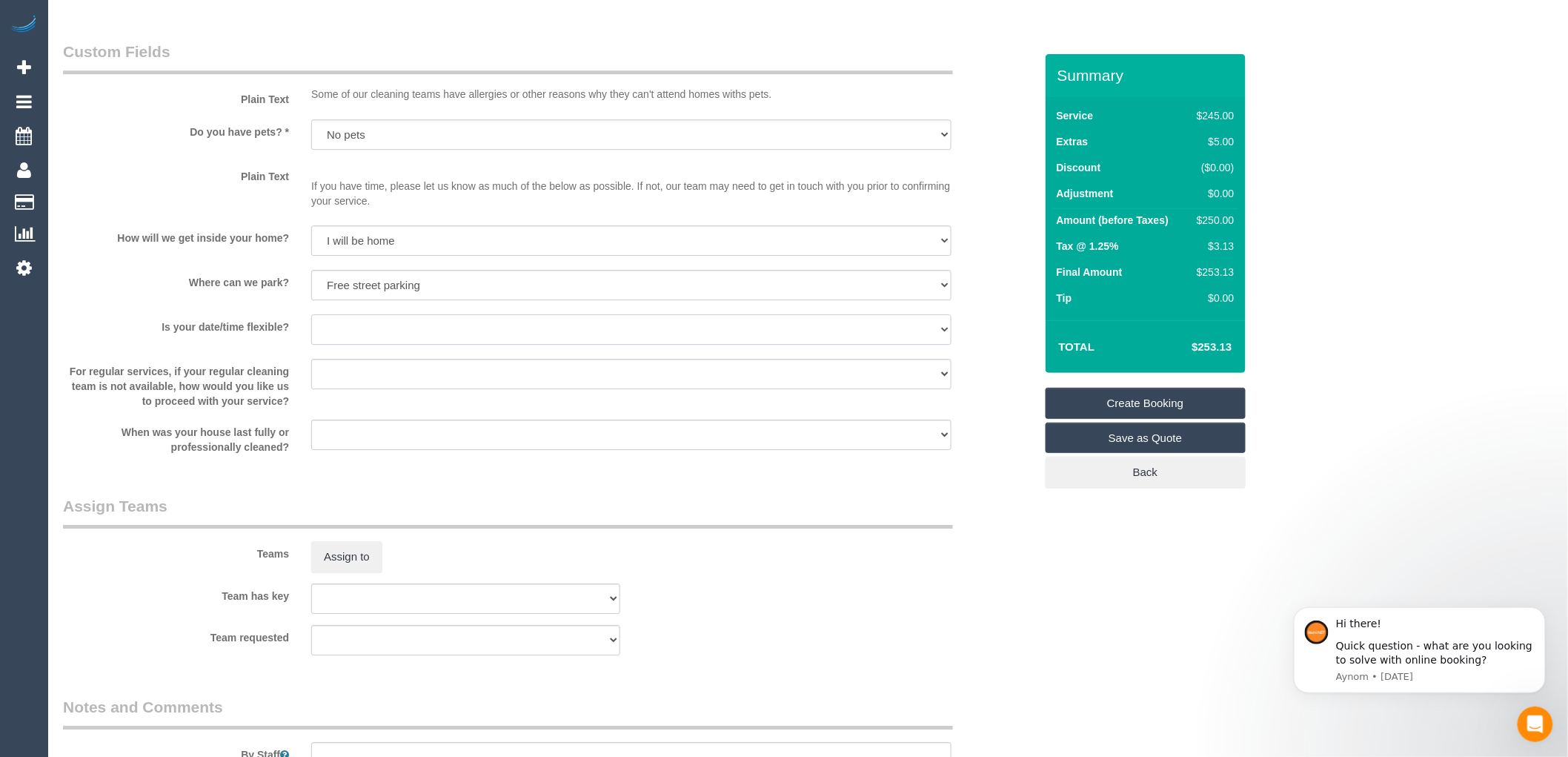
click at [363, 339] on select "Yes - date and time Yes - date but not time Yes - time but not date No - No fle…" at bounding box center [631, 329] width 640 height 30
select select "number:24"
click at [311, 325] on select "Yes - date and time Yes - date but not time Yes - time but not date No - No fle…" at bounding box center [631, 329] width 640 height 30
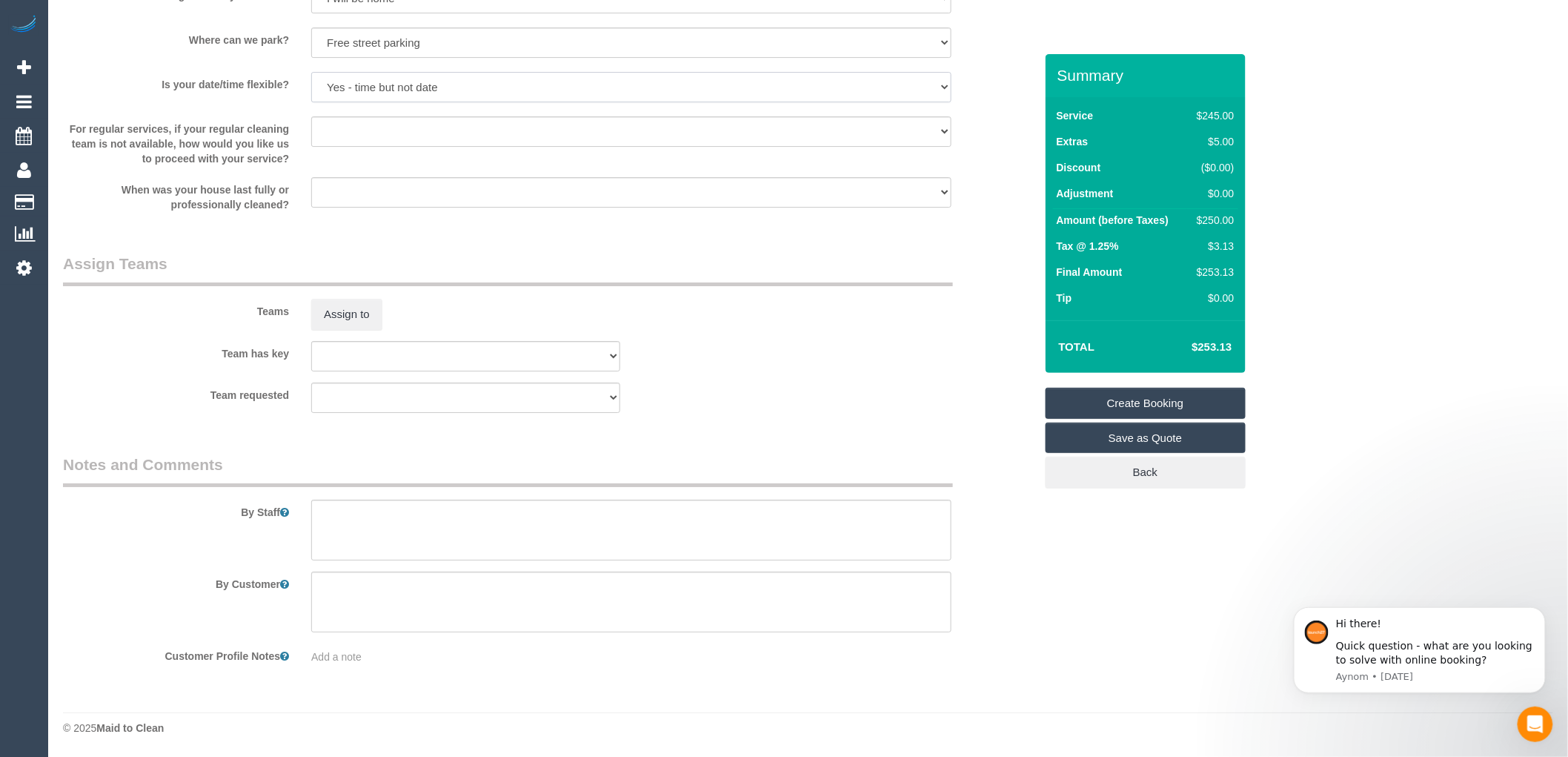
scroll to position [2065, 0]
click at [334, 502] on textarea at bounding box center [631, 530] width 640 height 61
type textarea "The door will be open Please ask the customer which areas they want cleaned"
click at [1122, 405] on link "Create Booking" at bounding box center [1145, 404] width 200 height 31
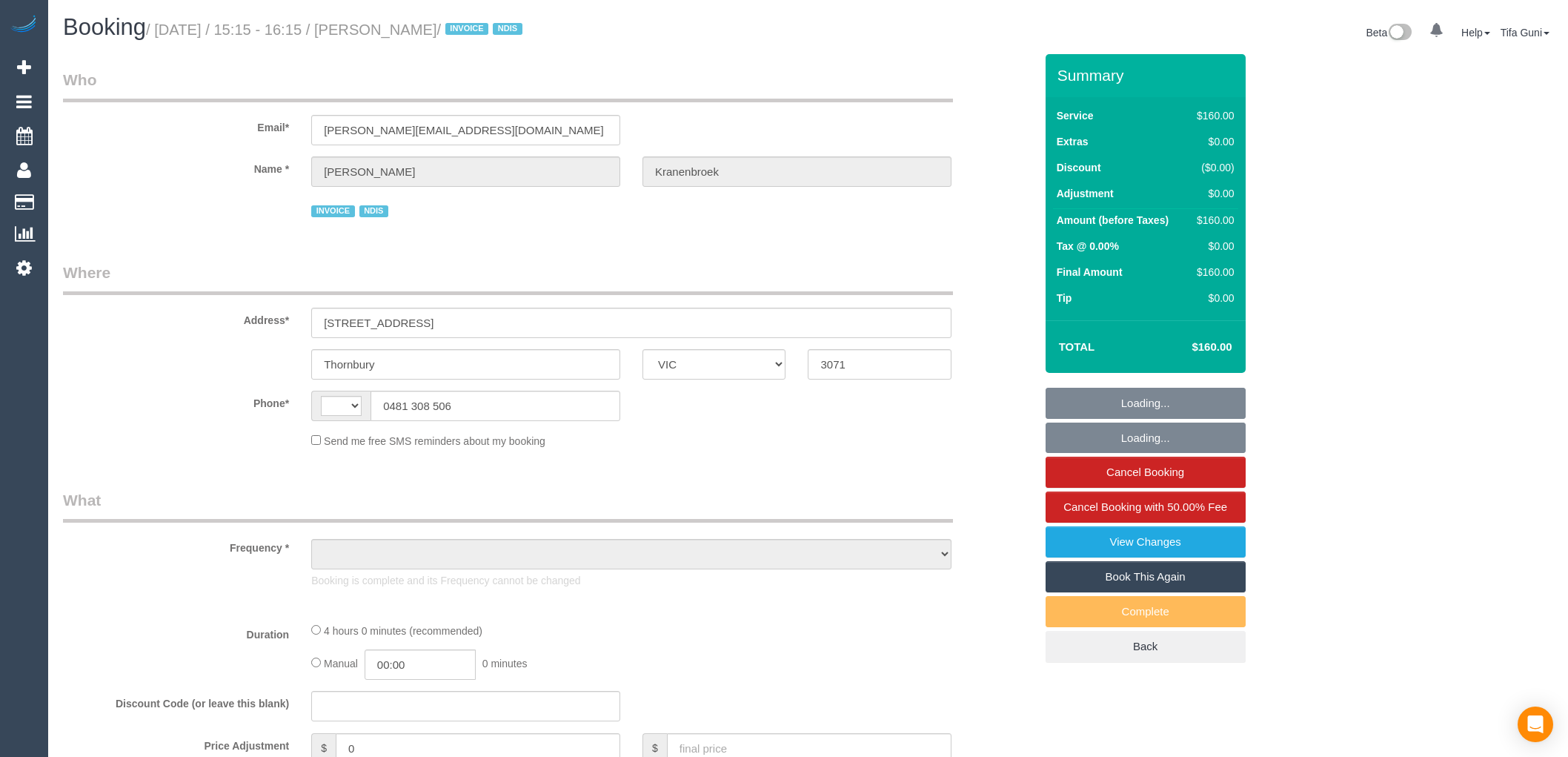
select select "VIC"
select select "240"
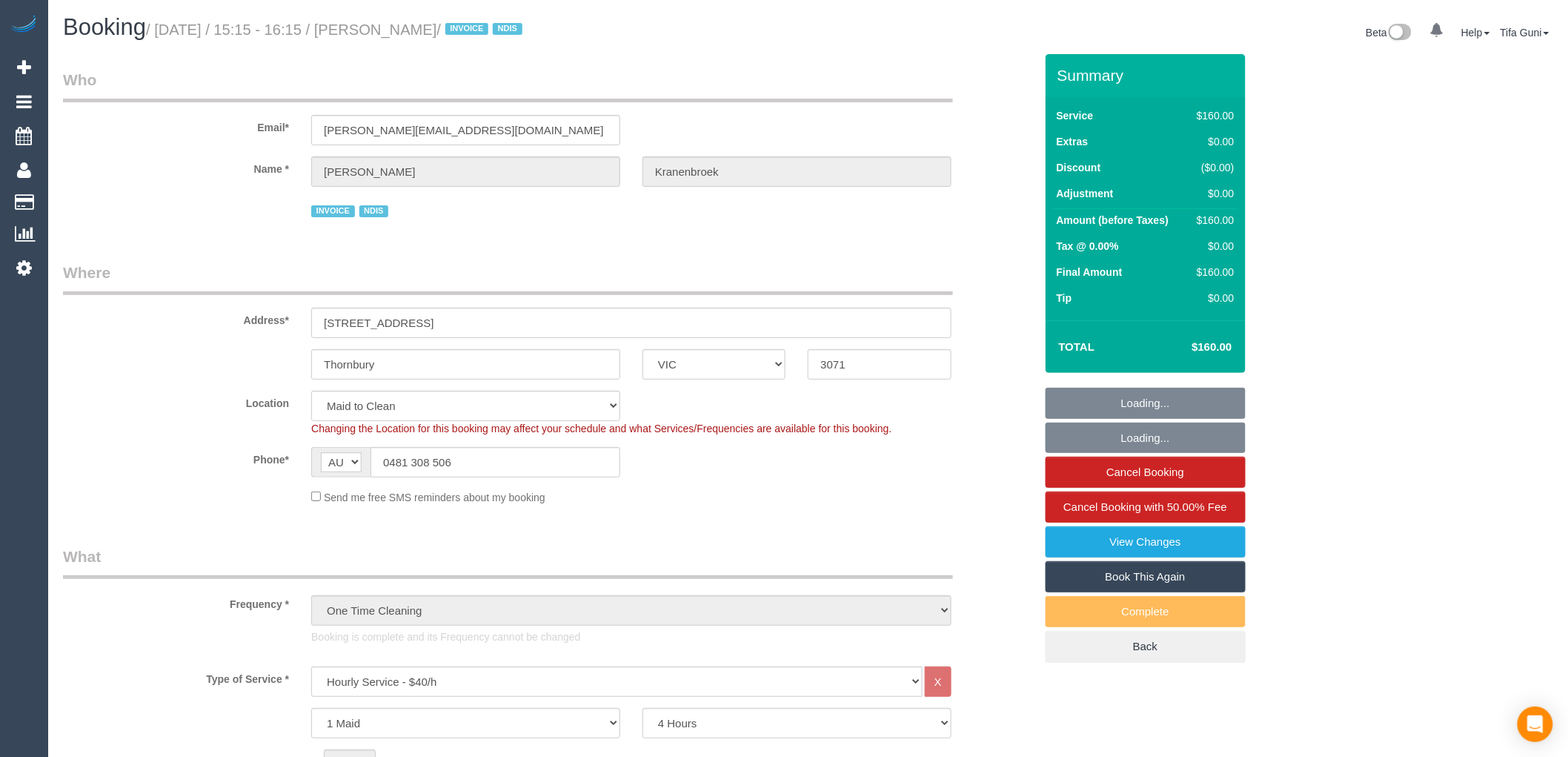
select select "string:AU"
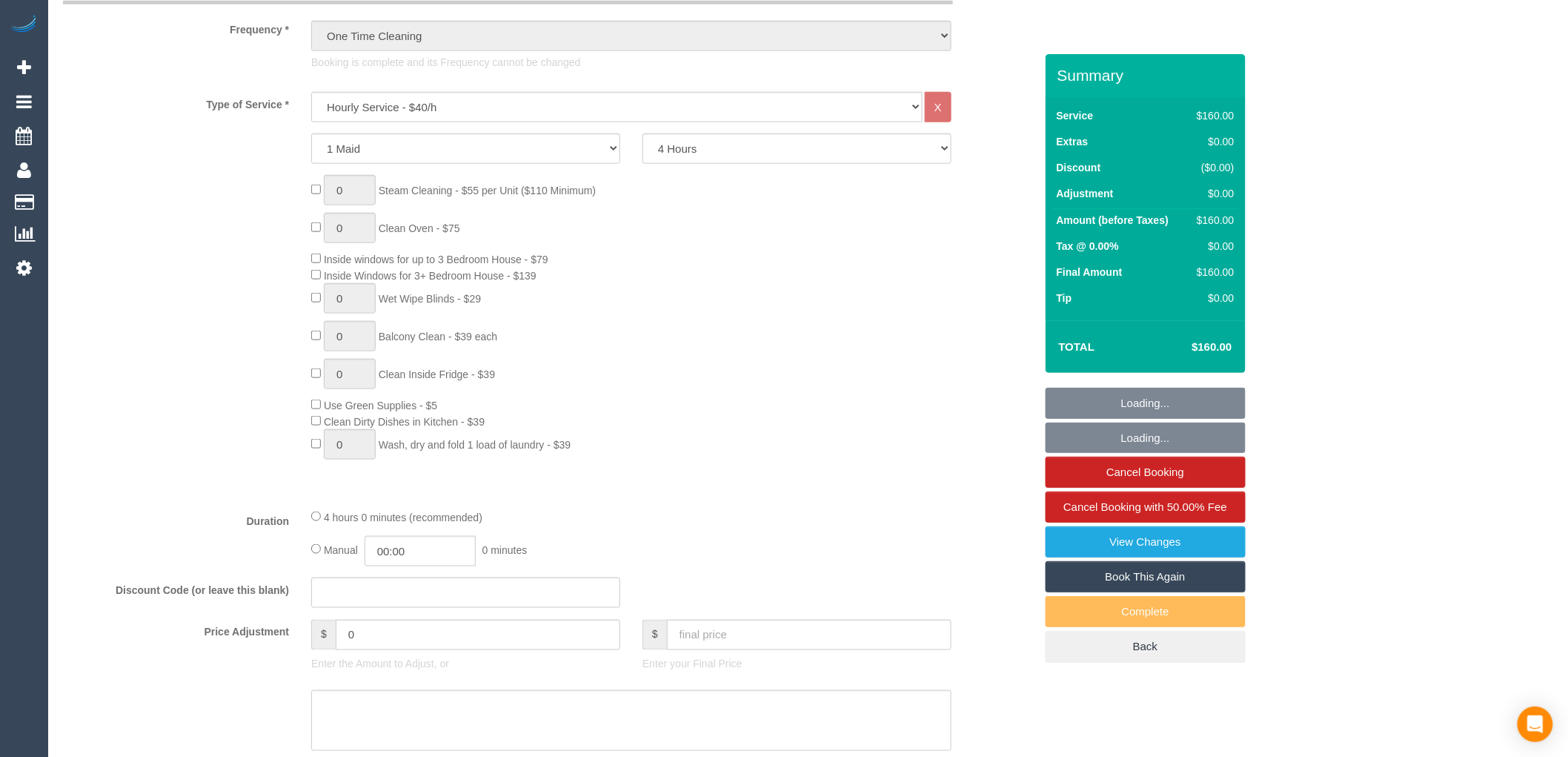
select select "object:809"
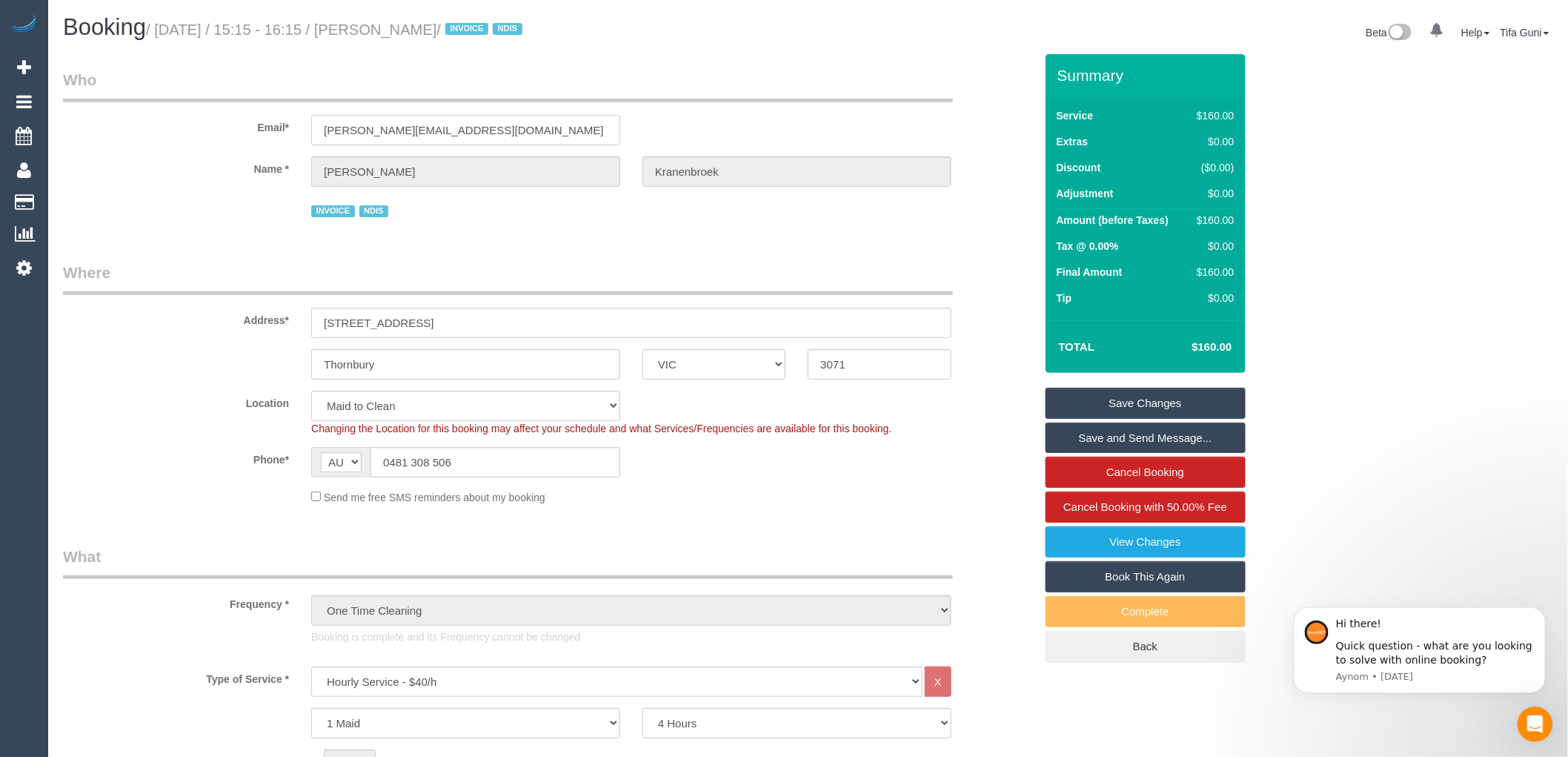
drag, startPoint x: 474, startPoint y: 132, endPoint x: 168, endPoint y: 160, distance: 307.3
click at [168, 160] on sui-booking-customer "Email* [PERSON_NAME][EMAIL_ADDRESS][DOMAIN_NAME] Name * [PERSON_NAME] [GEOGRAPH…" at bounding box center [549, 145] width 972 height 152
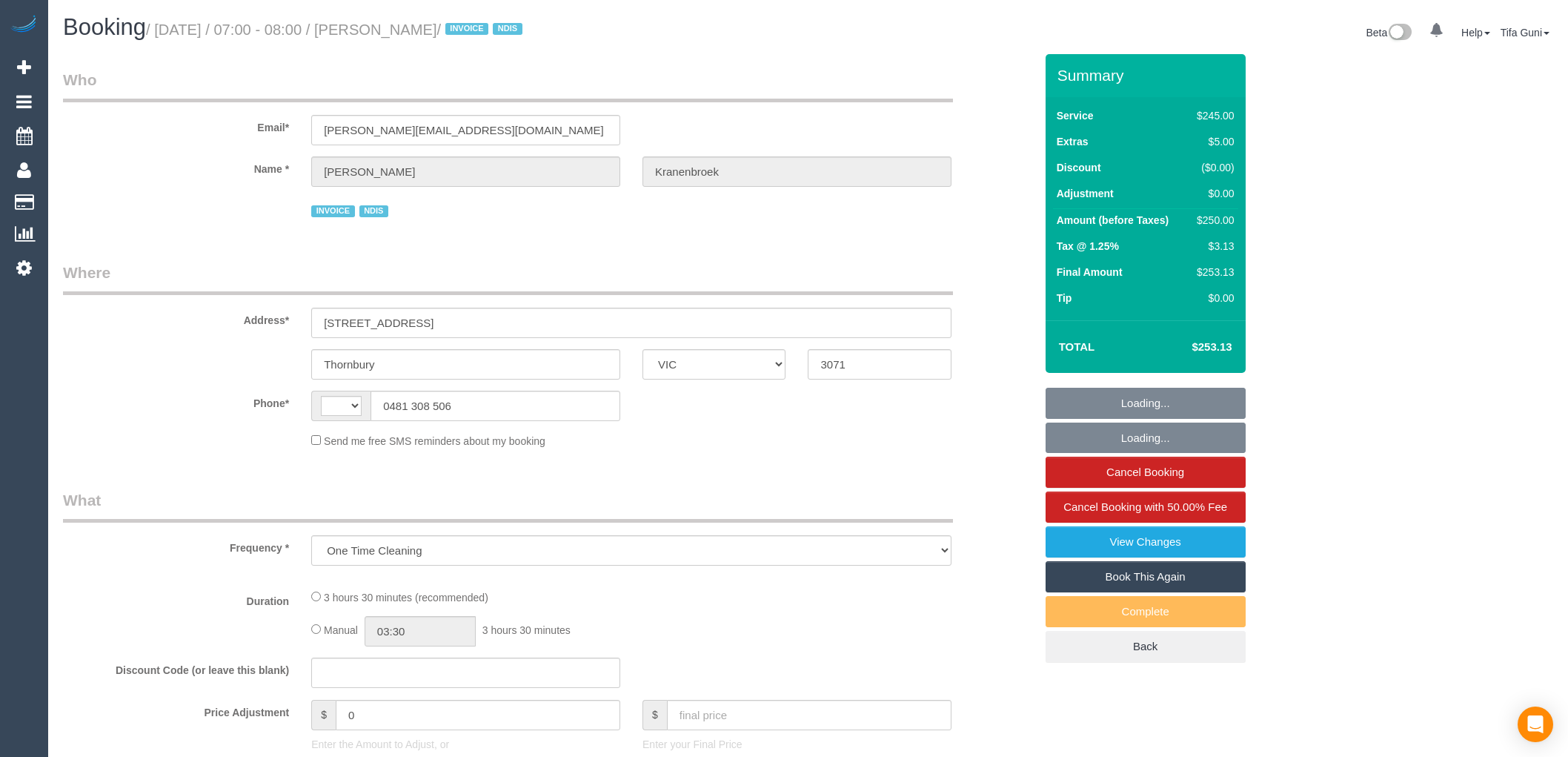
select select "VIC"
select select "string:stripe-pm_1RbWh12GScqysDRV7Rx2aVB7"
select select "number:28"
select select "number:14"
select select "number:19"
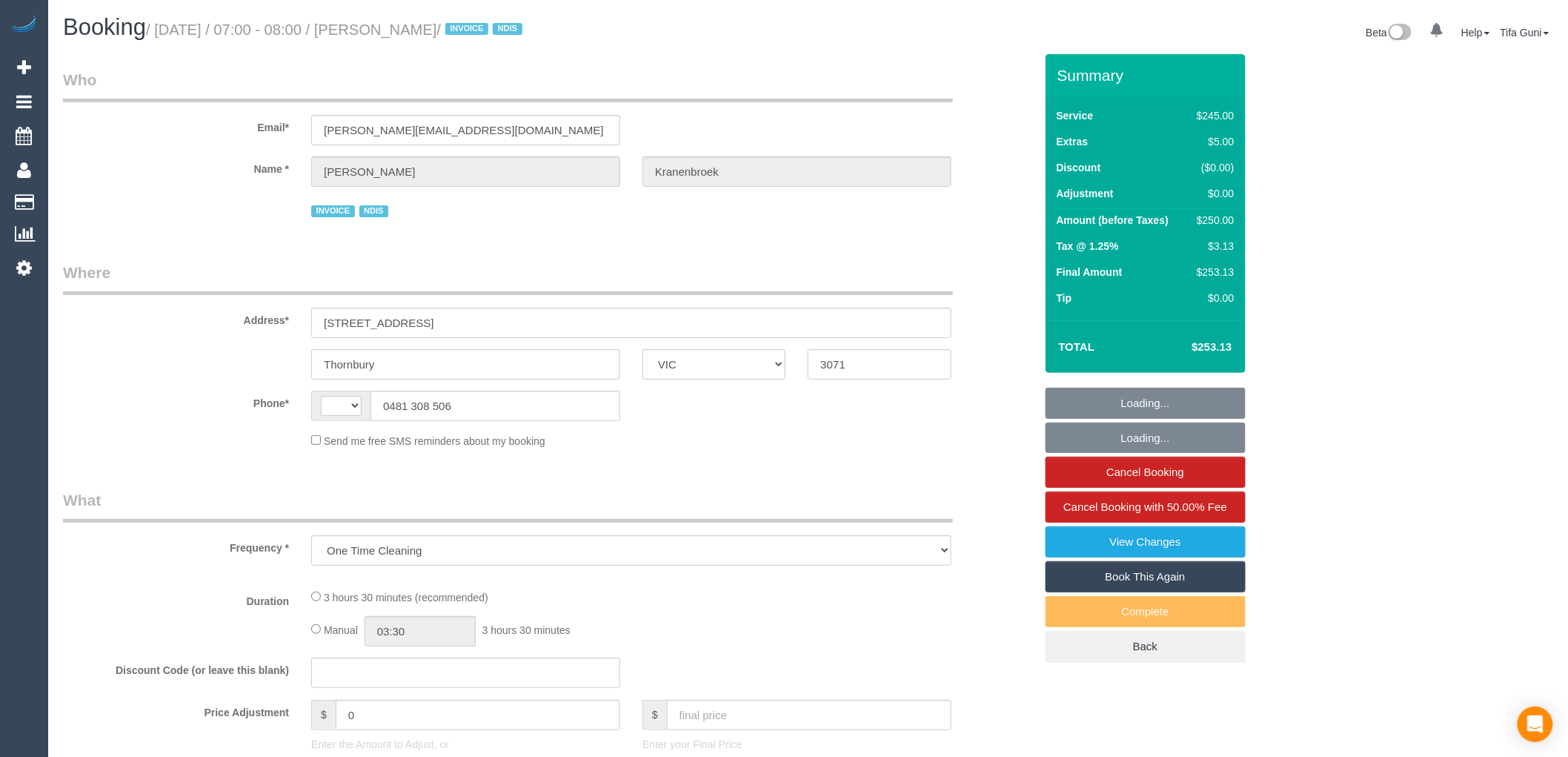
select select "number:24"
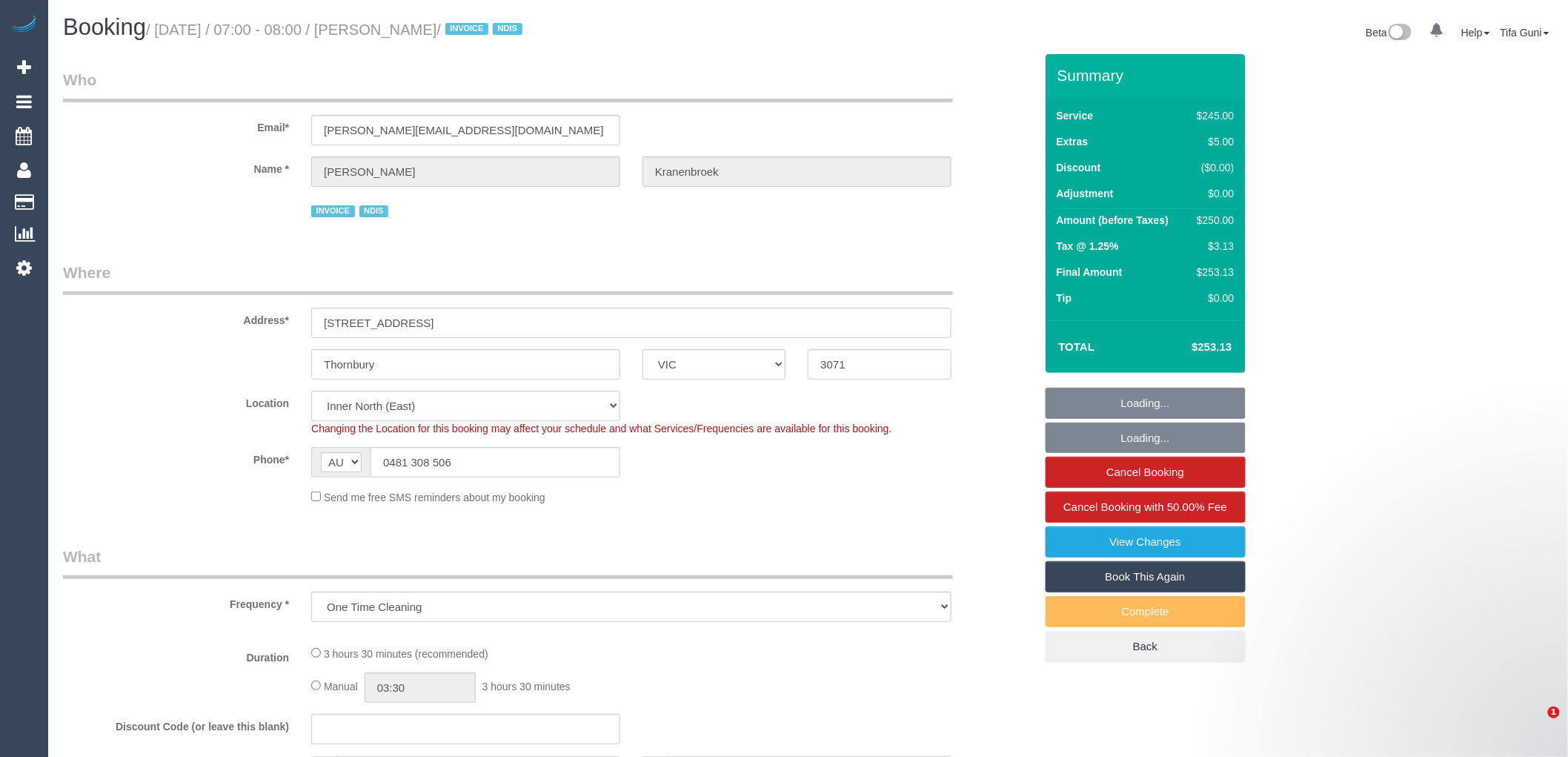
select select "string:AU"
select select "object:1652"
select select "210"
select select "spot1"
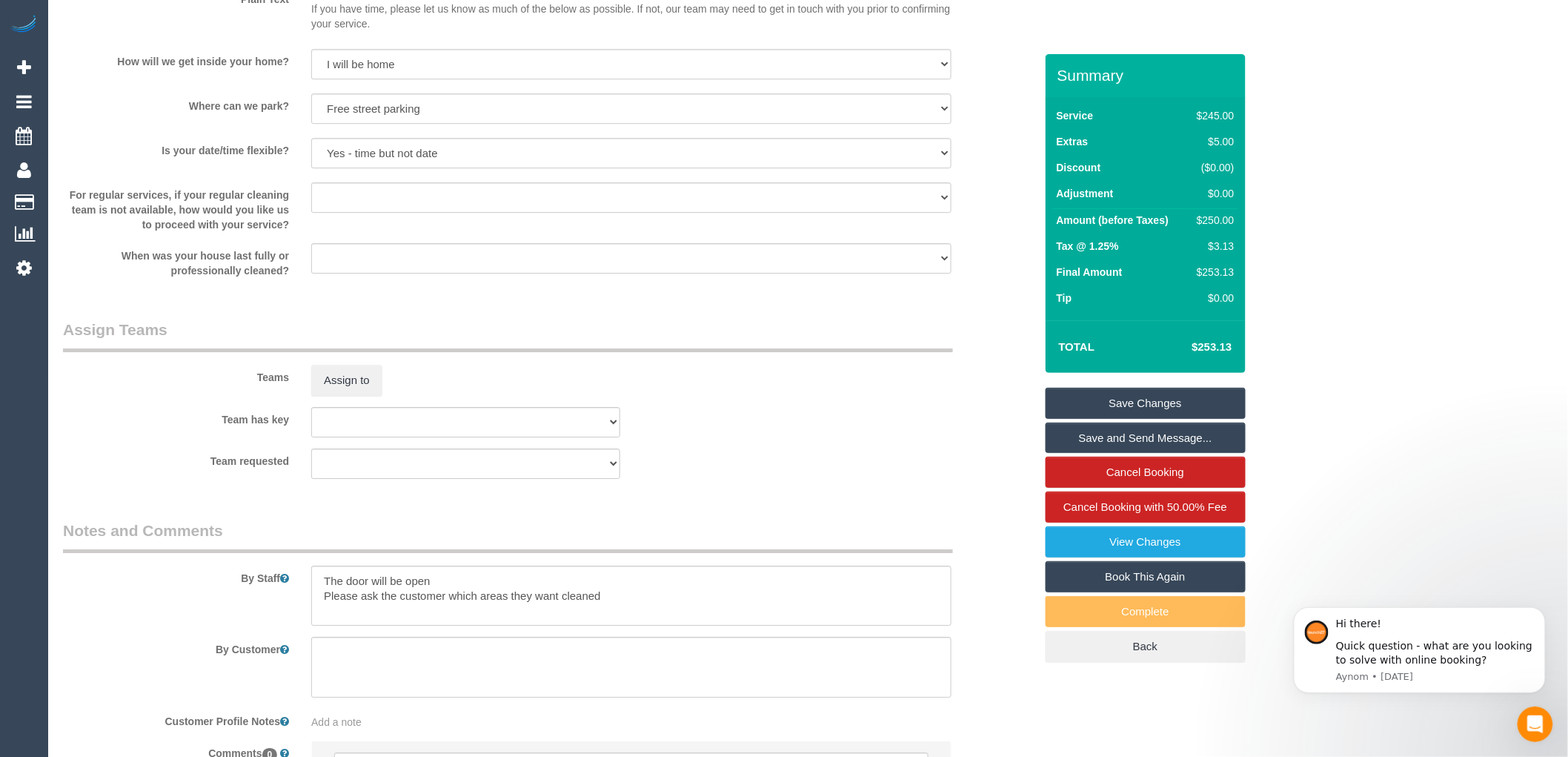
scroll to position [2051, 0]
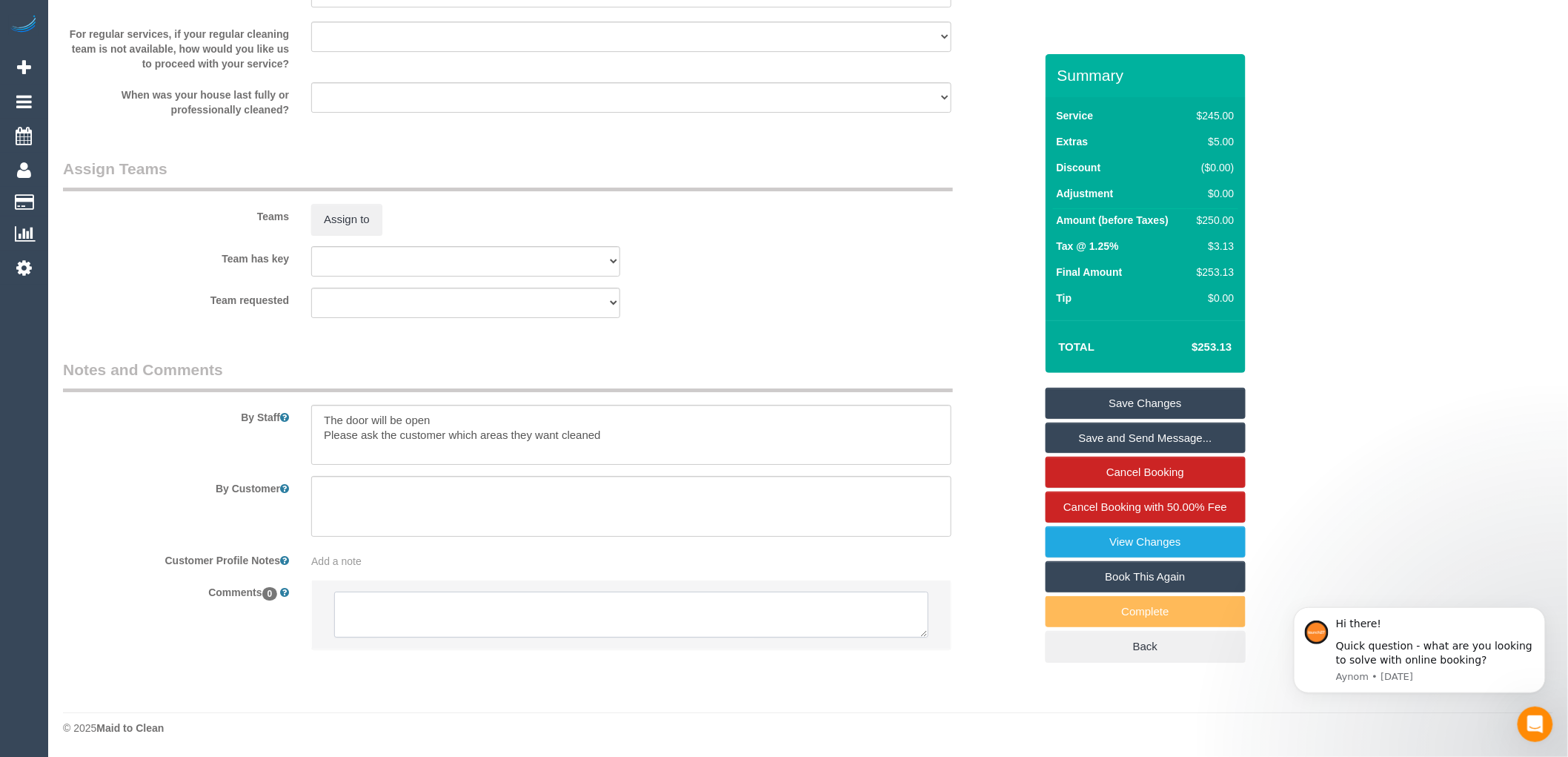
click at [387, 609] on textarea at bounding box center [631, 614] width 594 height 46
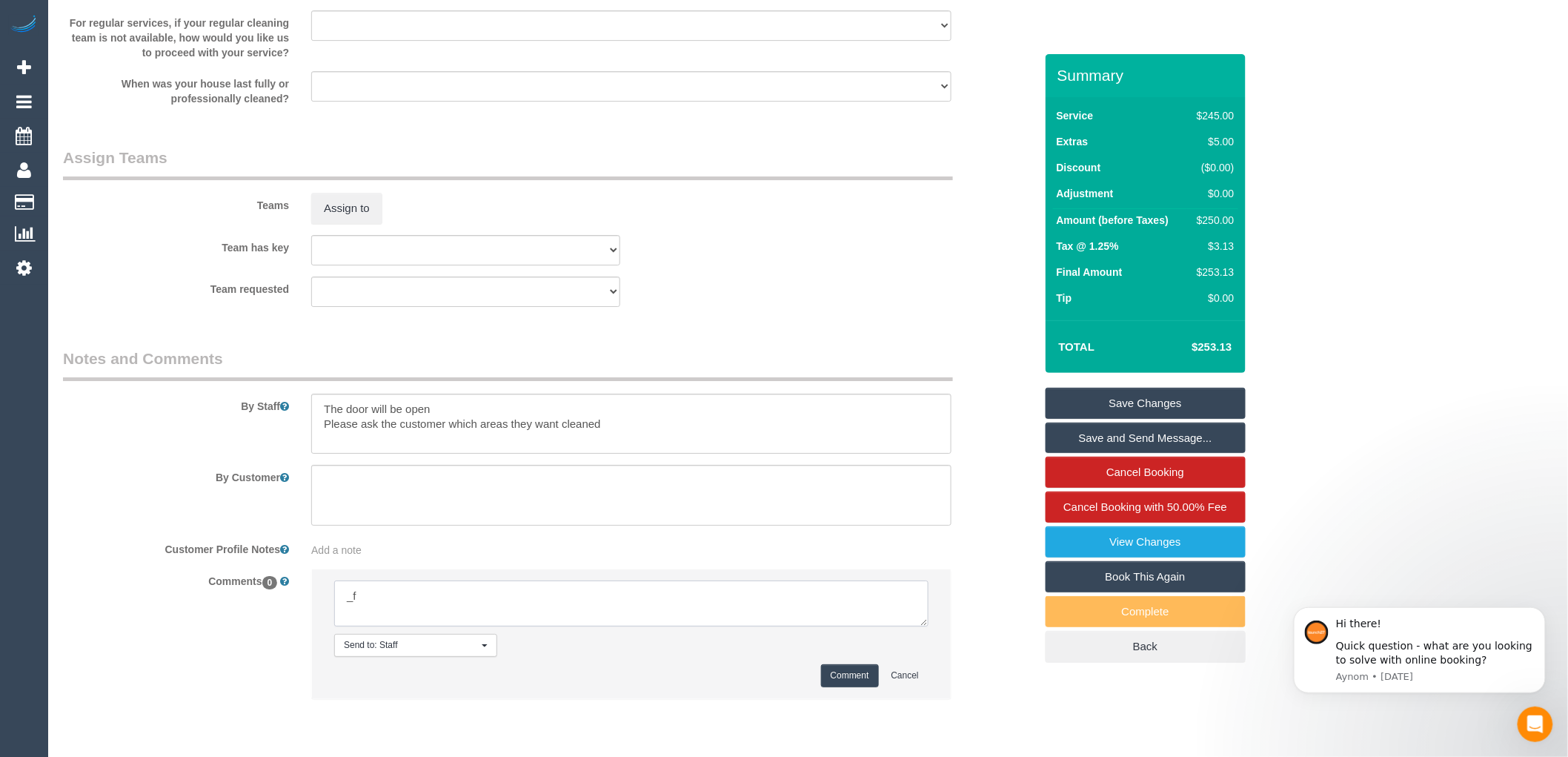
type textarea "_"
type textarea "-"
paste textarea "Flexibility dates: Flexibility times: Notes: knows we need to review Contact vi…"
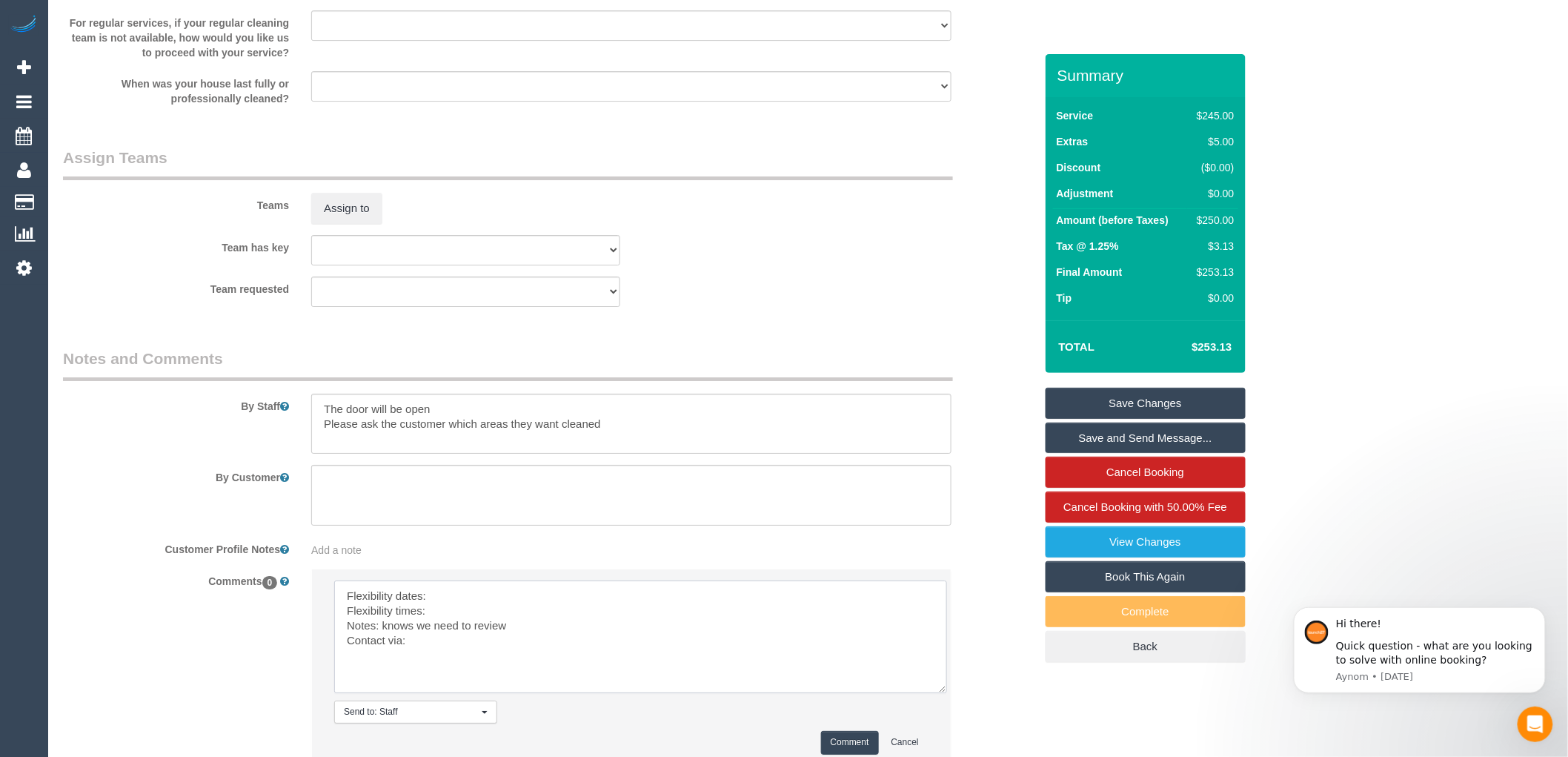
scroll to position [0, 0]
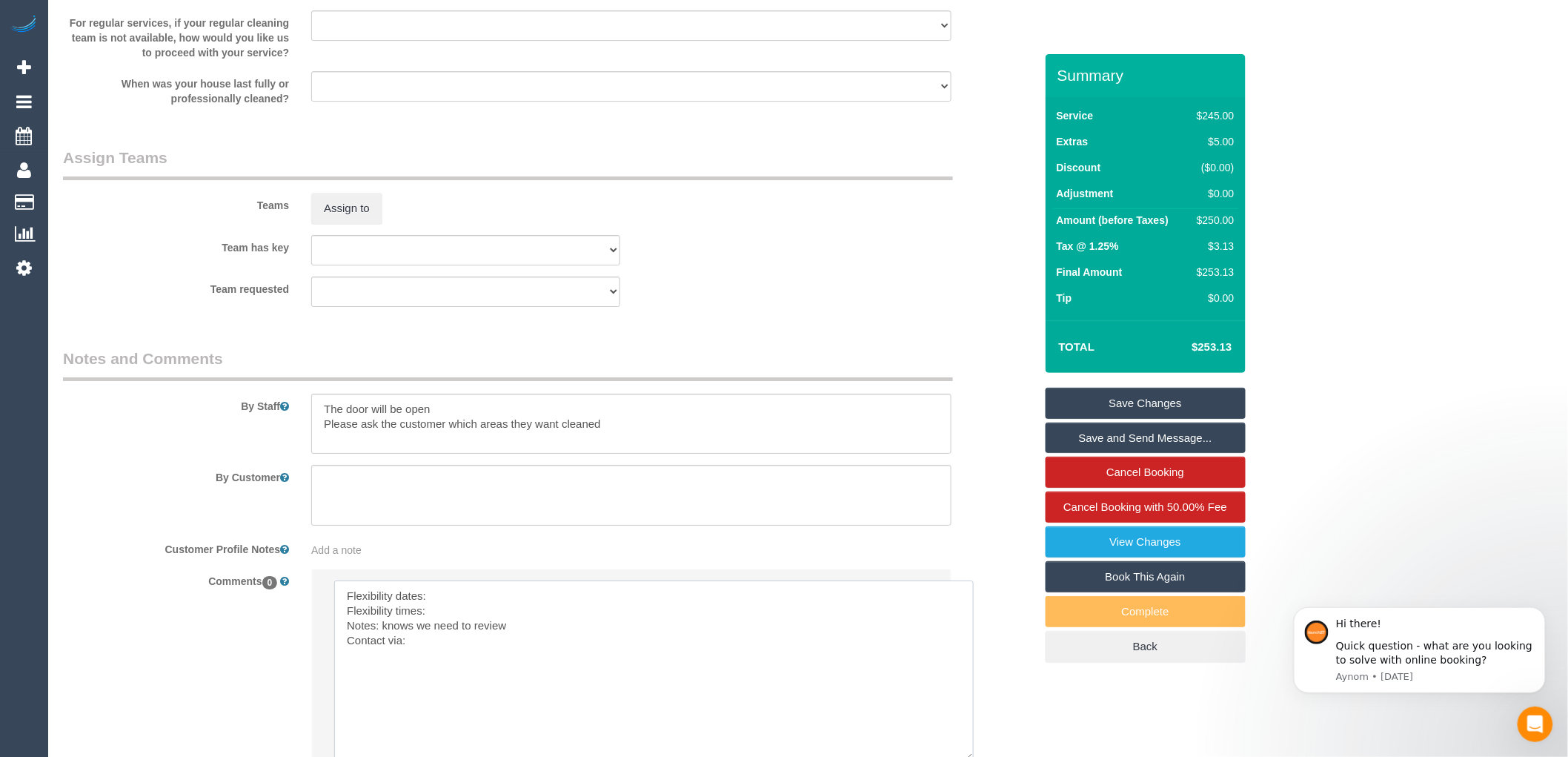
drag, startPoint x: 927, startPoint y: 630, endPoint x: 784, endPoint y: 709, distance: 163.4
click at [443, 604] on textarea at bounding box center [653, 671] width 640 height 181
click at [445, 626] on textarea at bounding box center [653, 671] width 640 height 181
click at [518, 643] on textarea at bounding box center [653, 671] width 640 height 181
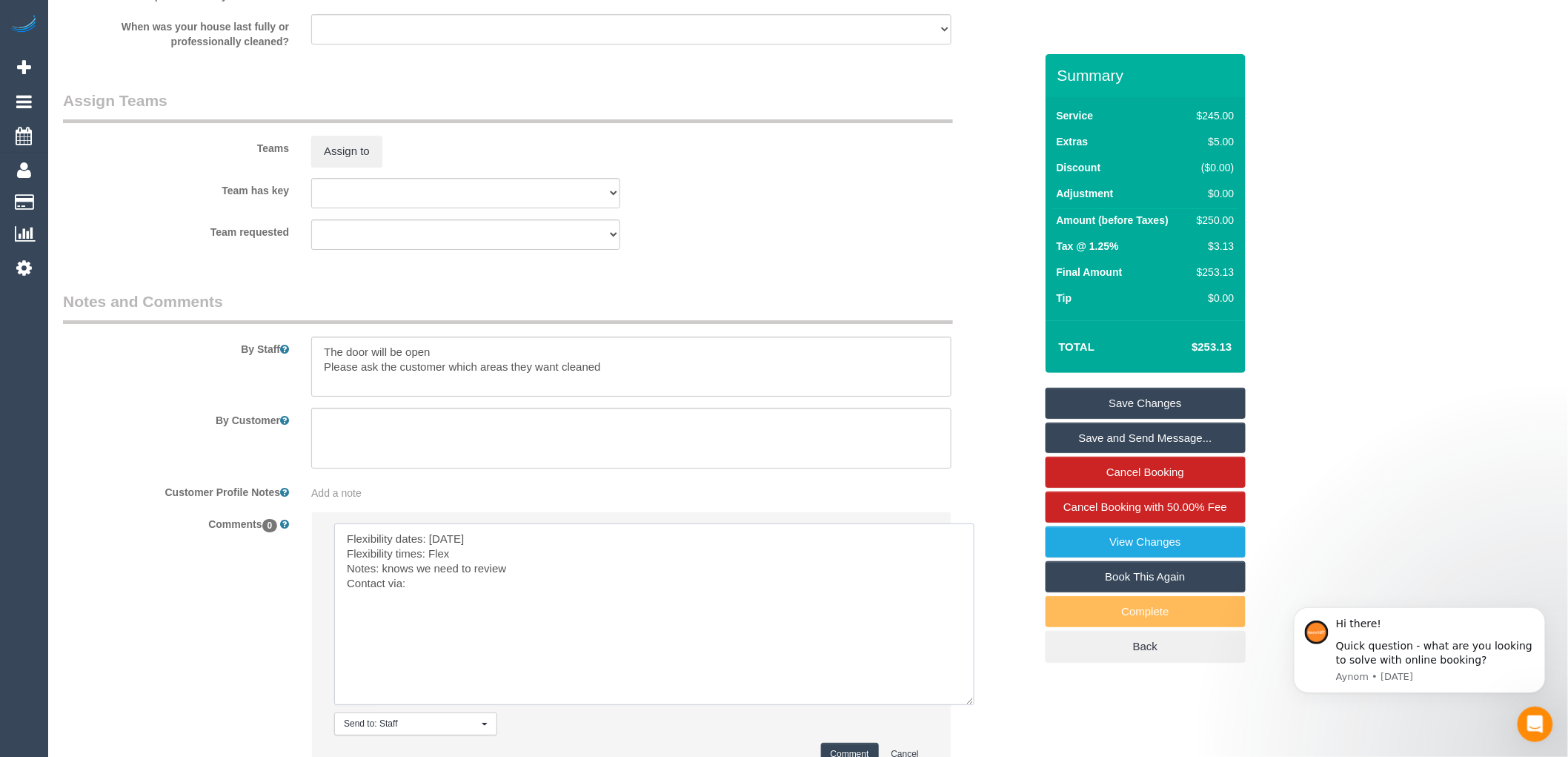
scroll to position [2133, 0]
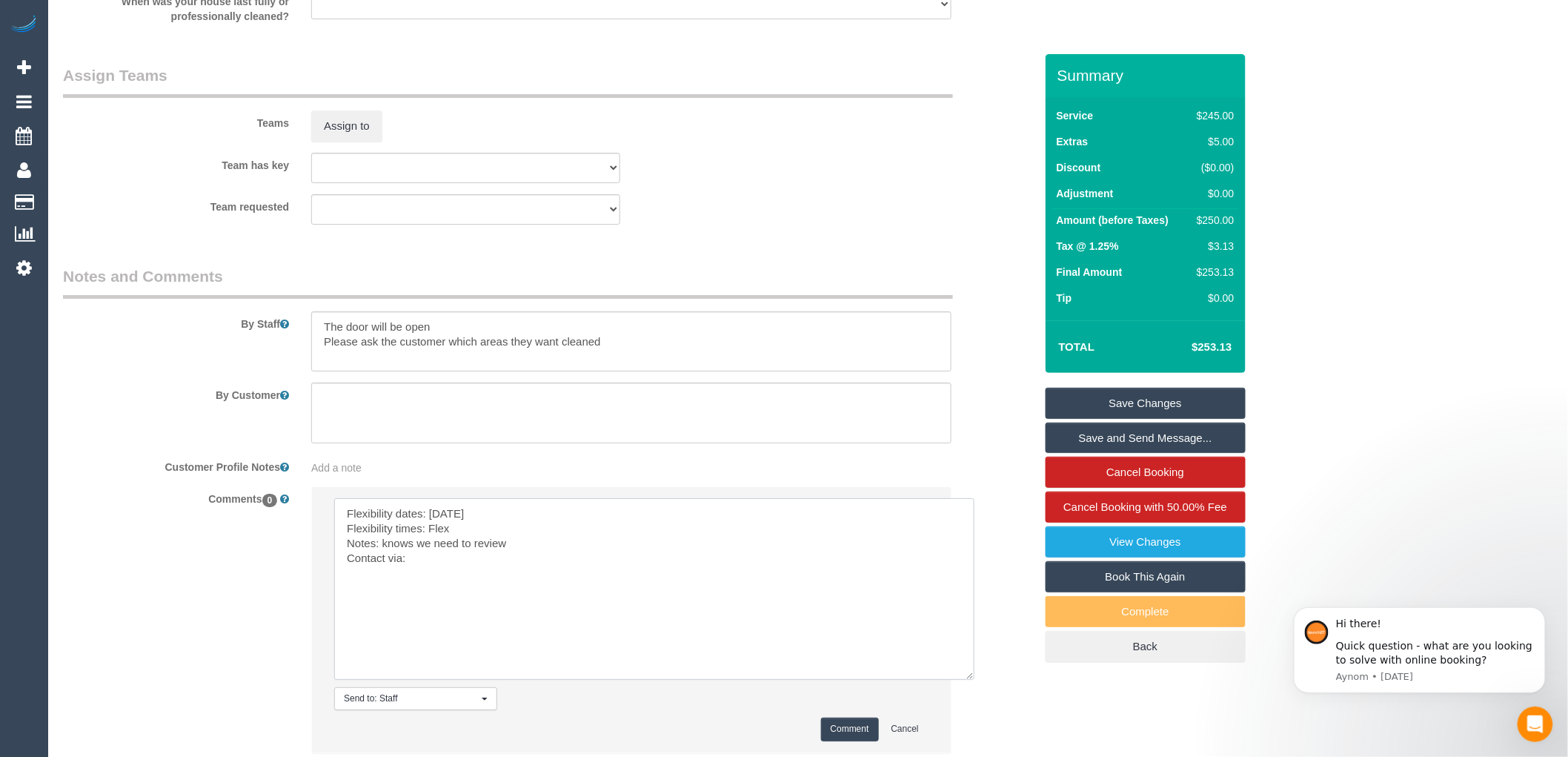
drag, startPoint x: 518, startPoint y: 554, endPoint x: 348, endPoint y: 556, distance: 170.0
click at [348, 556] on textarea at bounding box center [653, 589] width 640 height 181
click at [522, 578] on textarea at bounding box center [653, 589] width 640 height 181
drag, startPoint x: 517, startPoint y: 554, endPoint x: 382, endPoint y: 554, distance: 135.0
click at [382, 554] on textarea at bounding box center [653, 589] width 640 height 181
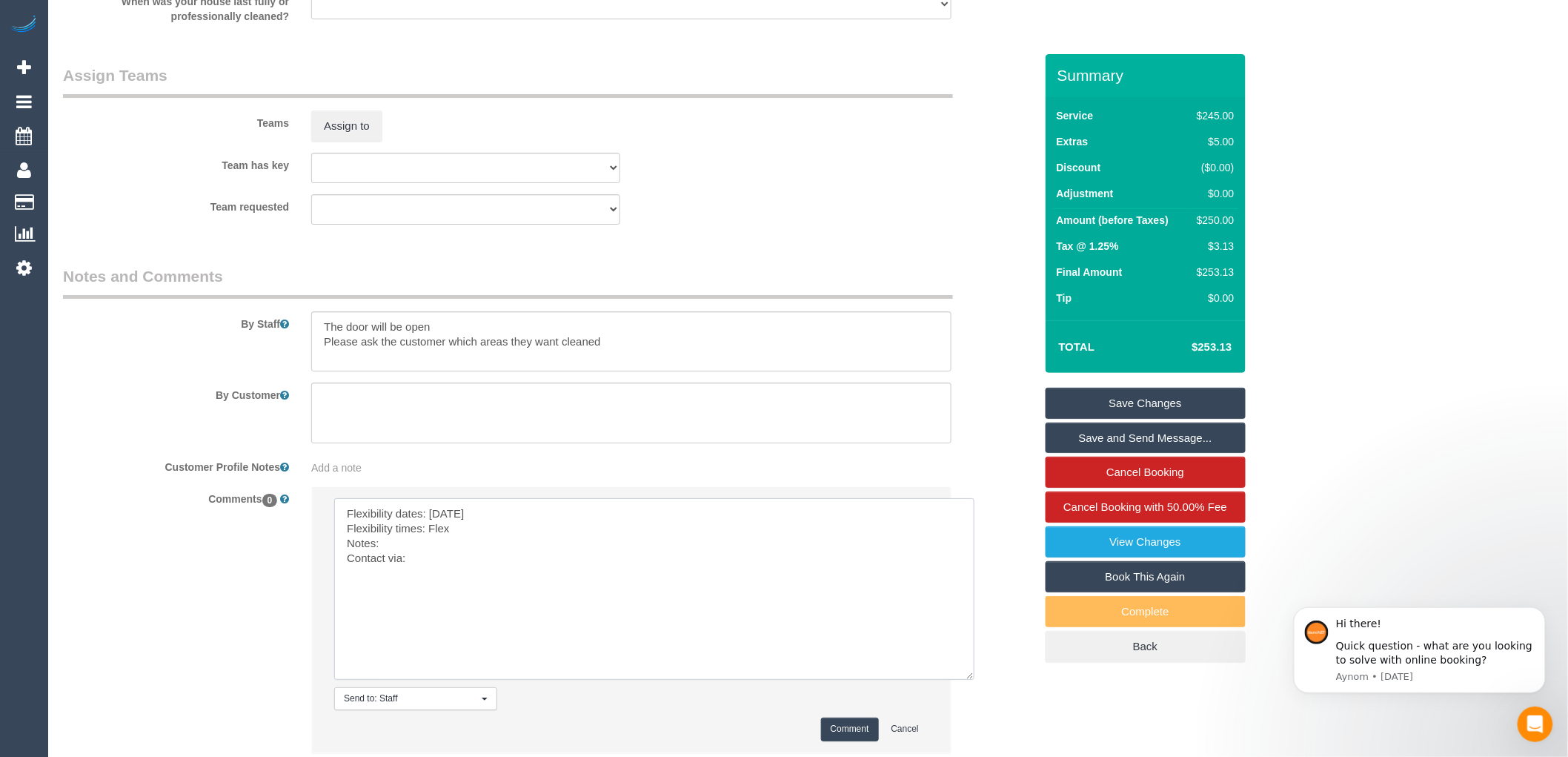
click at [382, 557] on textarea at bounding box center [653, 589] width 640 height 181
click at [468, 553] on textarea at bounding box center [653, 589] width 640 height 181
click at [426, 576] on textarea at bounding box center [653, 589] width 640 height 181
click at [425, 575] on textarea at bounding box center [653, 589] width 640 height 181
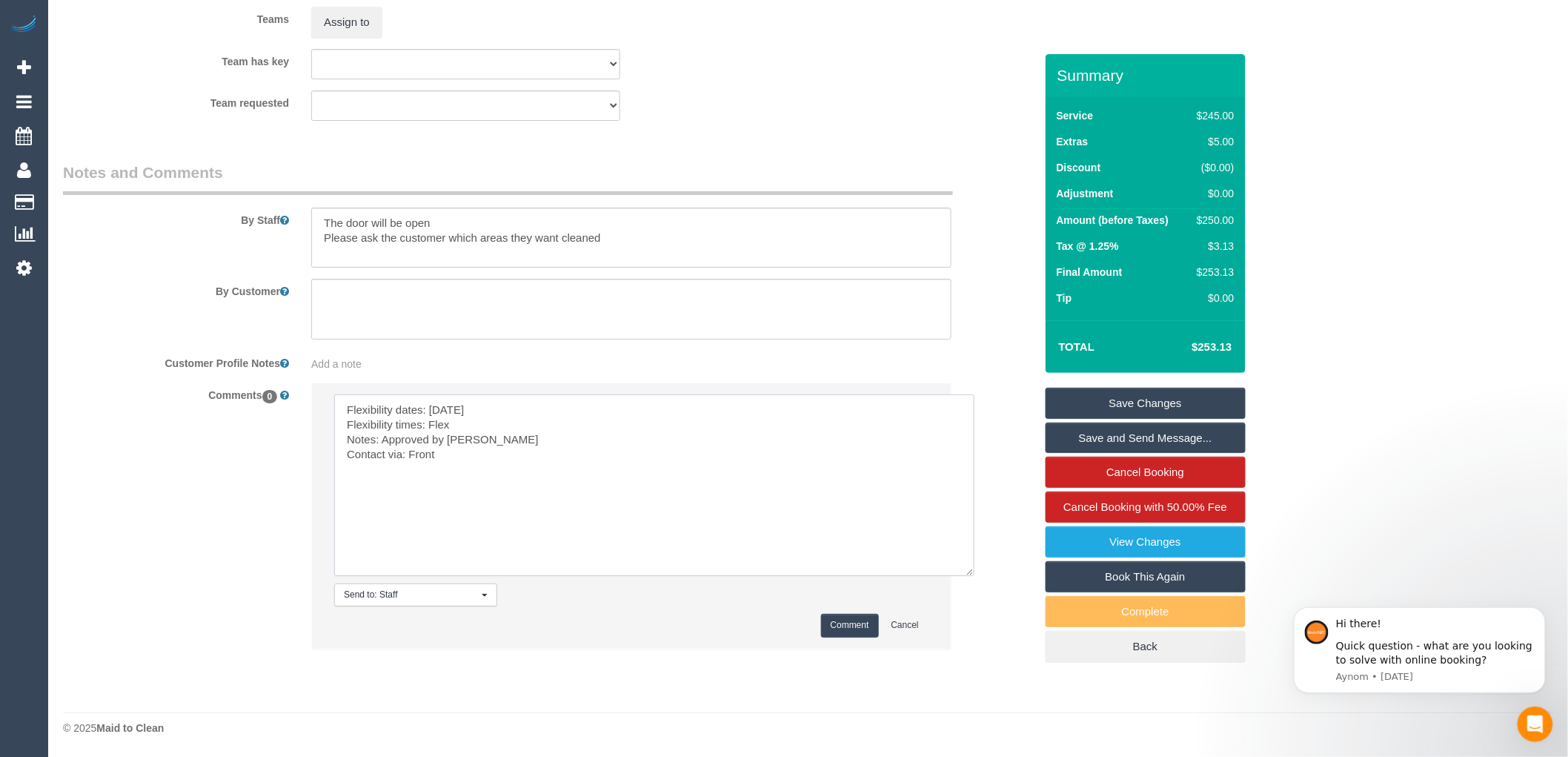
scroll to position [2248, 0]
type textarea "Flexibility dates: [DATE] Flexibility times: Flex Notes: Approved by [PERSON_NA…"
click at [834, 624] on button "Comment" at bounding box center [850, 625] width 58 height 23
click at [845, 619] on button "Comment" at bounding box center [850, 625] width 58 height 23
